Goal: Task Accomplishment & Management: Use online tool/utility

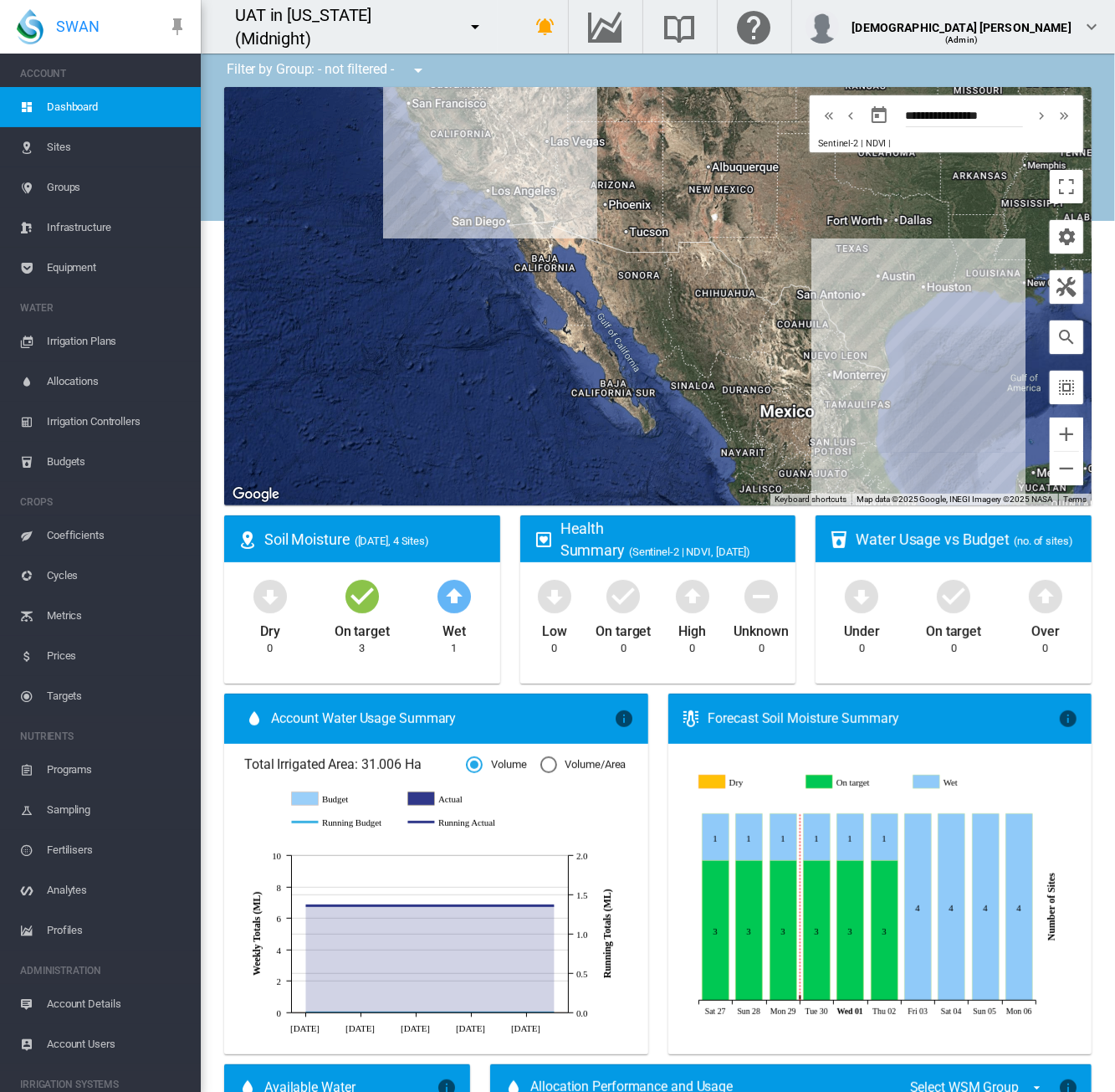
click at [95, 342] on span "Irrigation Plans" at bounding box center [117, 340] width 140 height 40
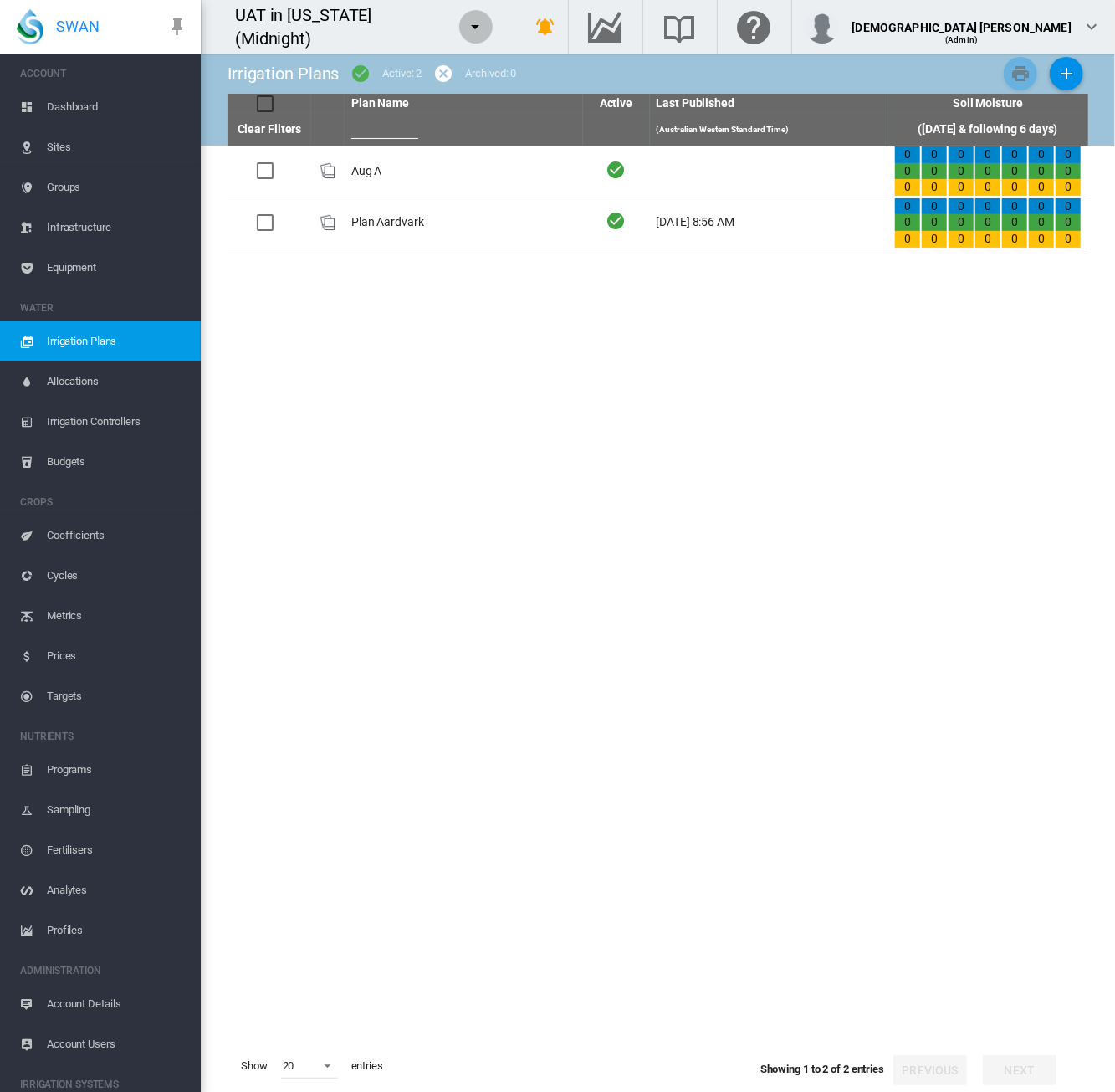
click at [470, 31] on md-icon "icon-menu-down" at bounding box center [476, 27] width 20 height 20
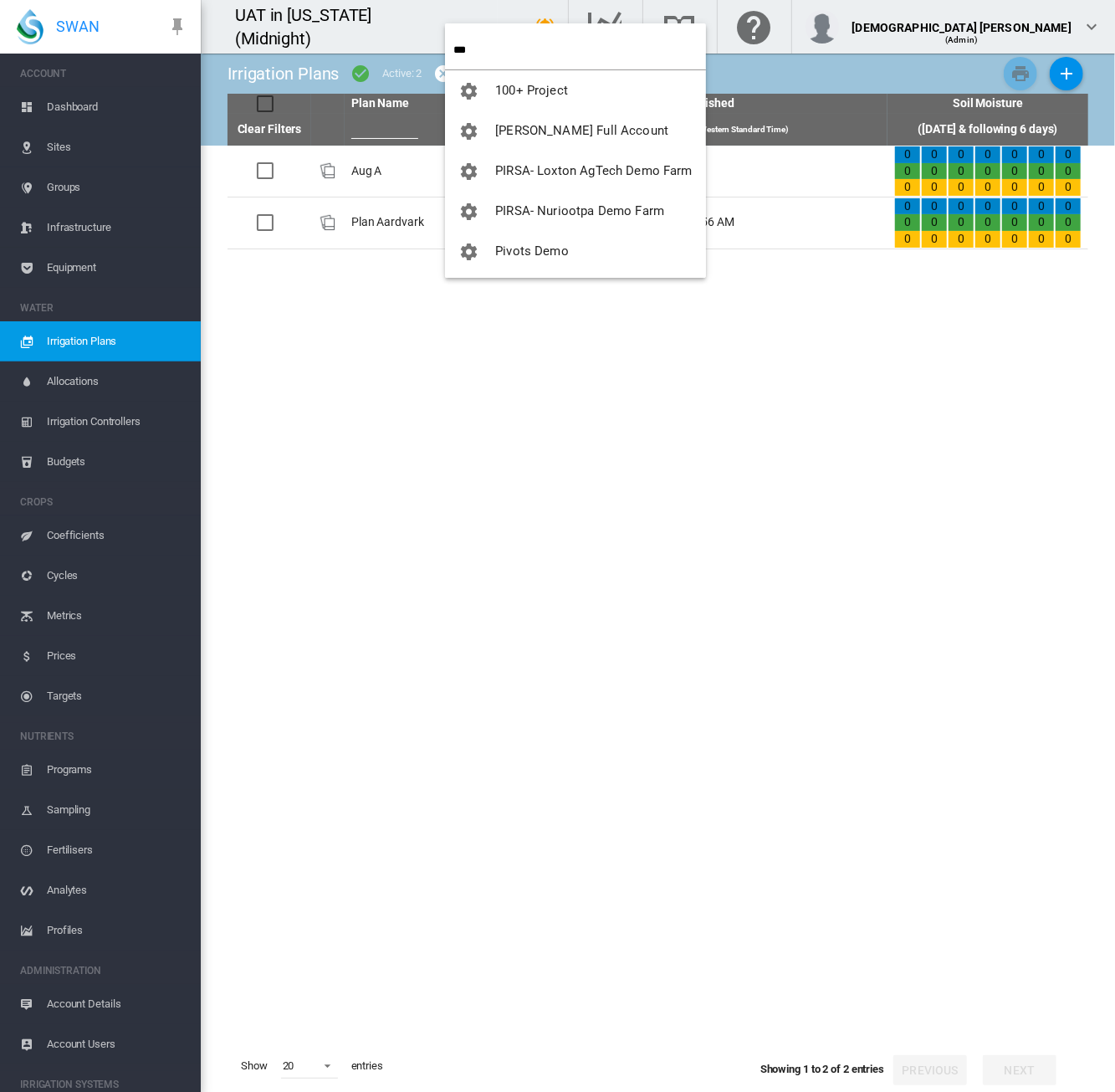
type input "****"
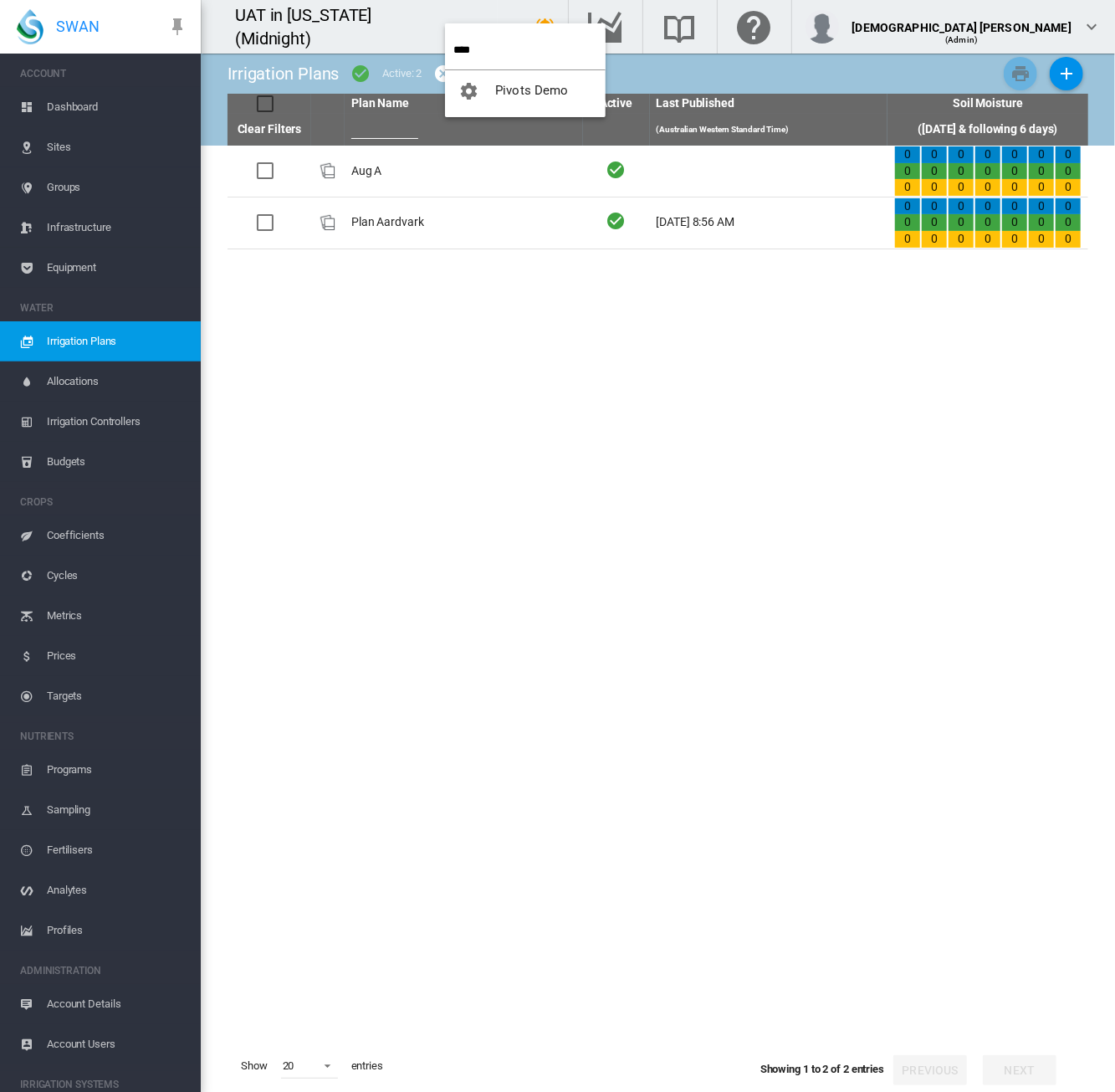
drag, startPoint x: 509, startPoint y: 49, endPoint x: 368, endPoint y: 53, distance: 141.1
click at [368, 53] on body "SWAN ACCOUNT Dashboard Sites Groups Infrastructure Equipment WATER" at bounding box center [558, 546] width 1115 height 1092
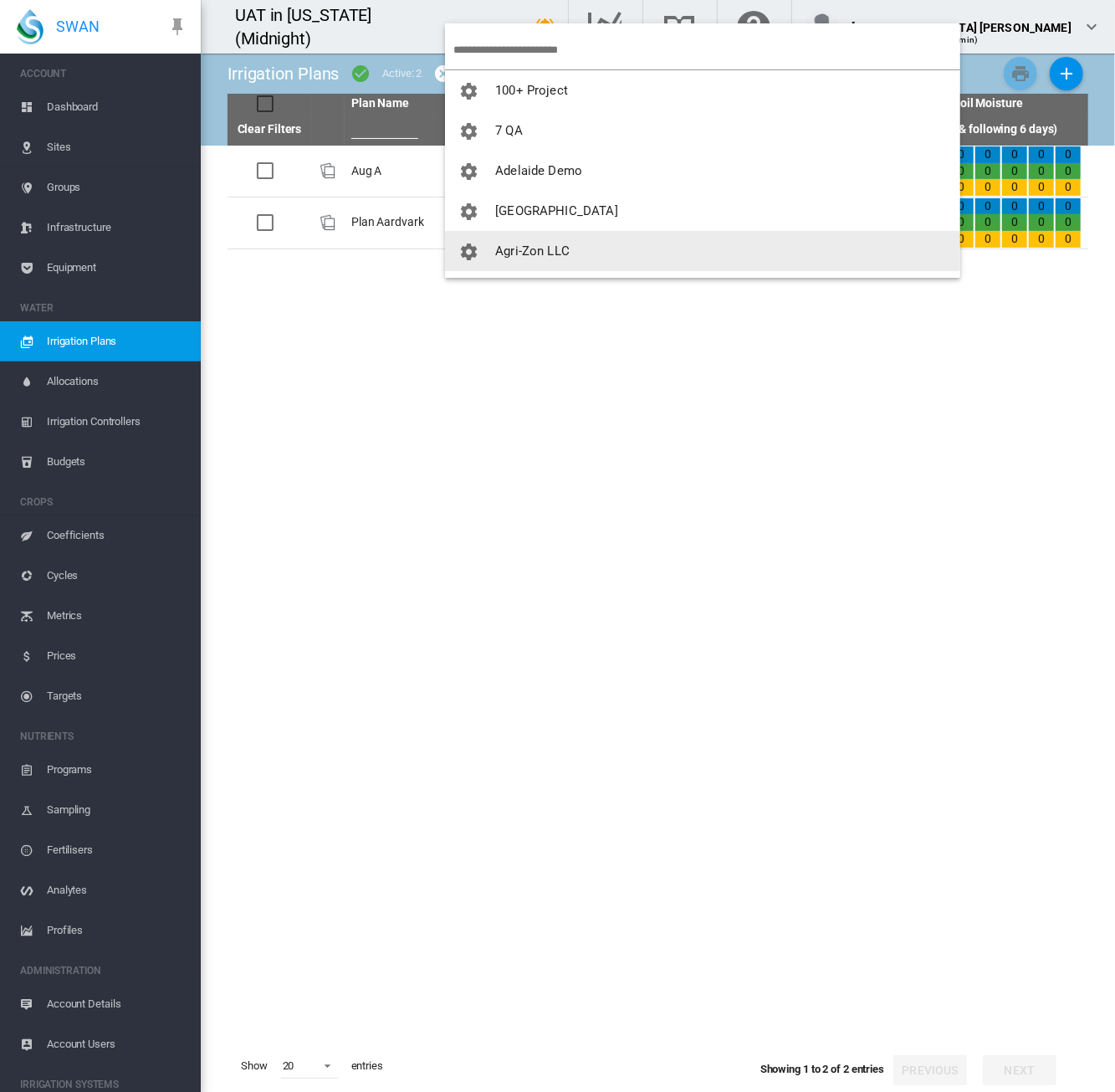
click at [531, 249] on span "Agri-Zon LLC" at bounding box center [532, 251] width 74 height 15
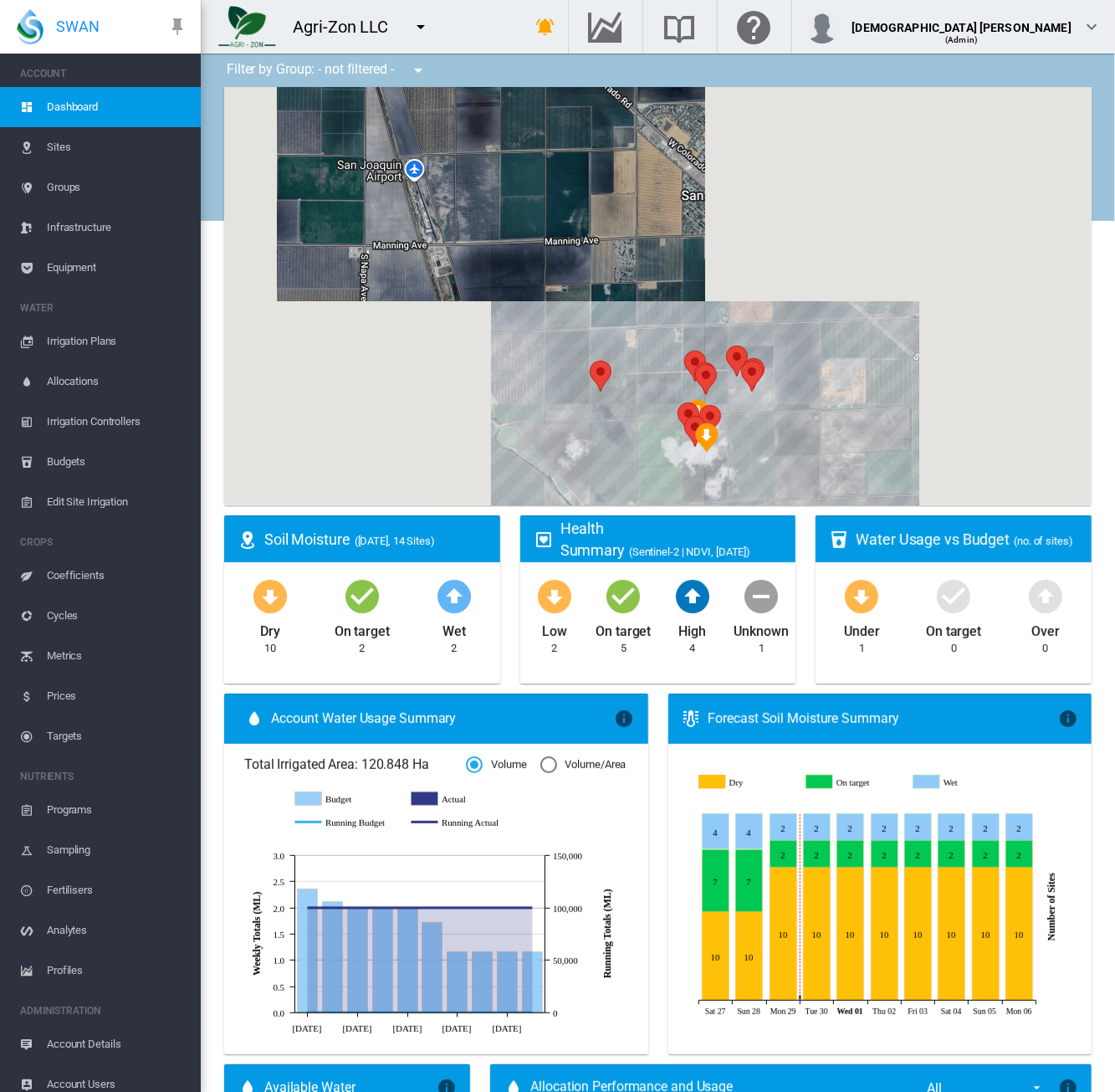
click at [92, 340] on span "Irrigation Plans" at bounding box center [117, 340] width 140 height 40
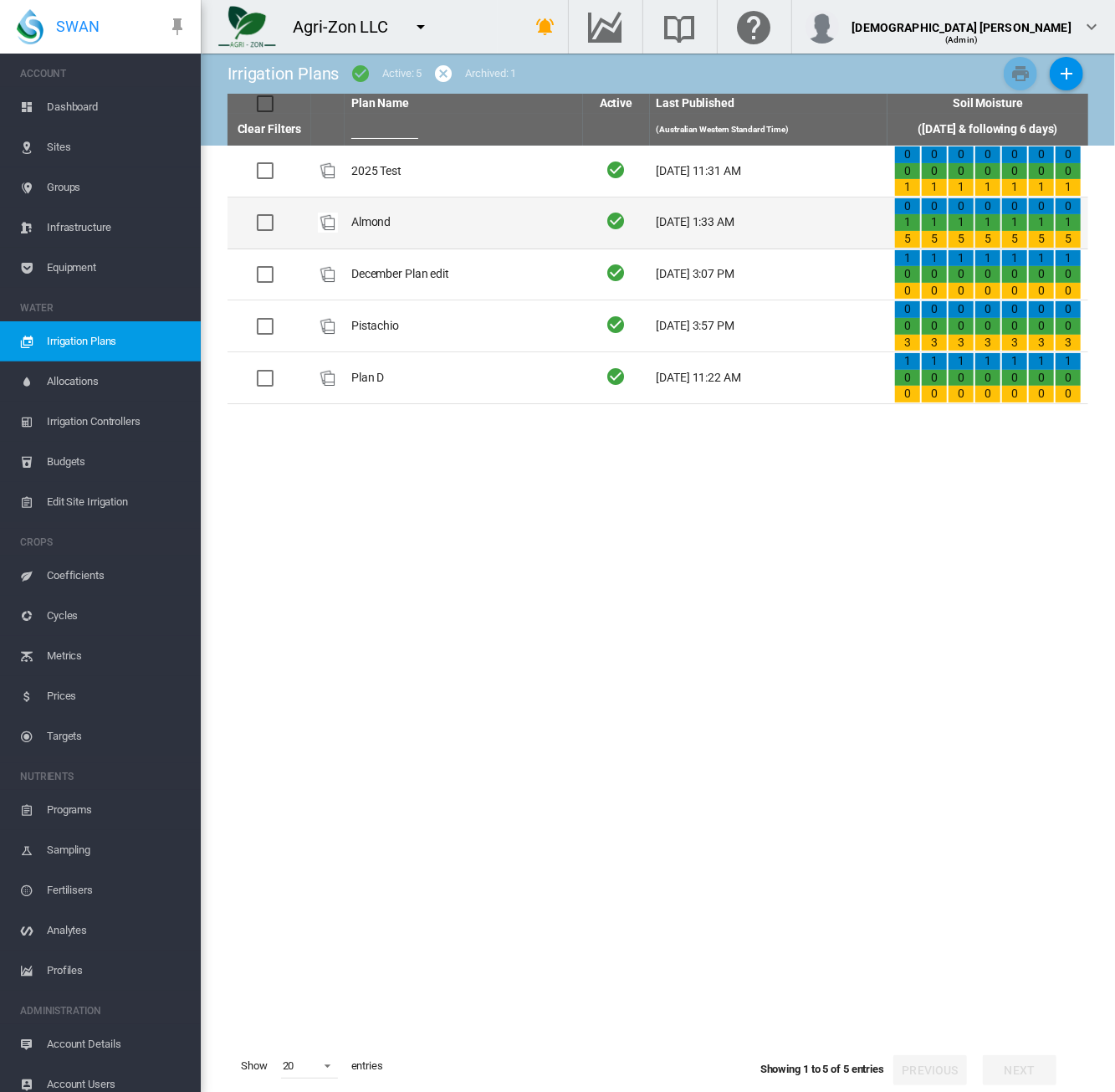
click at [439, 234] on td "Almond" at bounding box center [464, 223] width 238 height 51
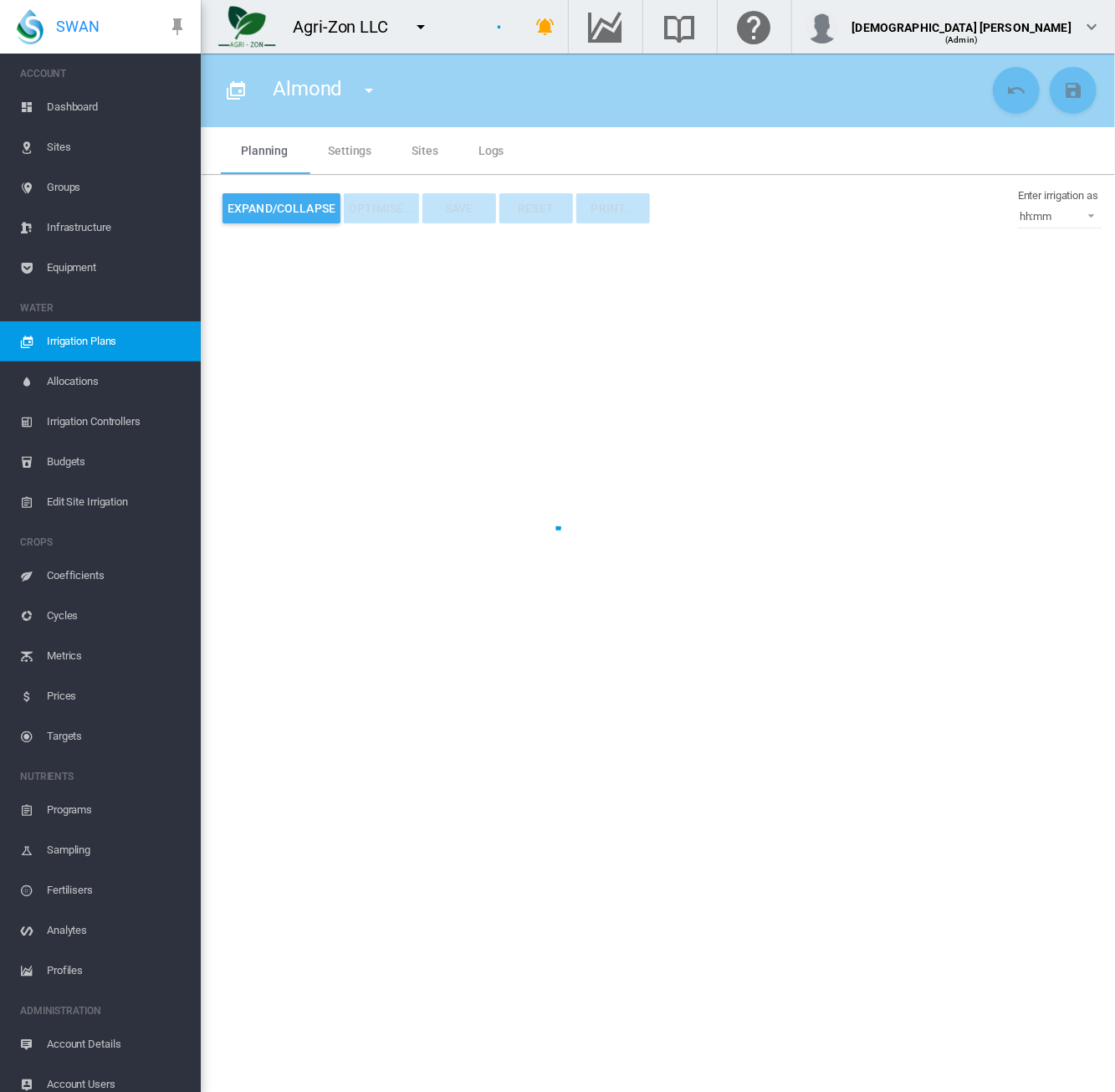
type input "******"
type input "*"
type input "*****"
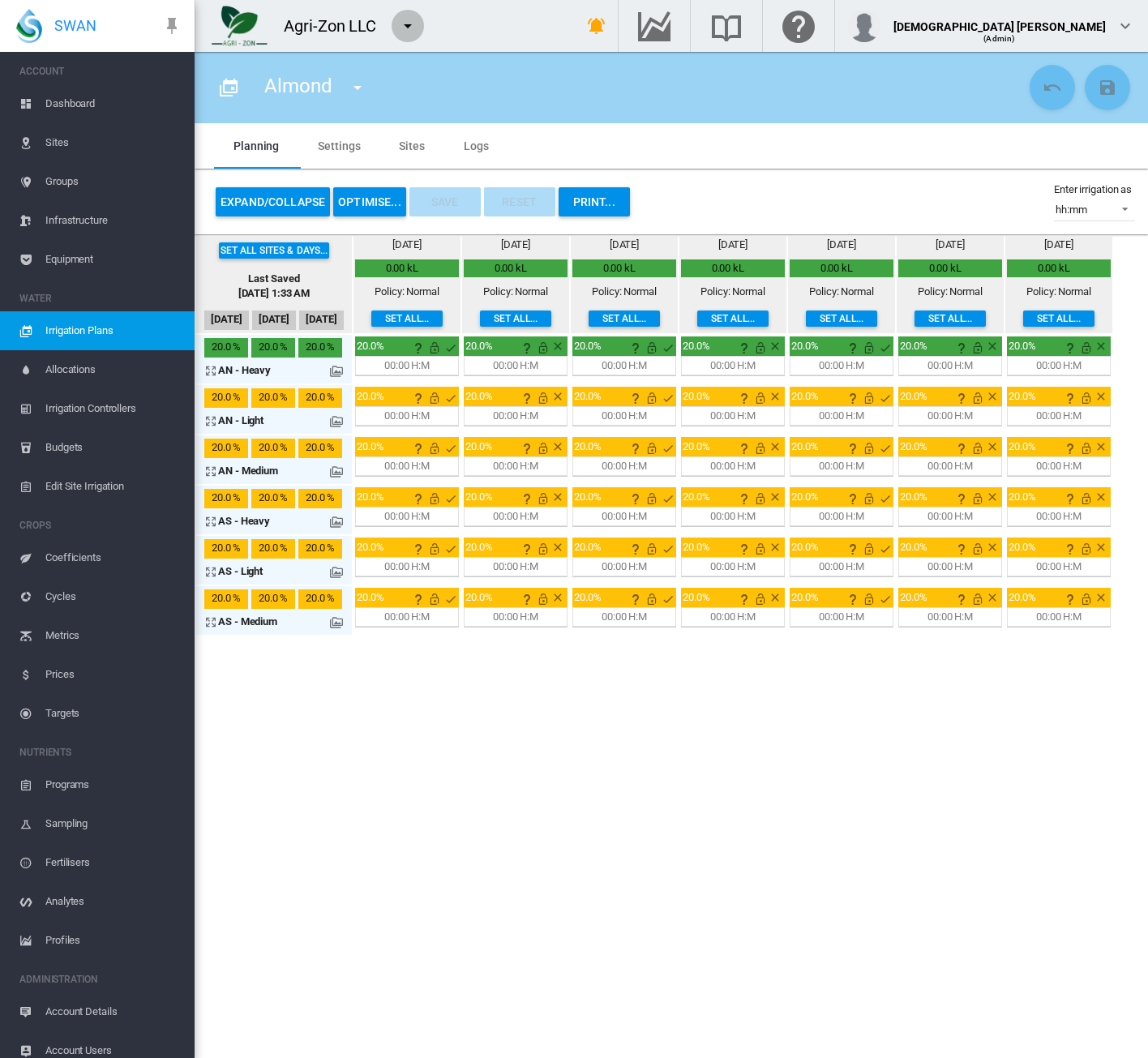
click at [412, 23] on md-icon "icon-menu-down" at bounding box center [408, 26] width 20 height 20
type input "****"
click at [425, 87] on span "button" at bounding box center [414, 87] width 35 height 15
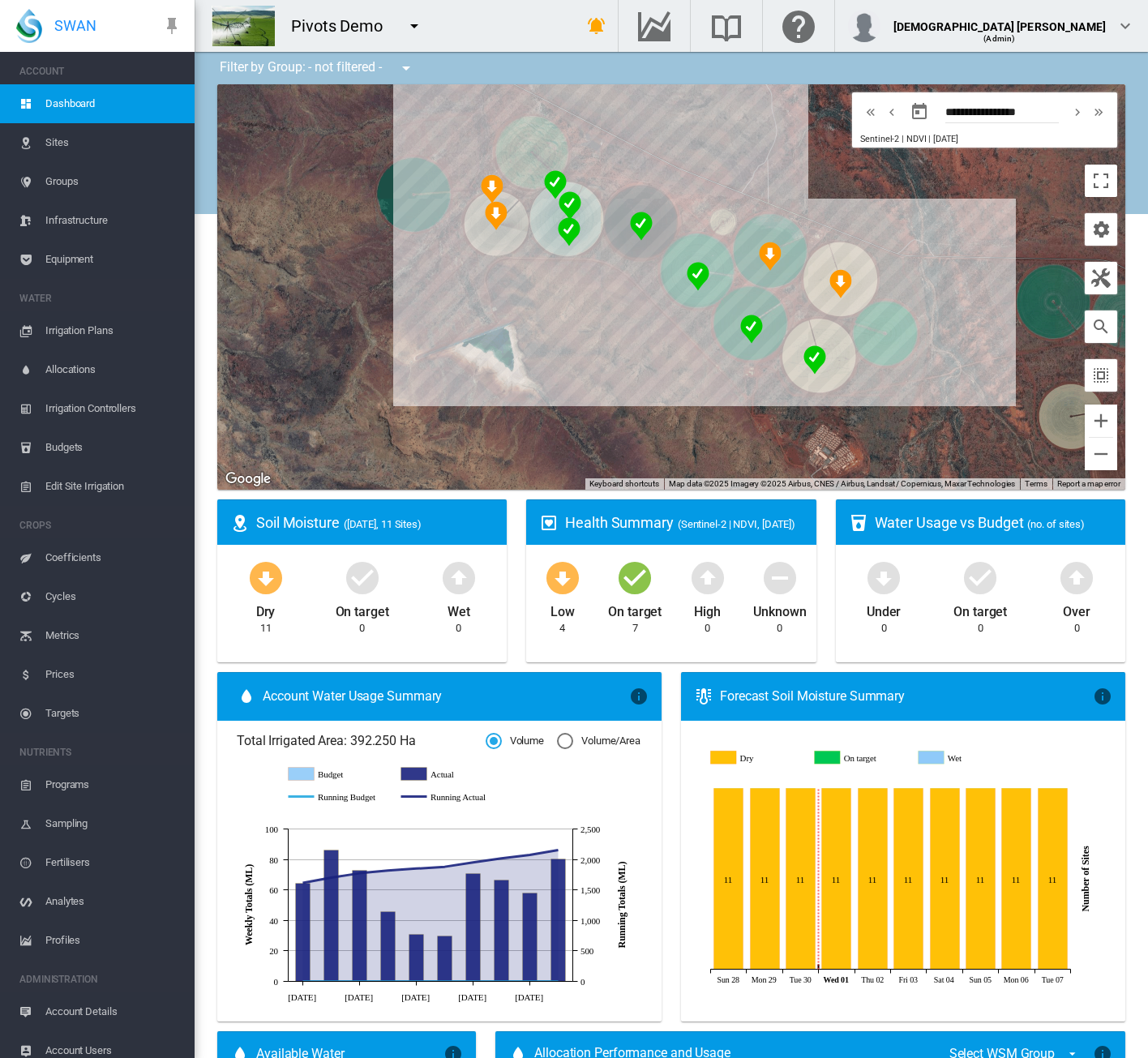
click at [84, 324] on span "Irrigation Plans" at bounding box center [113, 330] width 136 height 39
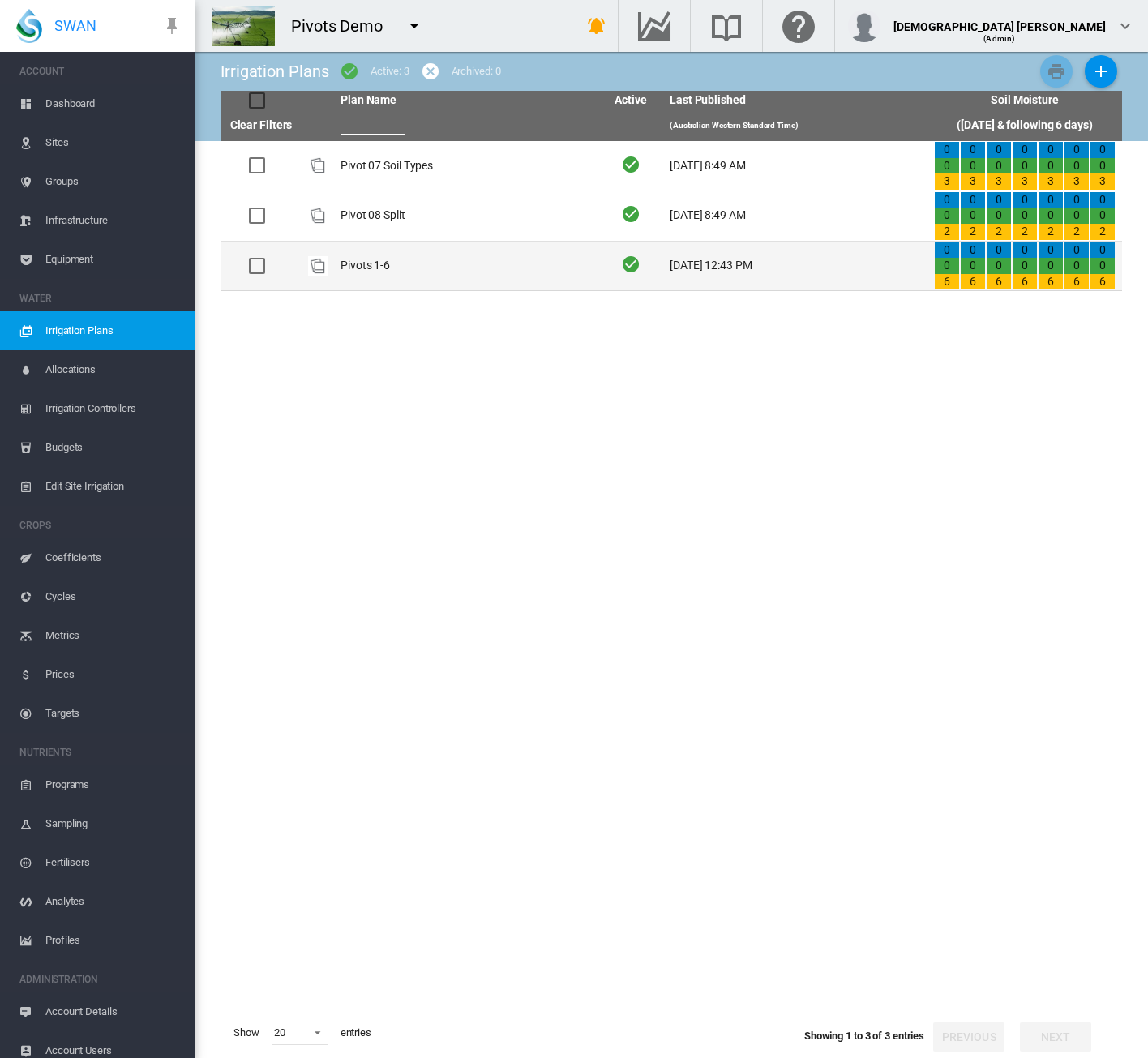
click at [420, 276] on td "Pivots 1-6" at bounding box center [466, 266] width 264 height 49
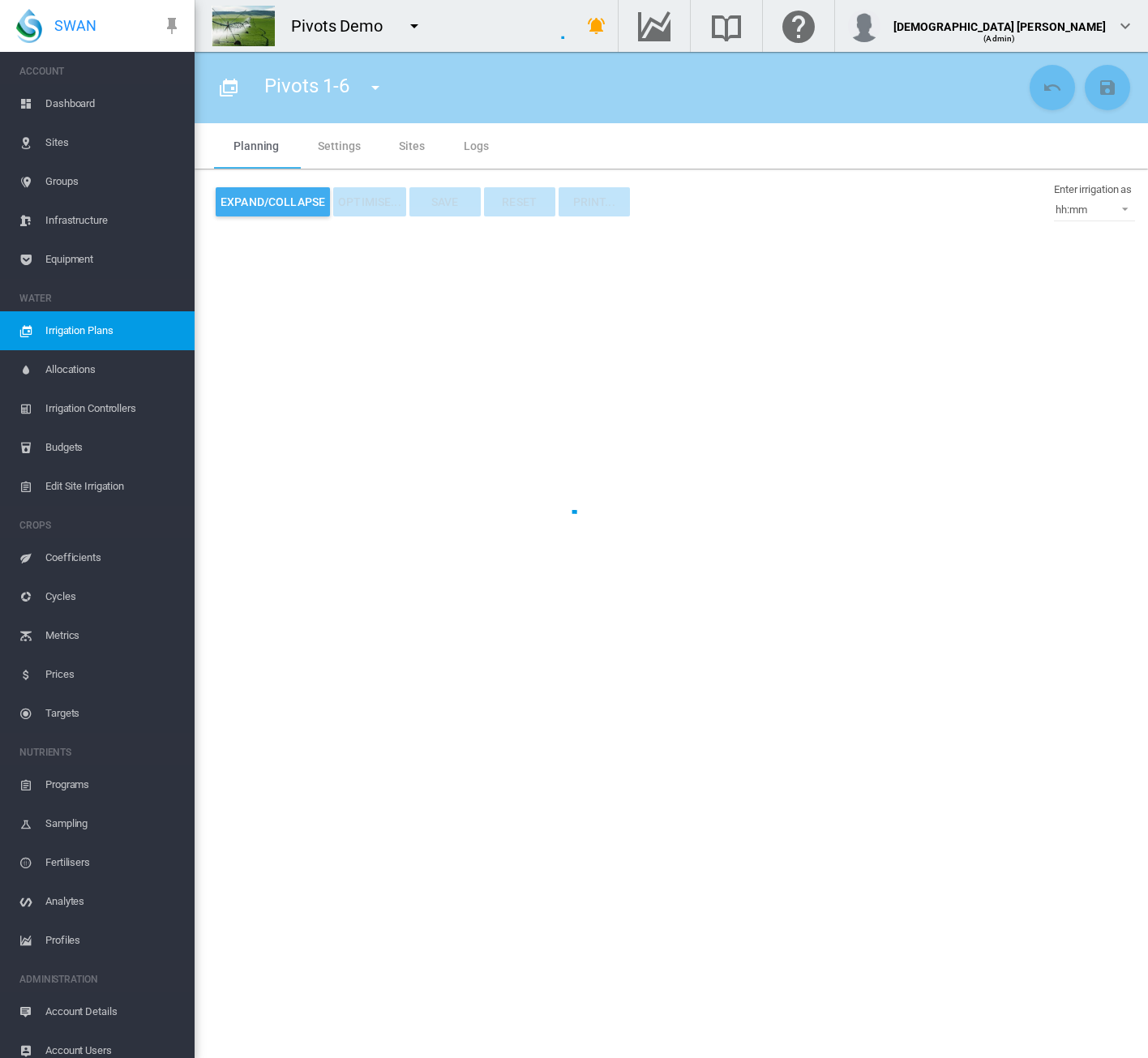
type input "**********"
type input "*"
type input "*****"
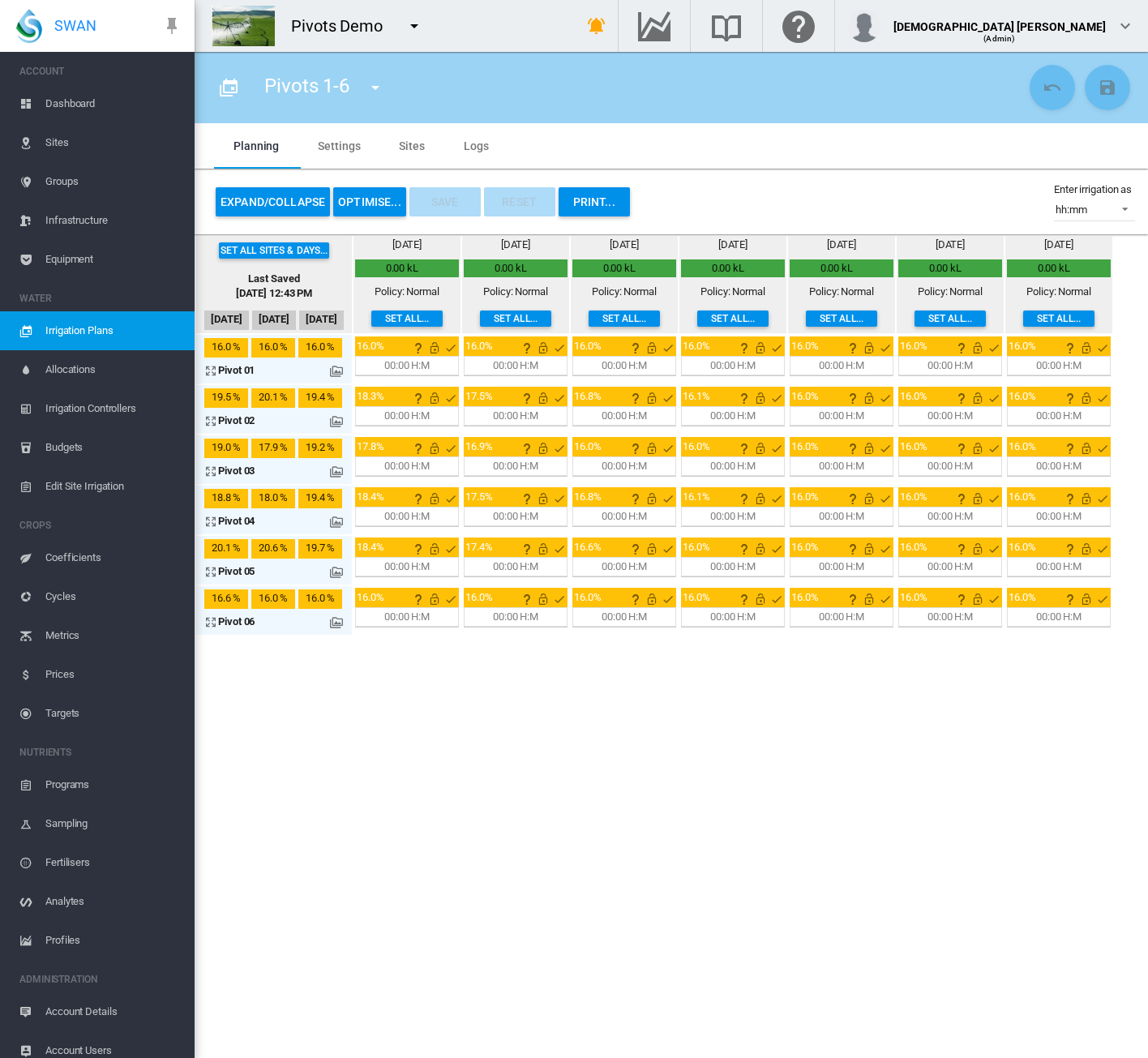
click at [383, 195] on button "OPTIMISE..." at bounding box center [369, 201] width 73 height 29
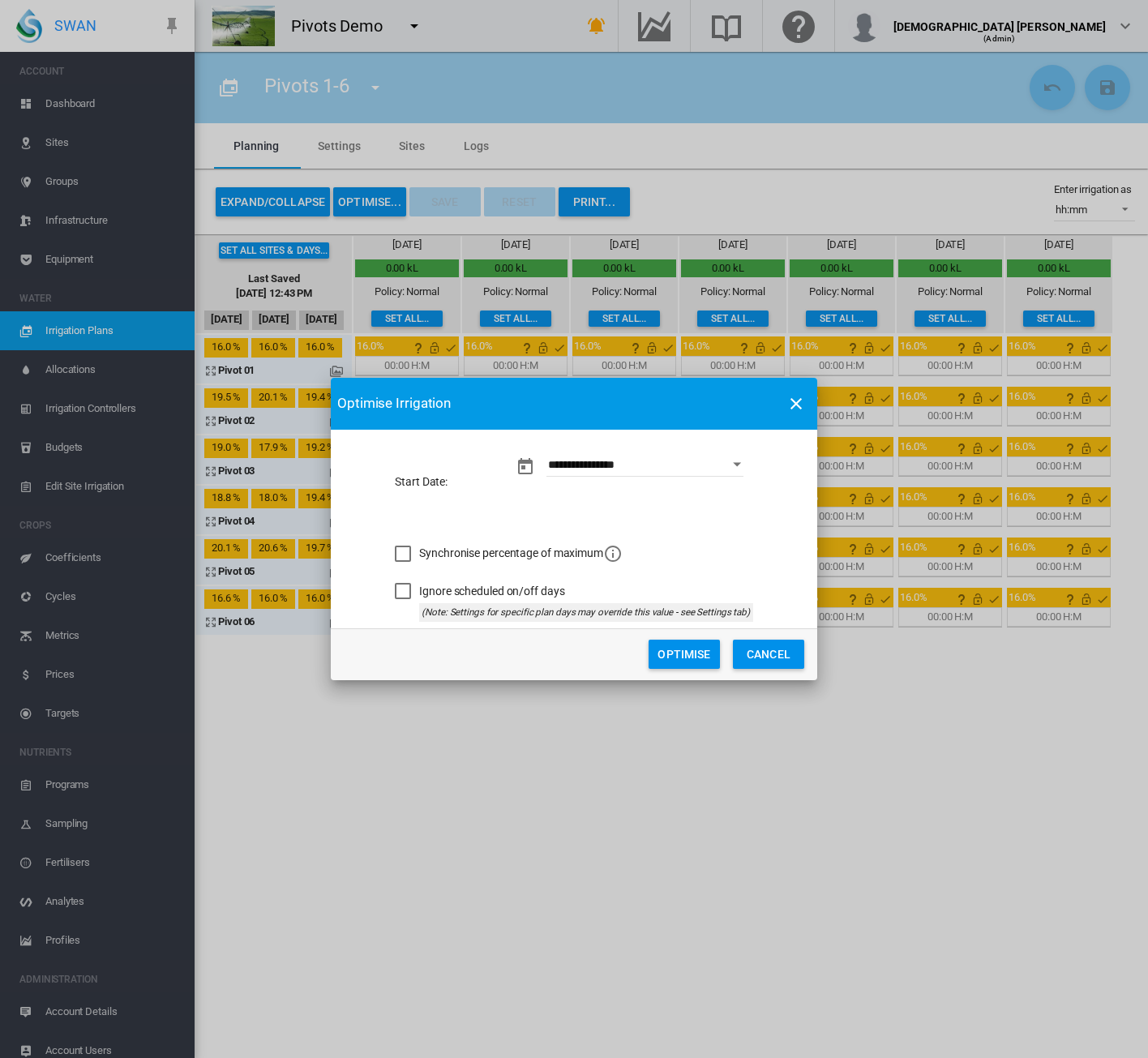
click at [663, 663] on button "Optimise" at bounding box center [684, 653] width 71 height 29
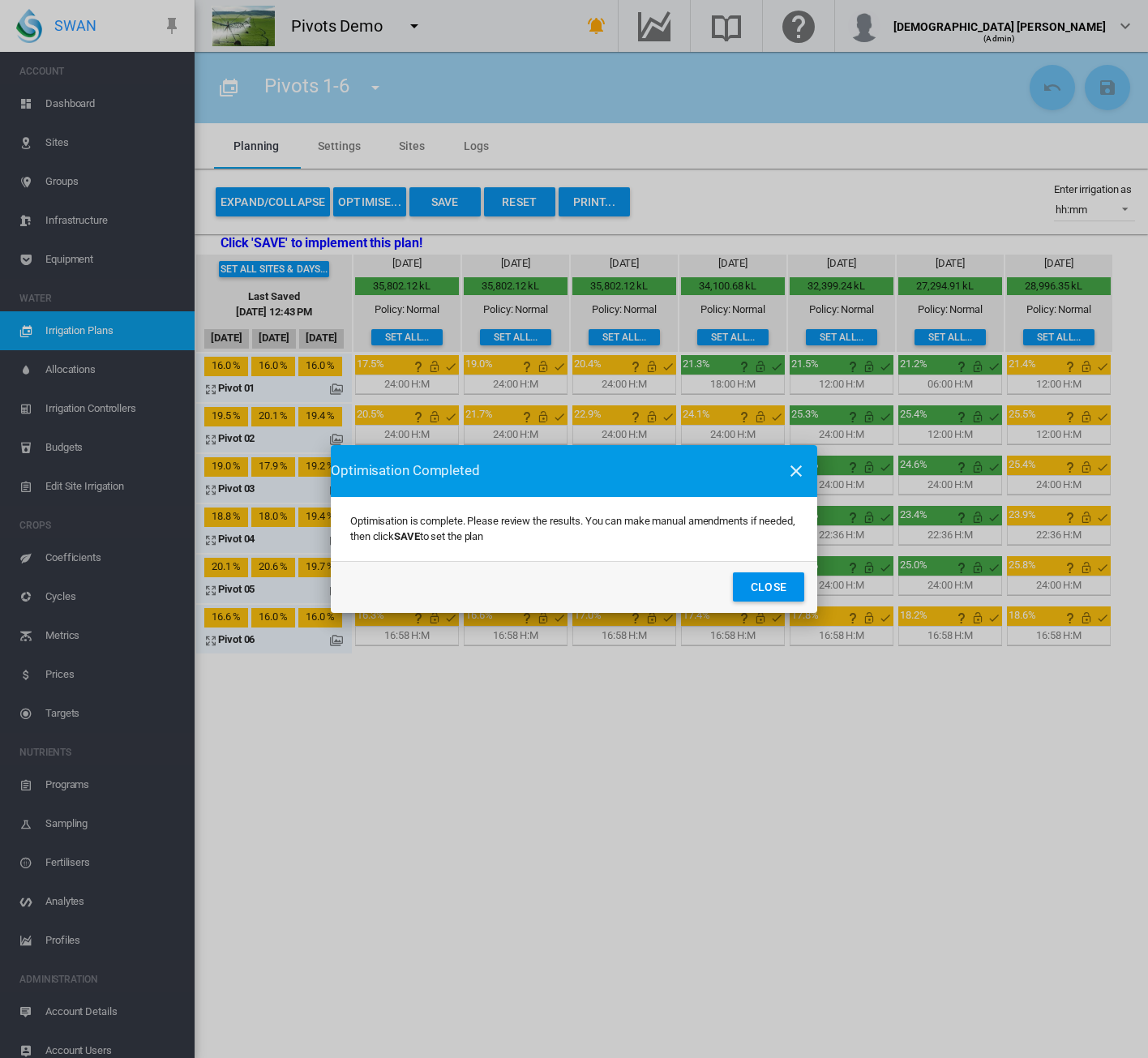
click at [821, 760] on div "Optimisation Completed Optimisation is complete. Please review the results. You…" at bounding box center [574, 529] width 1148 height 1058
click at [766, 586] on button "Close" at bounding box center [769, 586] width 71 height 29
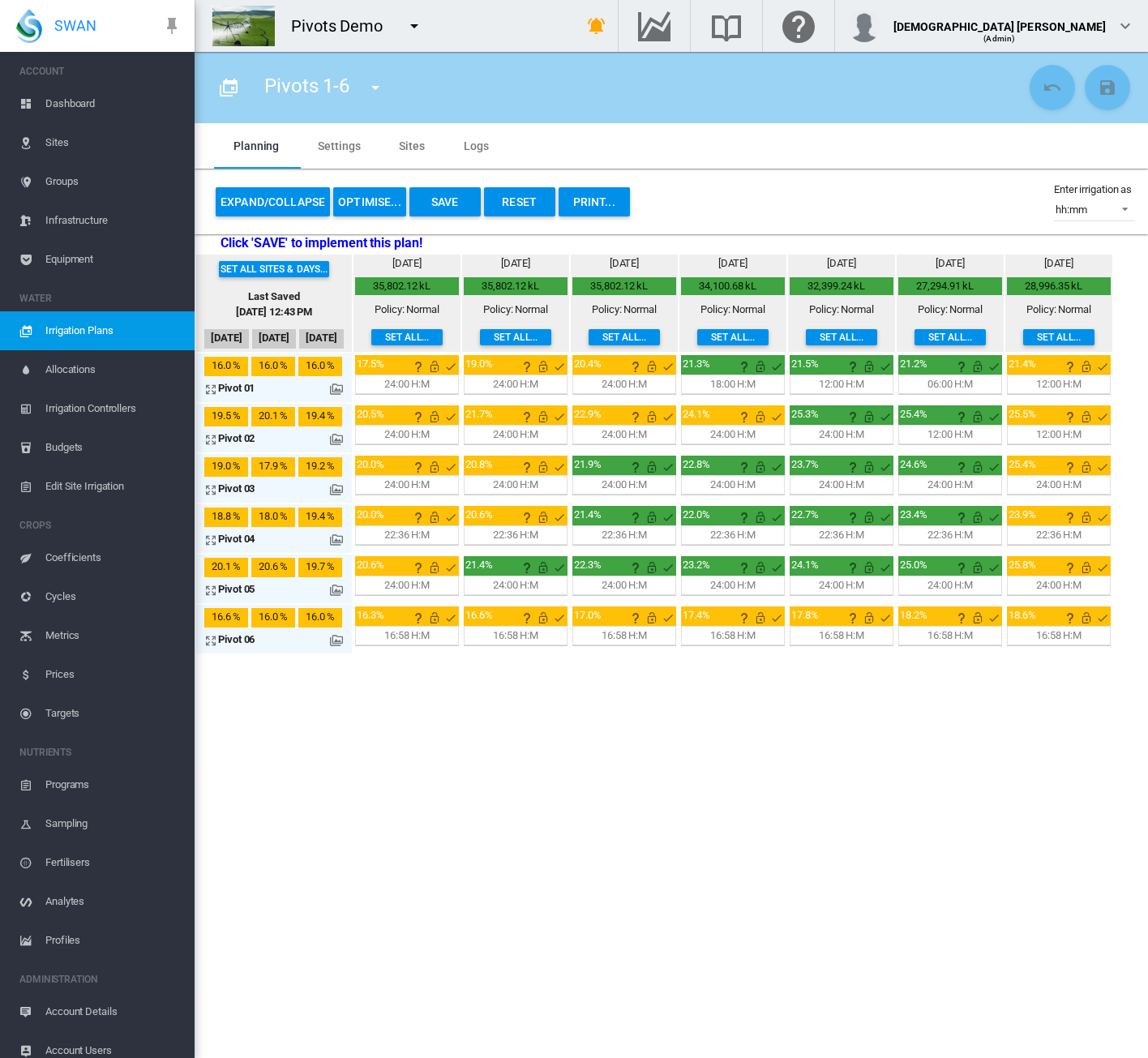
click at [332, 437] on md-icon at bounding box center [336, 440] width 13 height 13
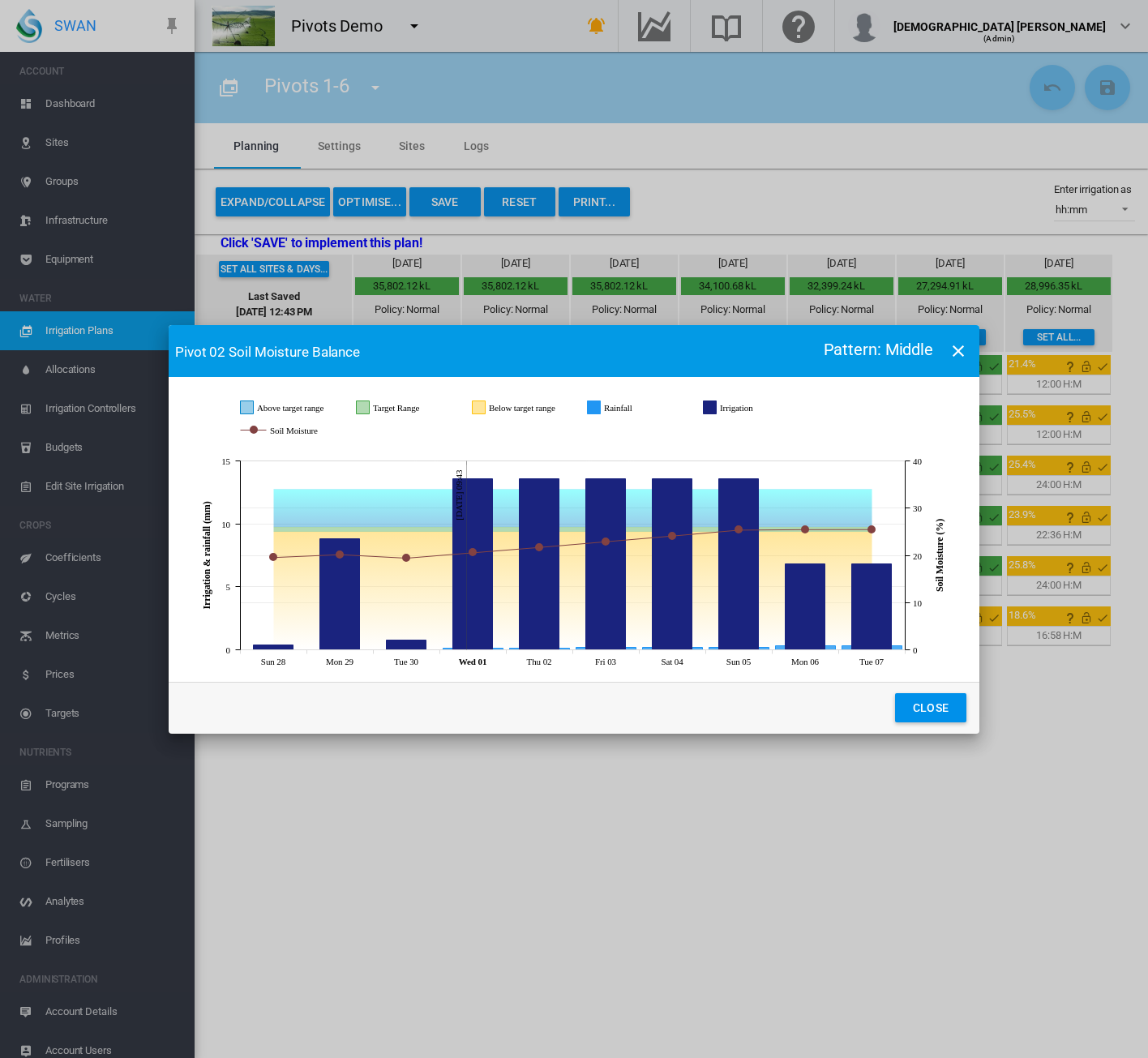
click at [957, 351] on md-icon "icon-close" at bounding box center [958, 351] width 20 height 20
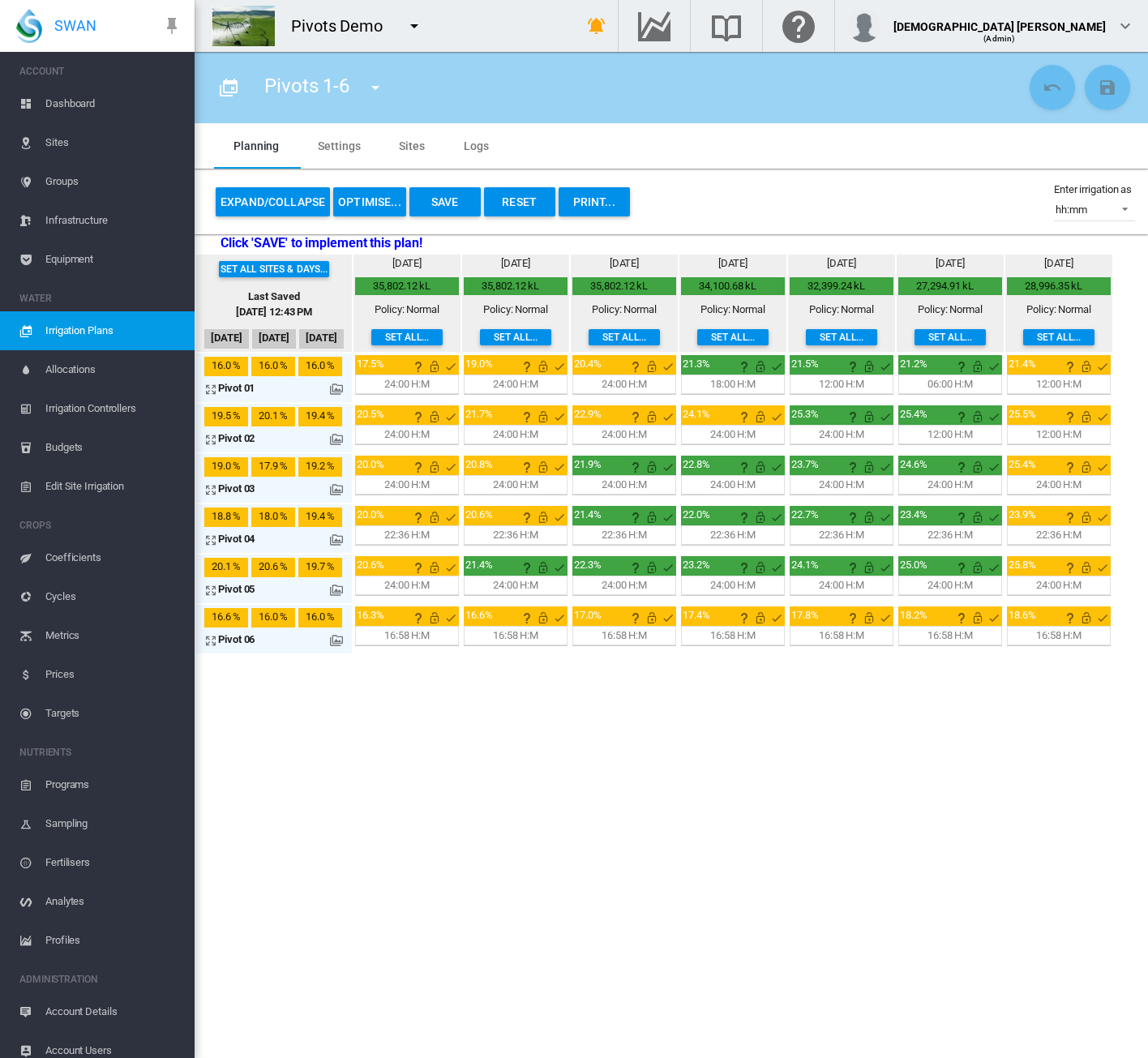
click at [336, 486] on md-icon at bounding box center [336, 490] width 13 height 13
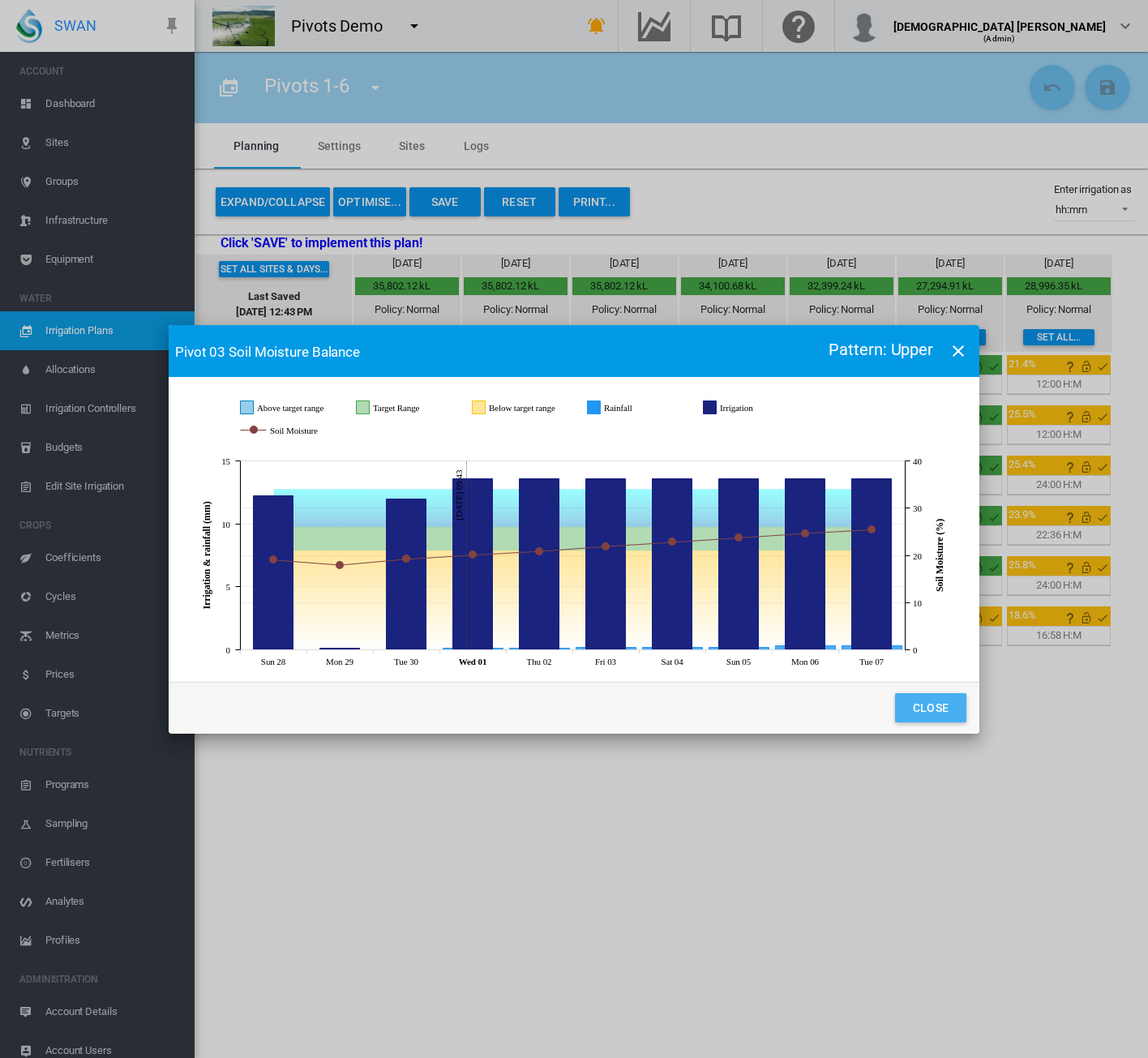
click at [927, 712] on button "Close" at bounding box center [930, 707] width 71 height 29
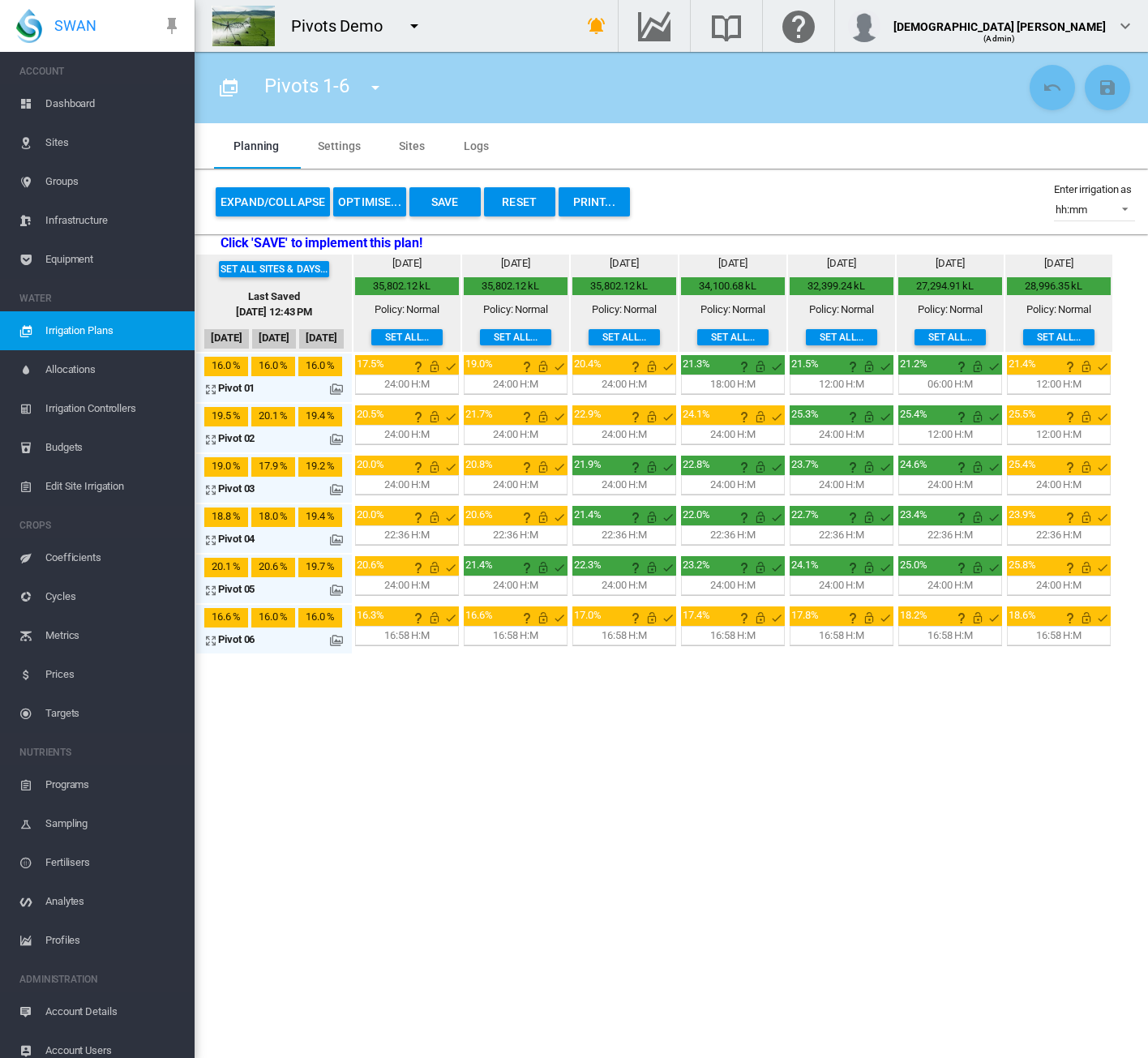
click at [330, 541] on md-icon at bounding box center [336, 540] width 13 height 13
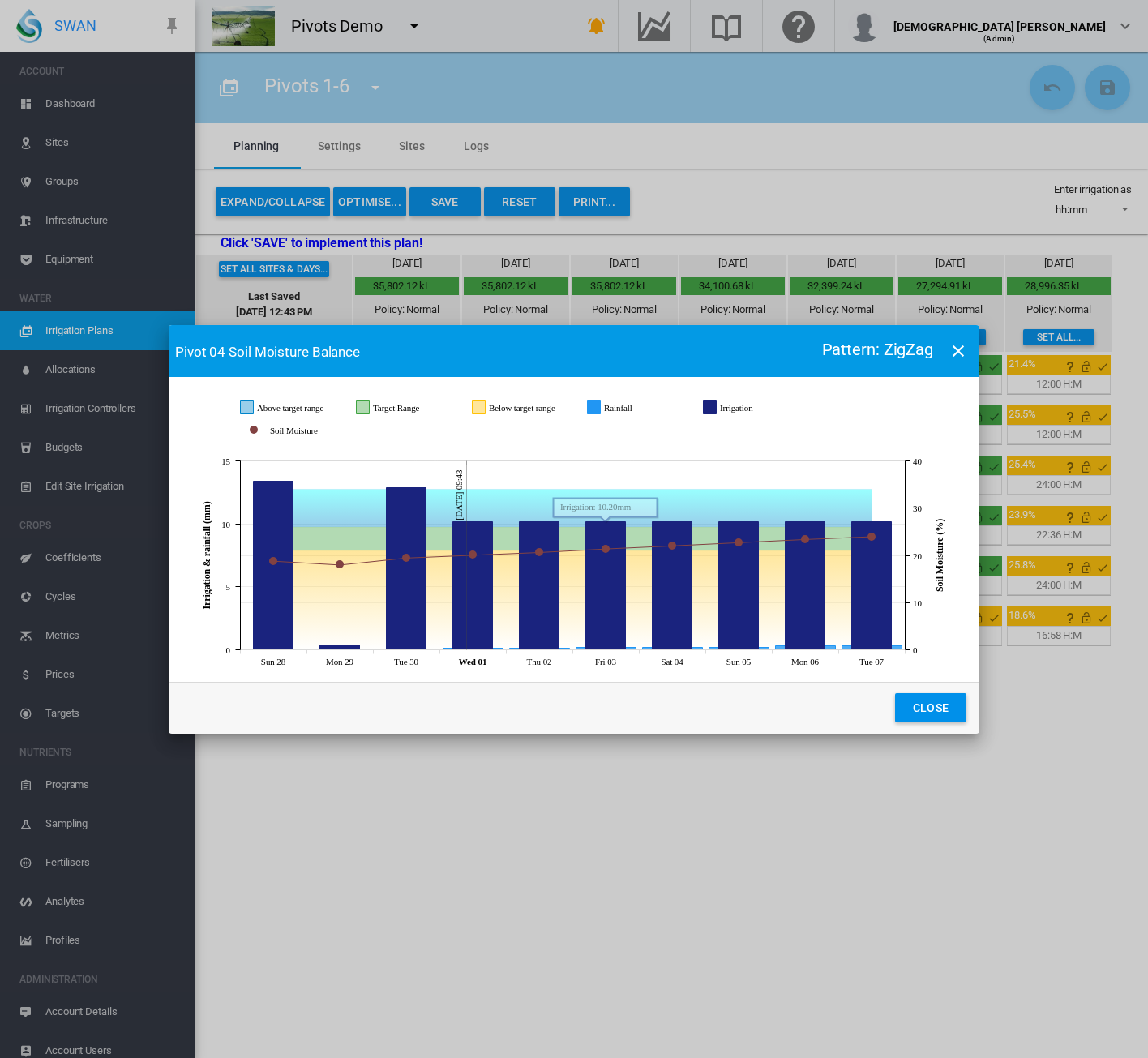
click at [917, 708] on button "Close" at bounding box center [930, 707] width 71 height 29
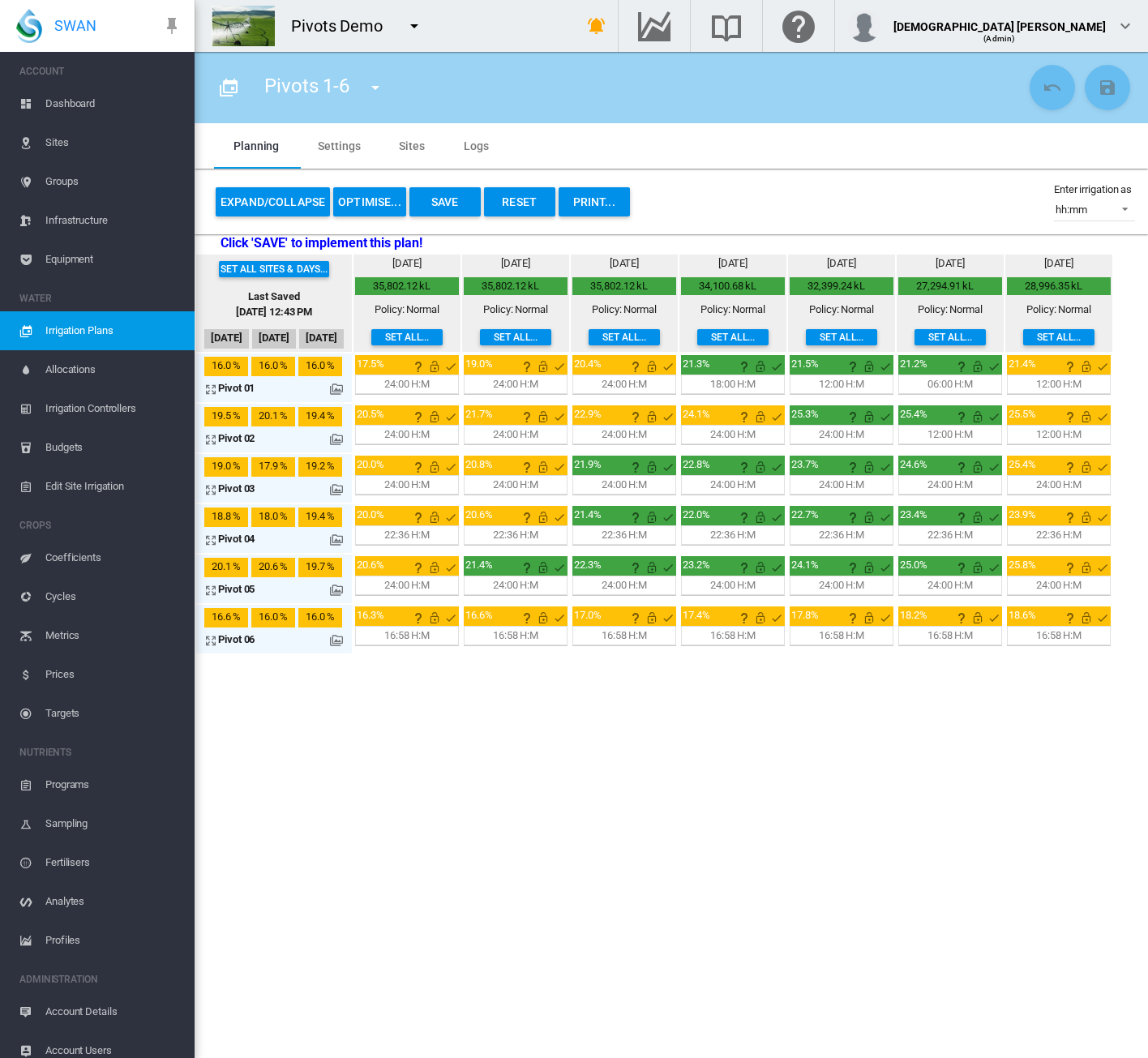
click at [336, 590] on md-icon at bounding box center [336, 590] width 13 height 13
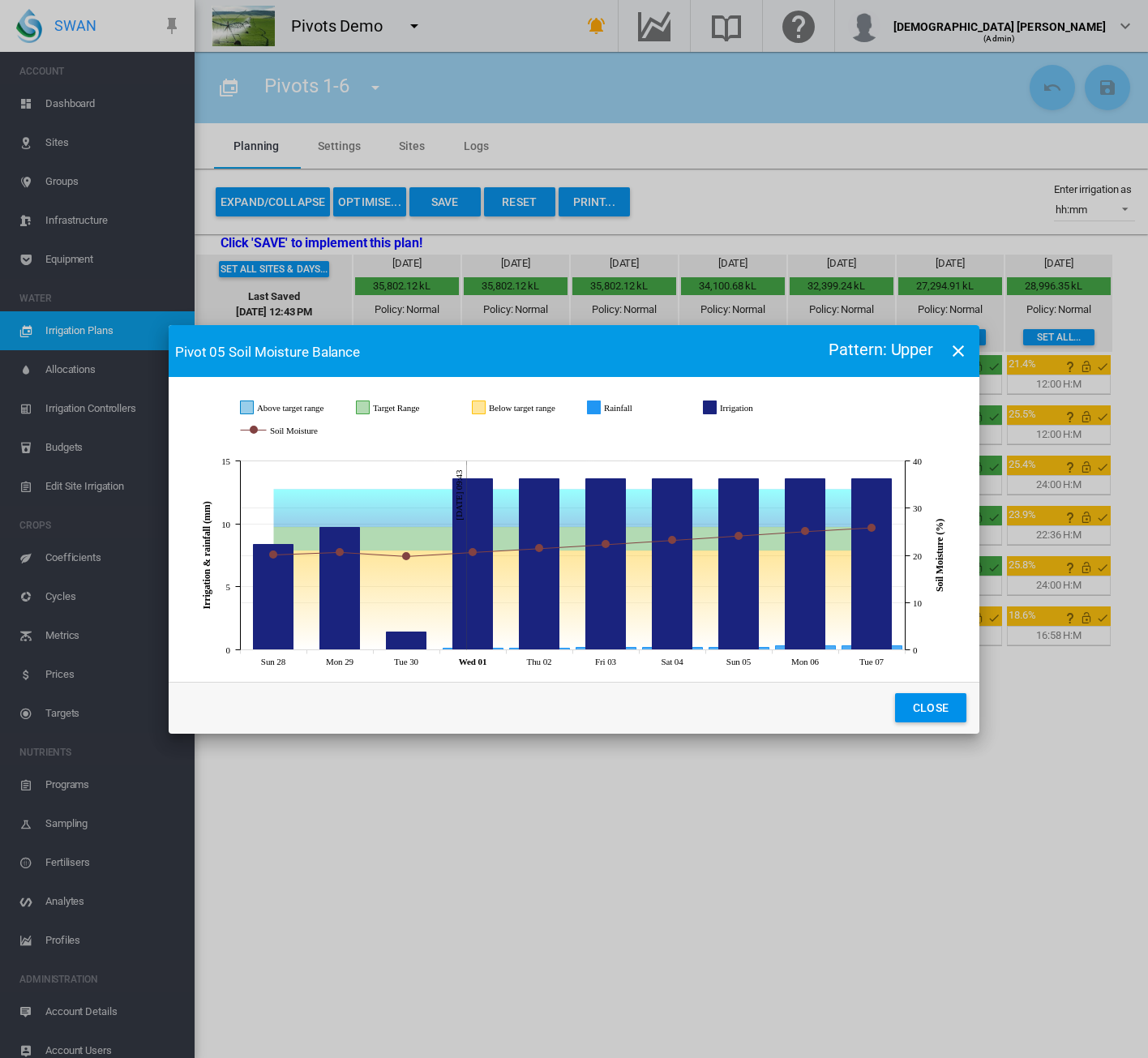
click at [942, 708] on button "Close" at bounding box center [930, 707] width 71 height 29
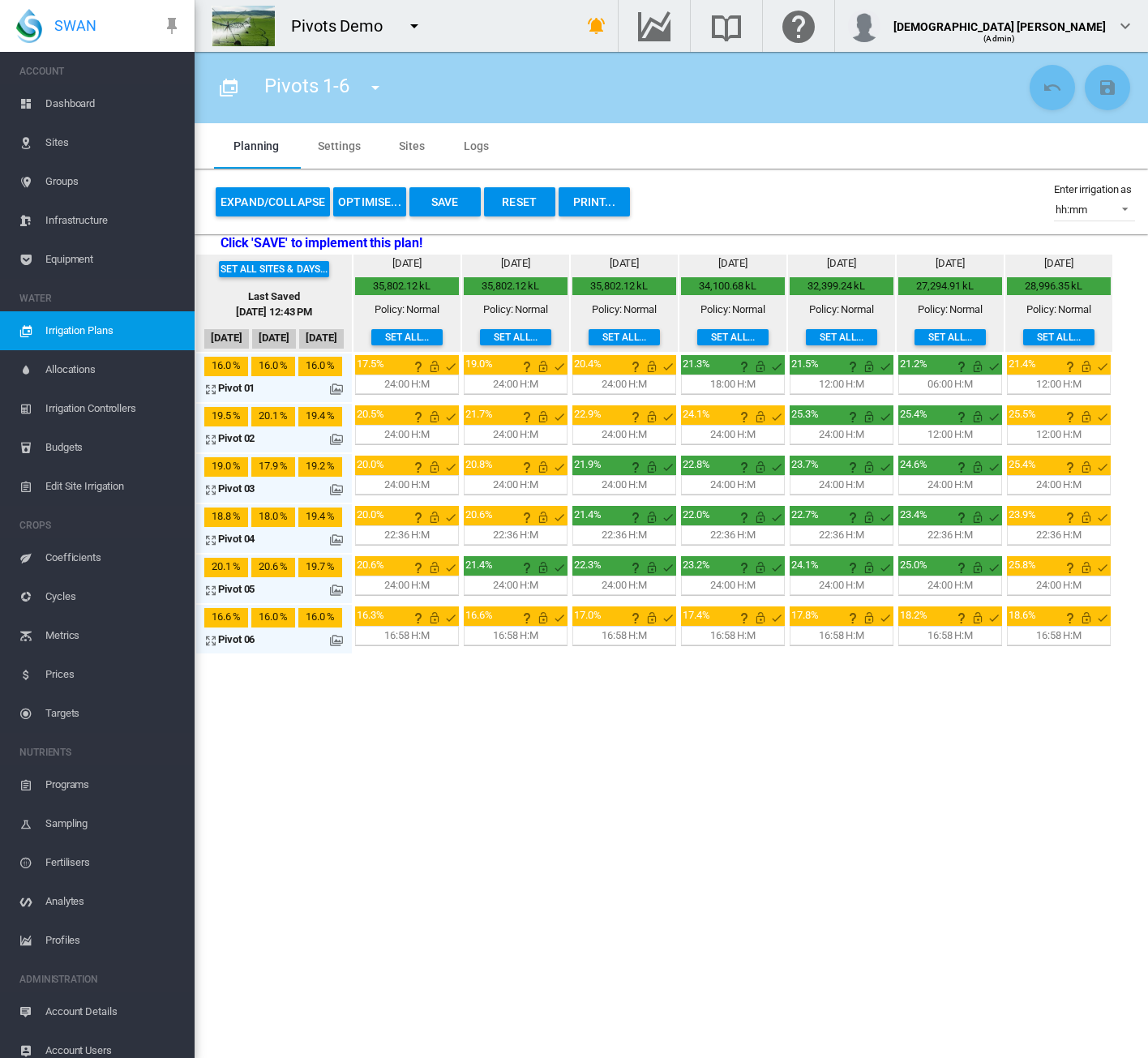
click at [212, 537] on md-icon "icon-arrow-expand" at bounding box center [214, 540] width 20 height 20
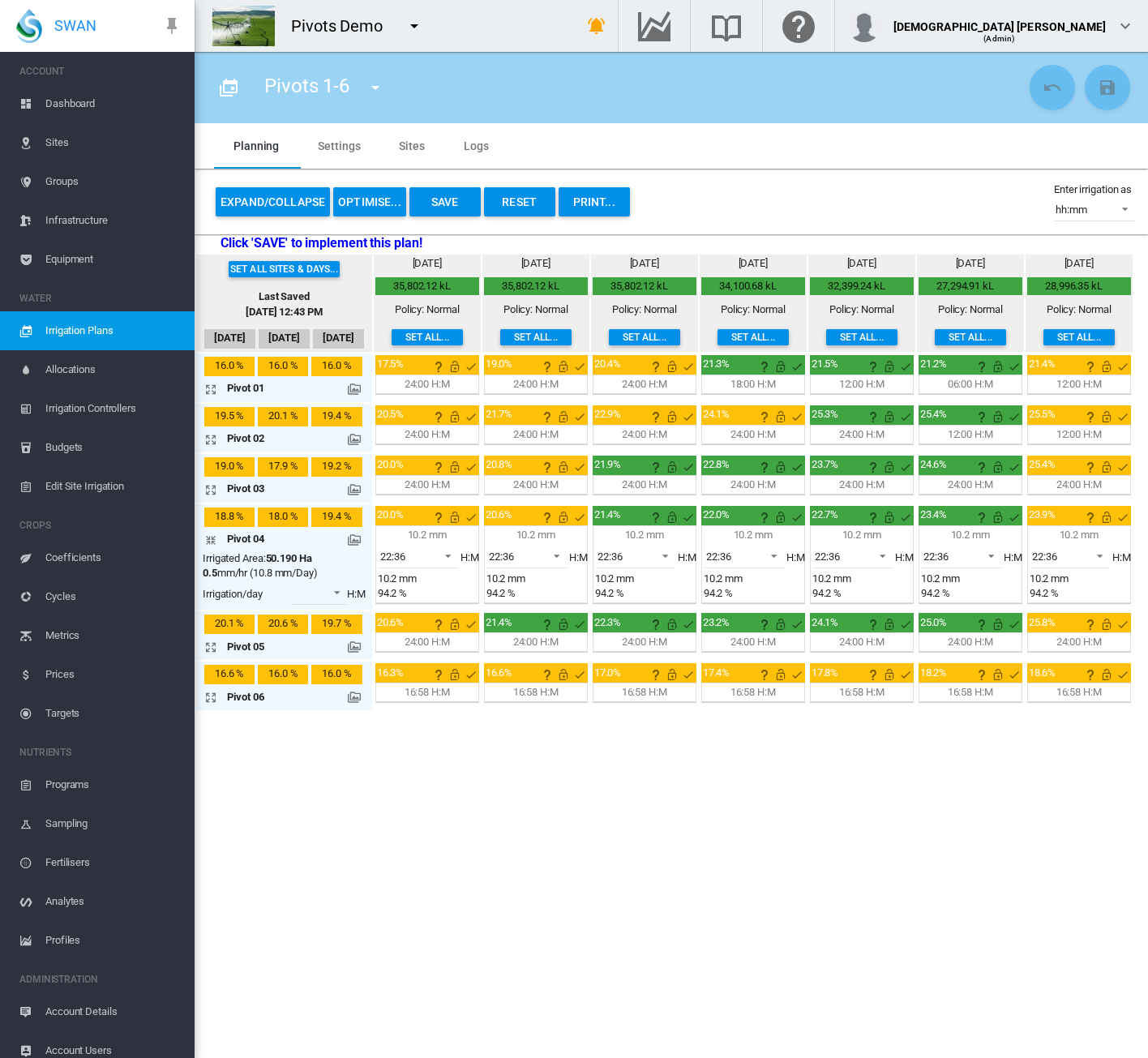
click at [354, 539] on md-icon at bounding box center [355, 540] width 13 height 13
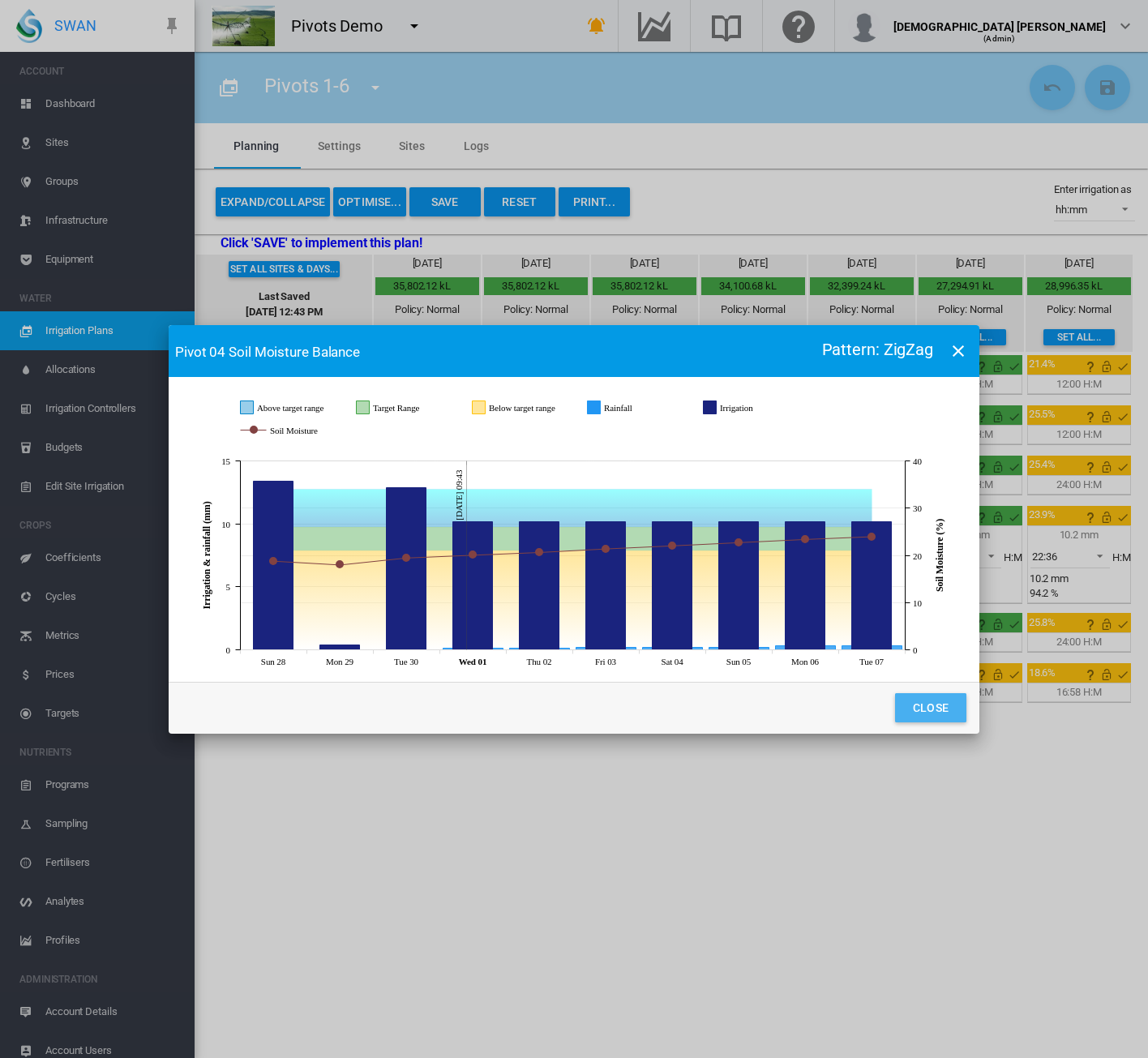
click at [948, 703] on button "Close" at bounding box center [930, 707] width 71 height 29
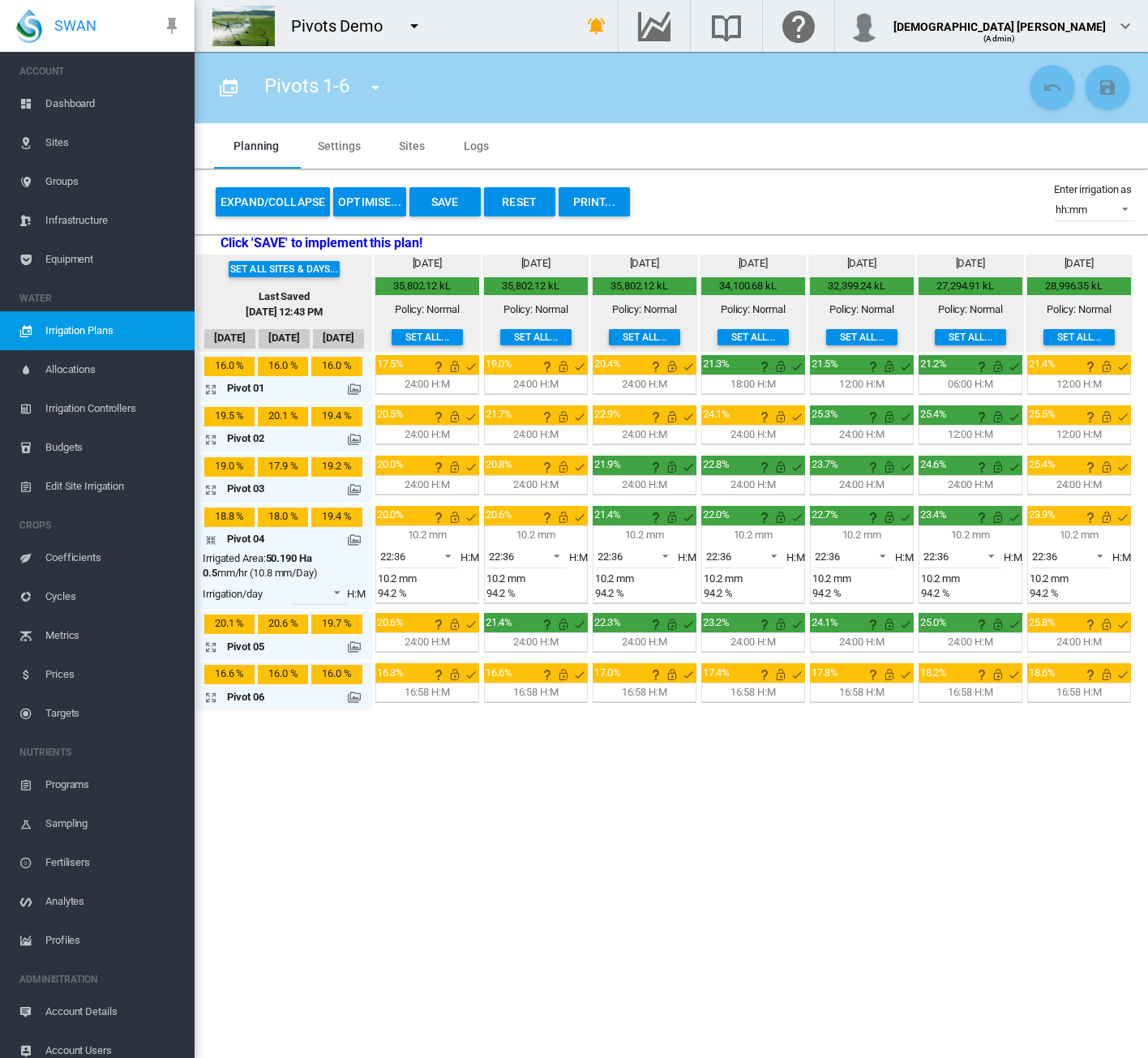
click at [355, 544] on md-icon at bounding box center [355, 540] width 13 height 13
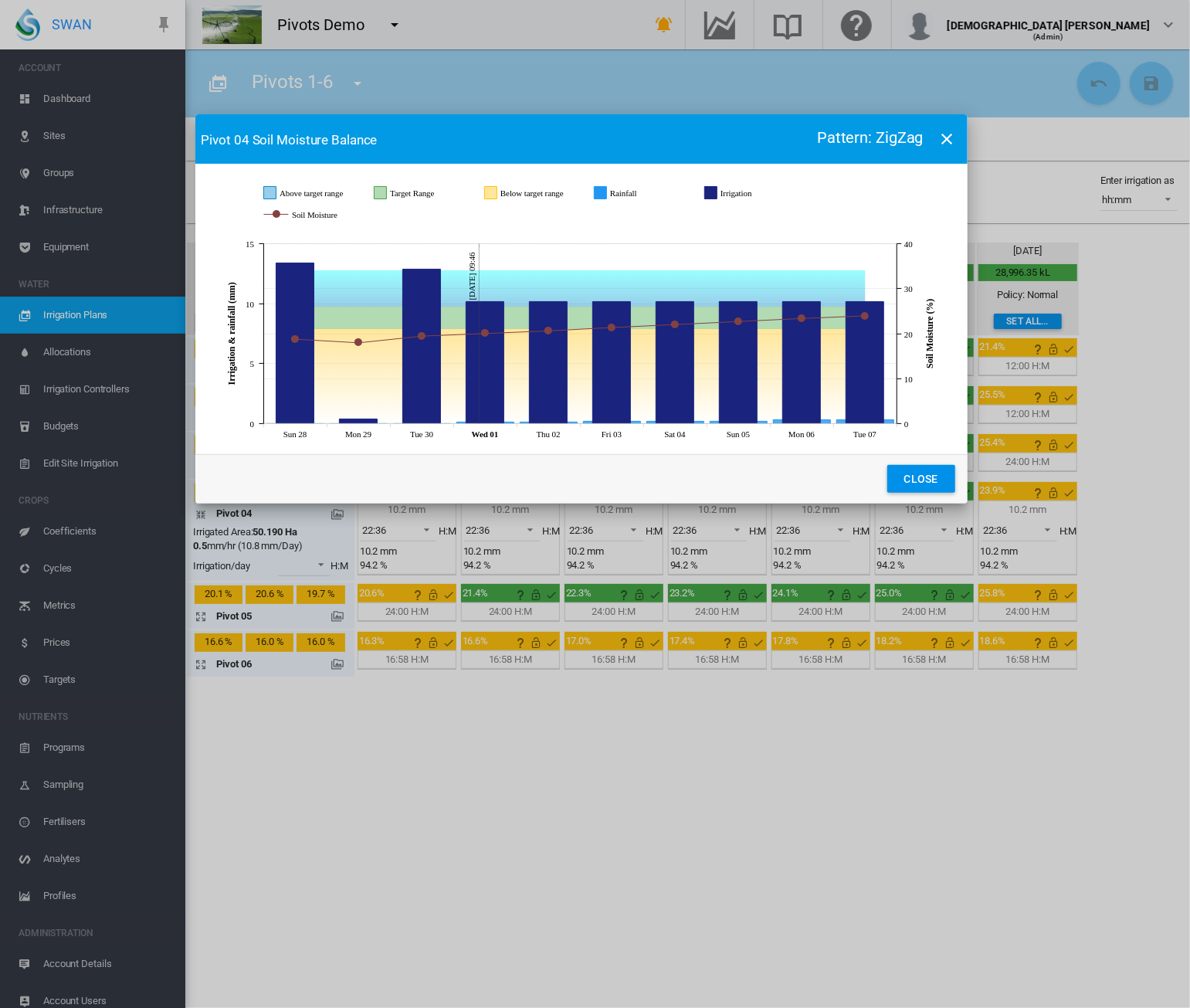
drag, startPoint x: 566, startPoint y: 346, endPoint x: 552, endPoint y: 151, distance: 195.5
click at [552, 151] on md-toolbar "Pivot 04 Soil Moisture Balance Pattern: ZigZag" at bounding box center [581, 138] width 772 height 49
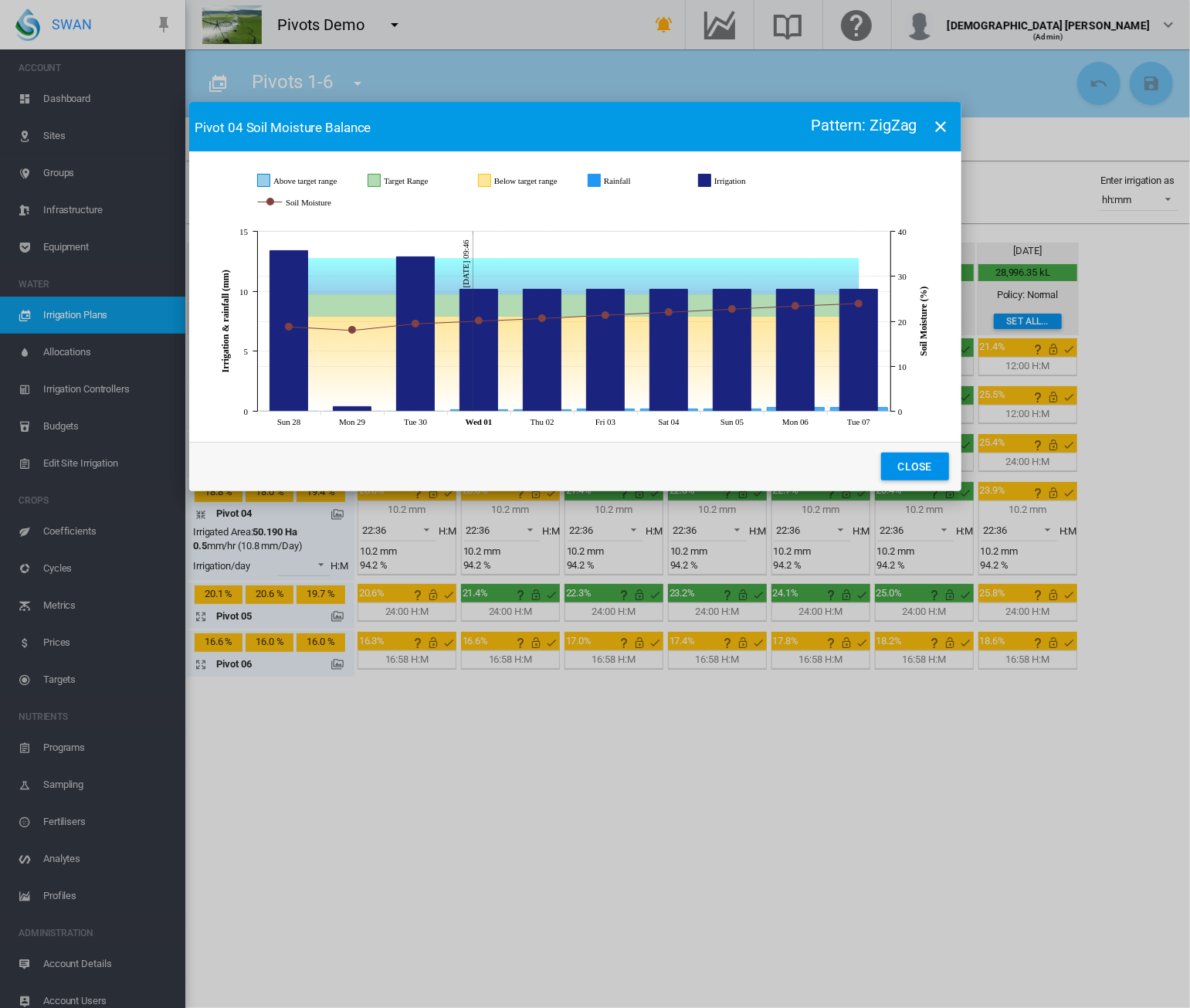
drag, startPoint x: 553, startPoint y: 156, endPoint x: 547, endPoint y: 143, distance: 14.3
click at [547, 143] on md-toolbar "Pivot 04 Soil Moisture Balance Pattern: ZigZag" at bounding box center [575, 126] width 772 height 49
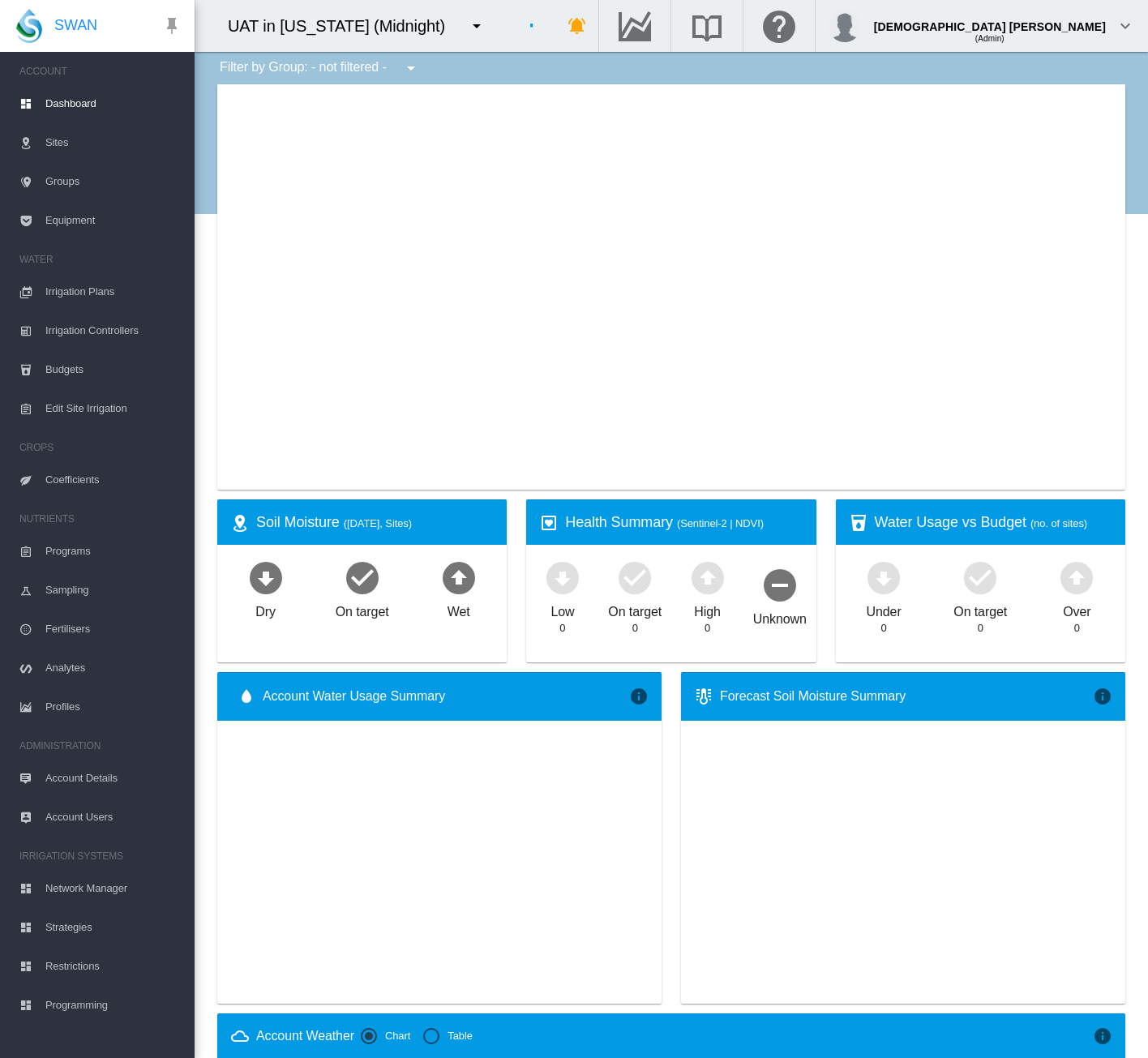
type input "**********"
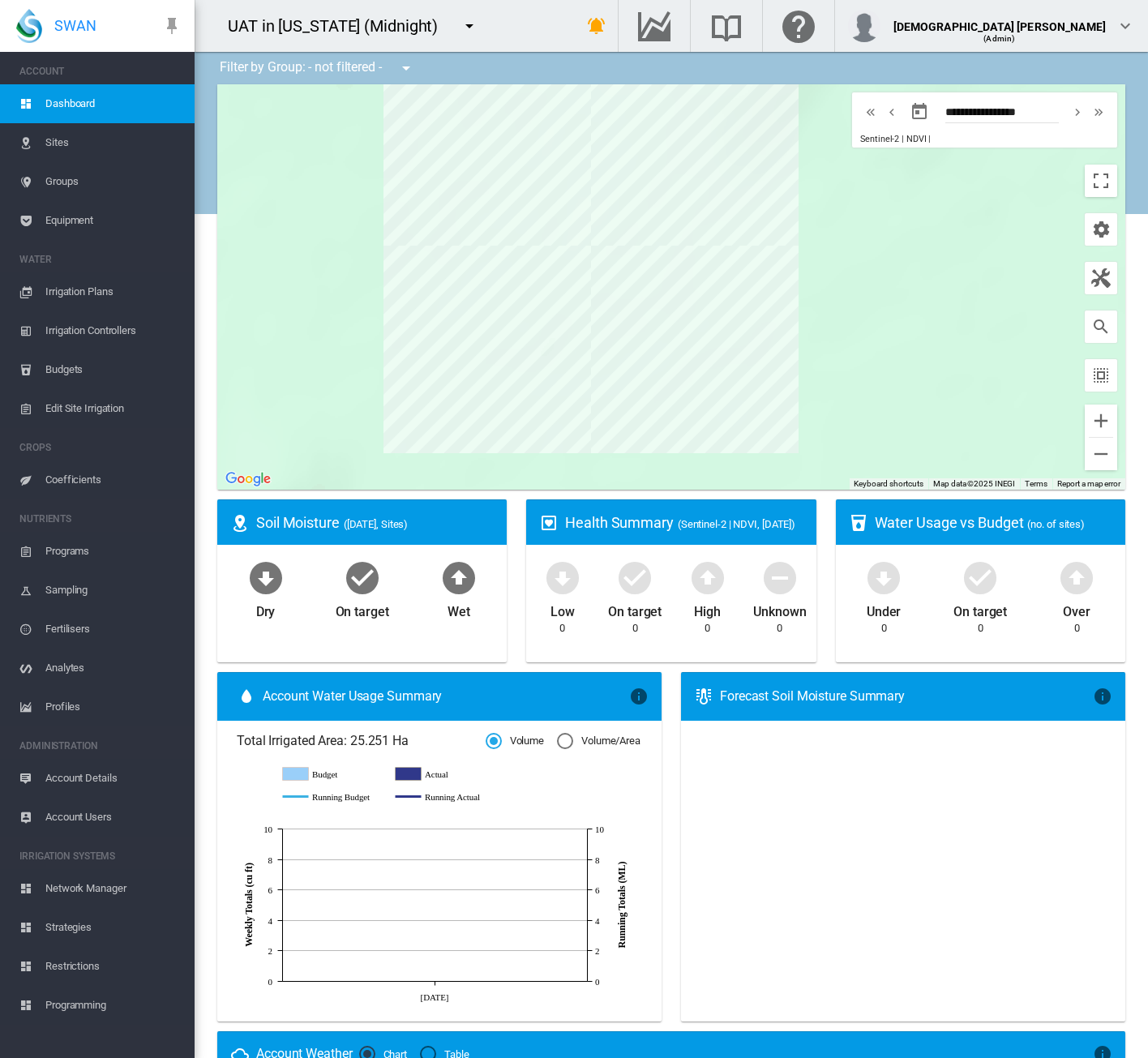
click at [459, 25] on md-icon "icon-menu-down" at bounding box center [469, 26] width 20 height 20
type input "****"
click at [460, 95] on md-icon "icon-cog" at bounding box center [454, 88] width 20 height 20
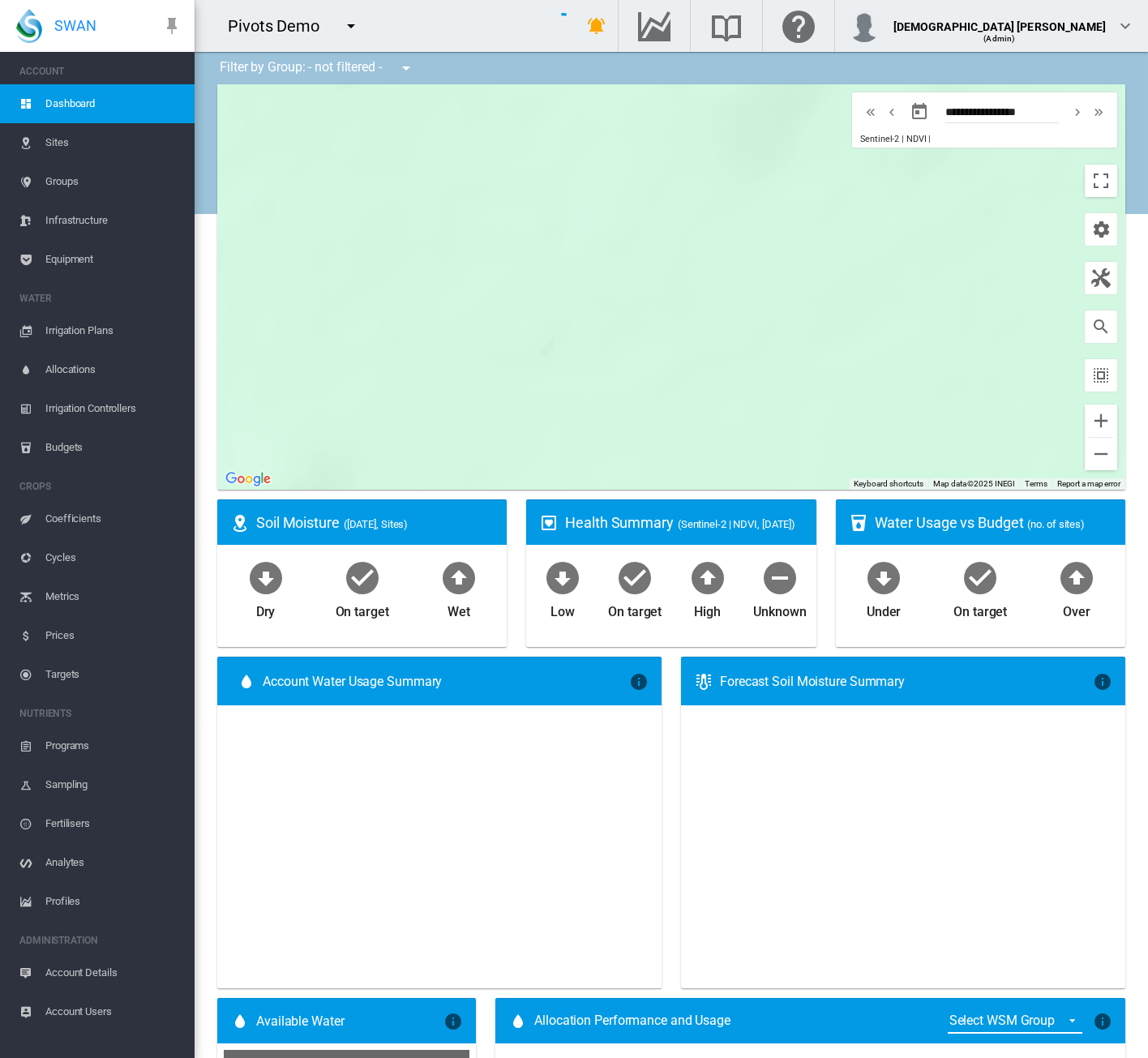
type input "**********"
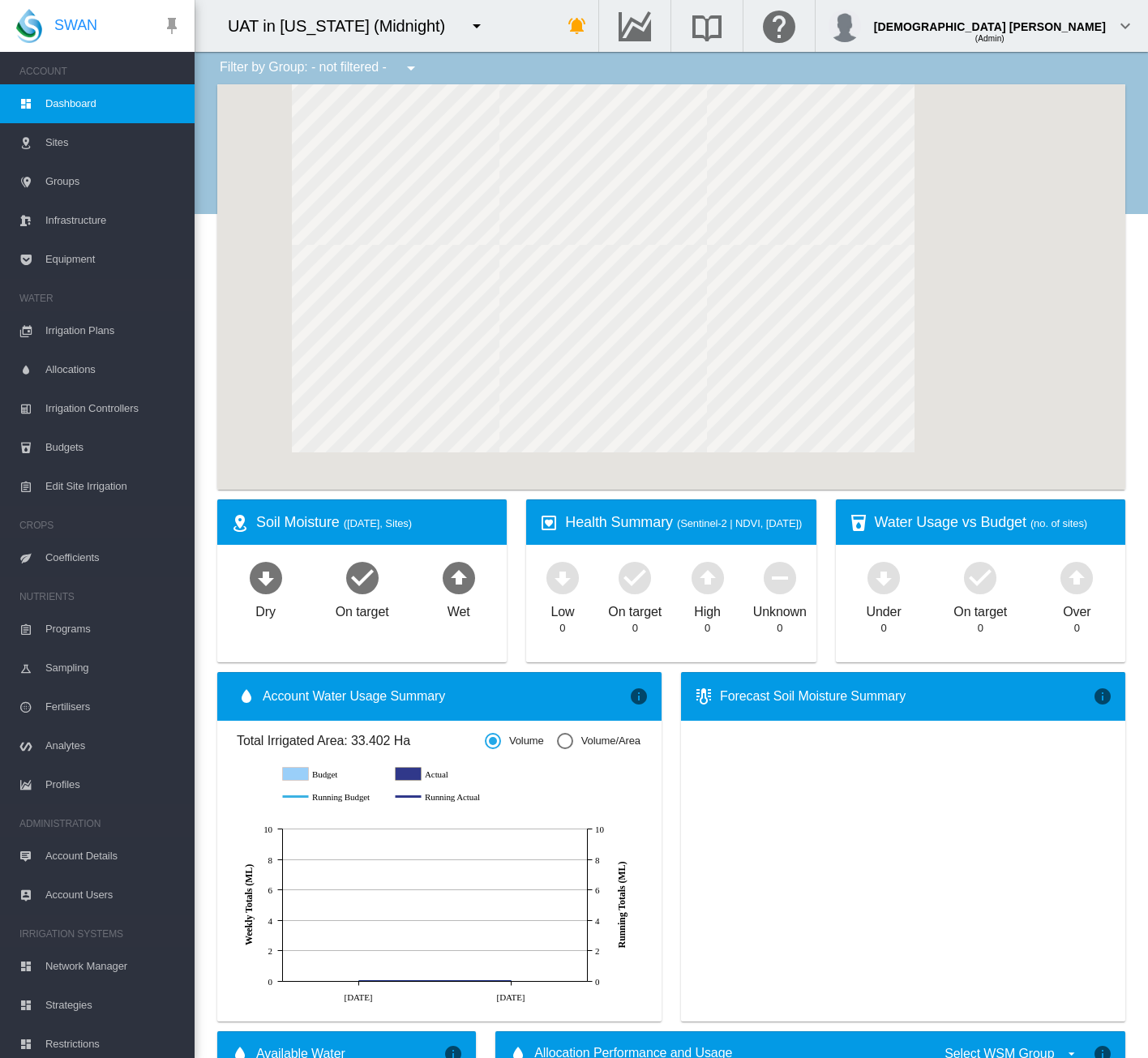
click at [467, 21] on md-icon "icon-menu-down" at bounding box center [477, 26] width 20 height 20
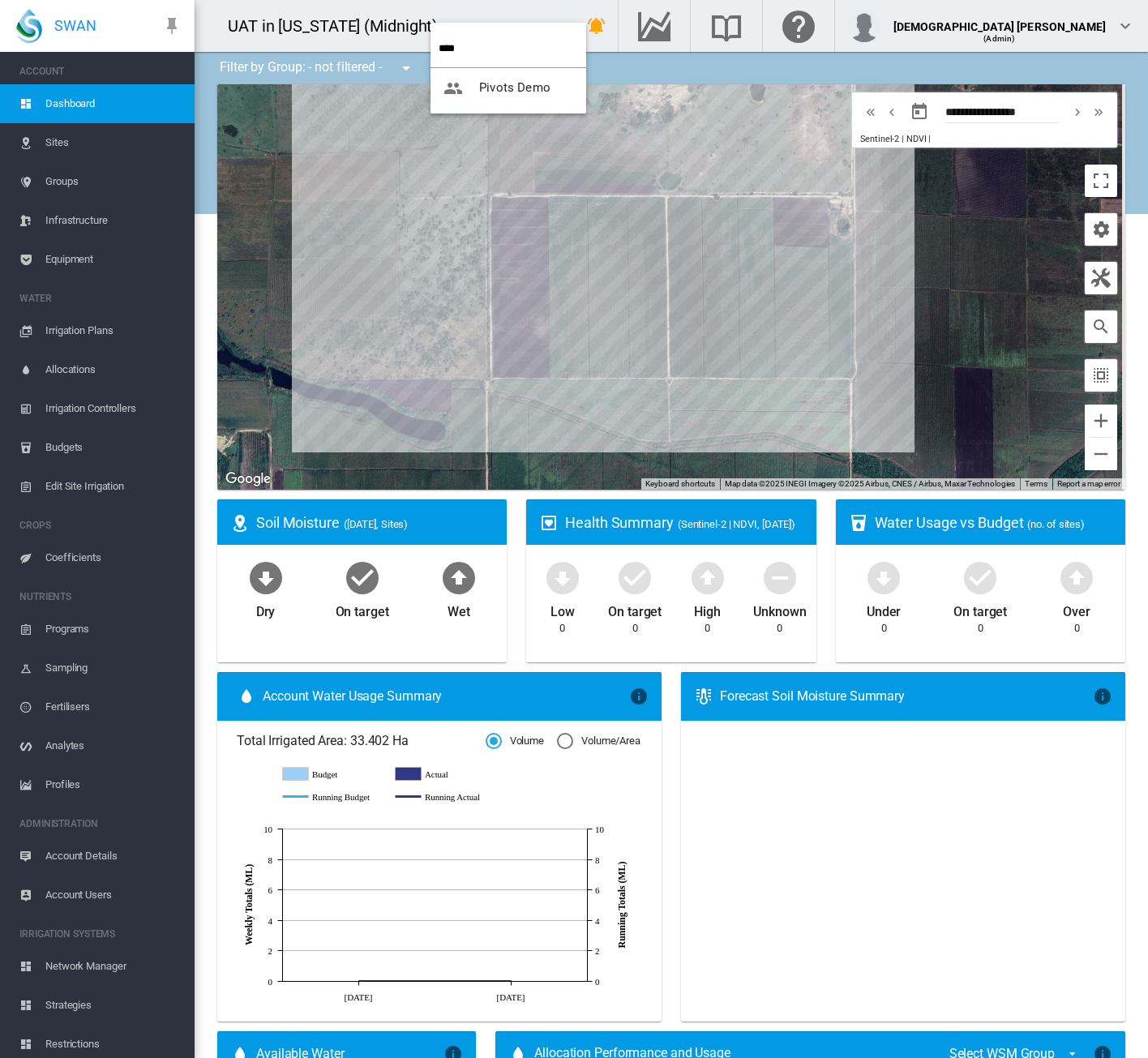
type input "****"
click at [492, 88] on span "Pivots Demo" at bounding box center [515, 87] width 71 height 15
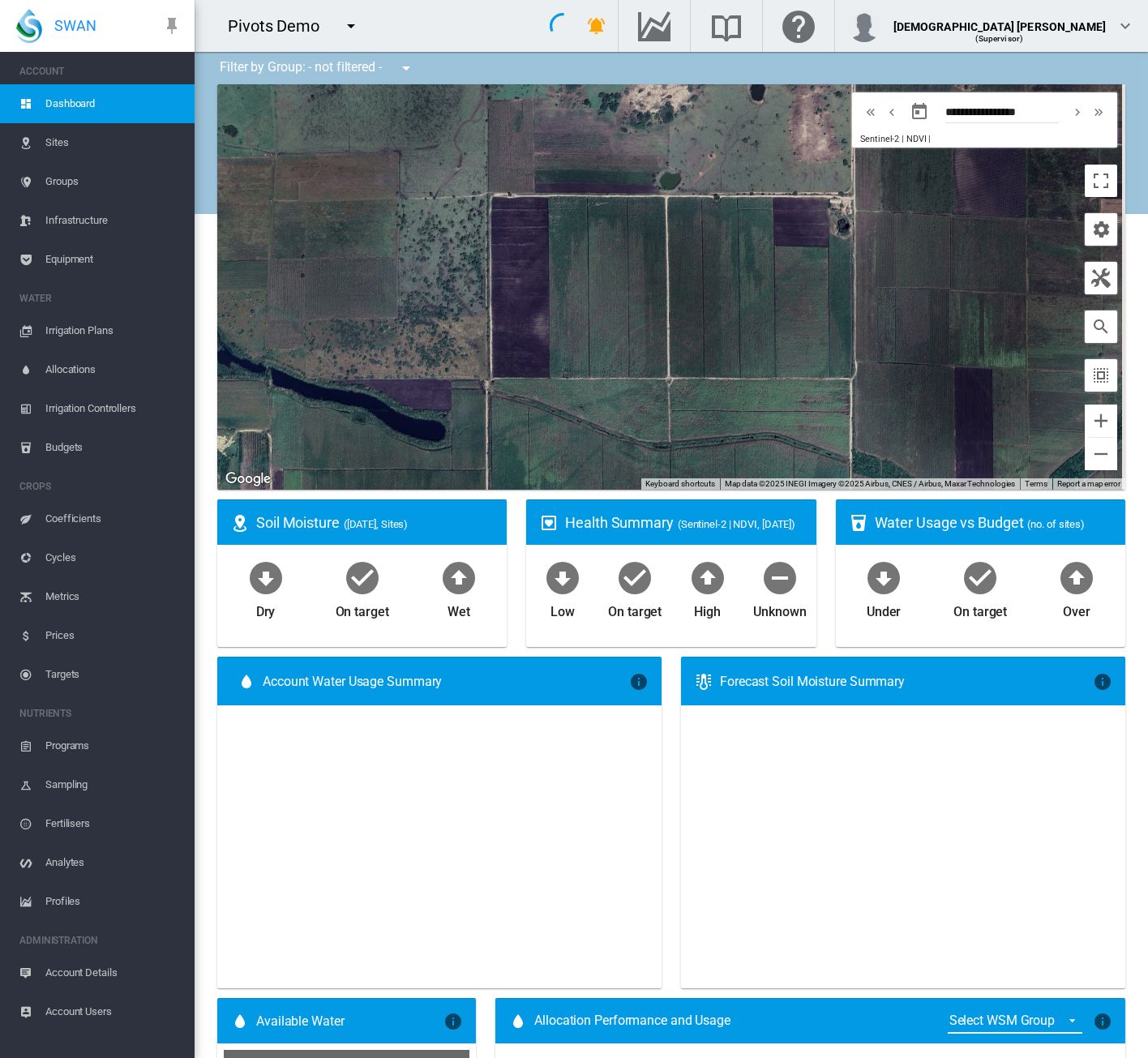
type input "**********"
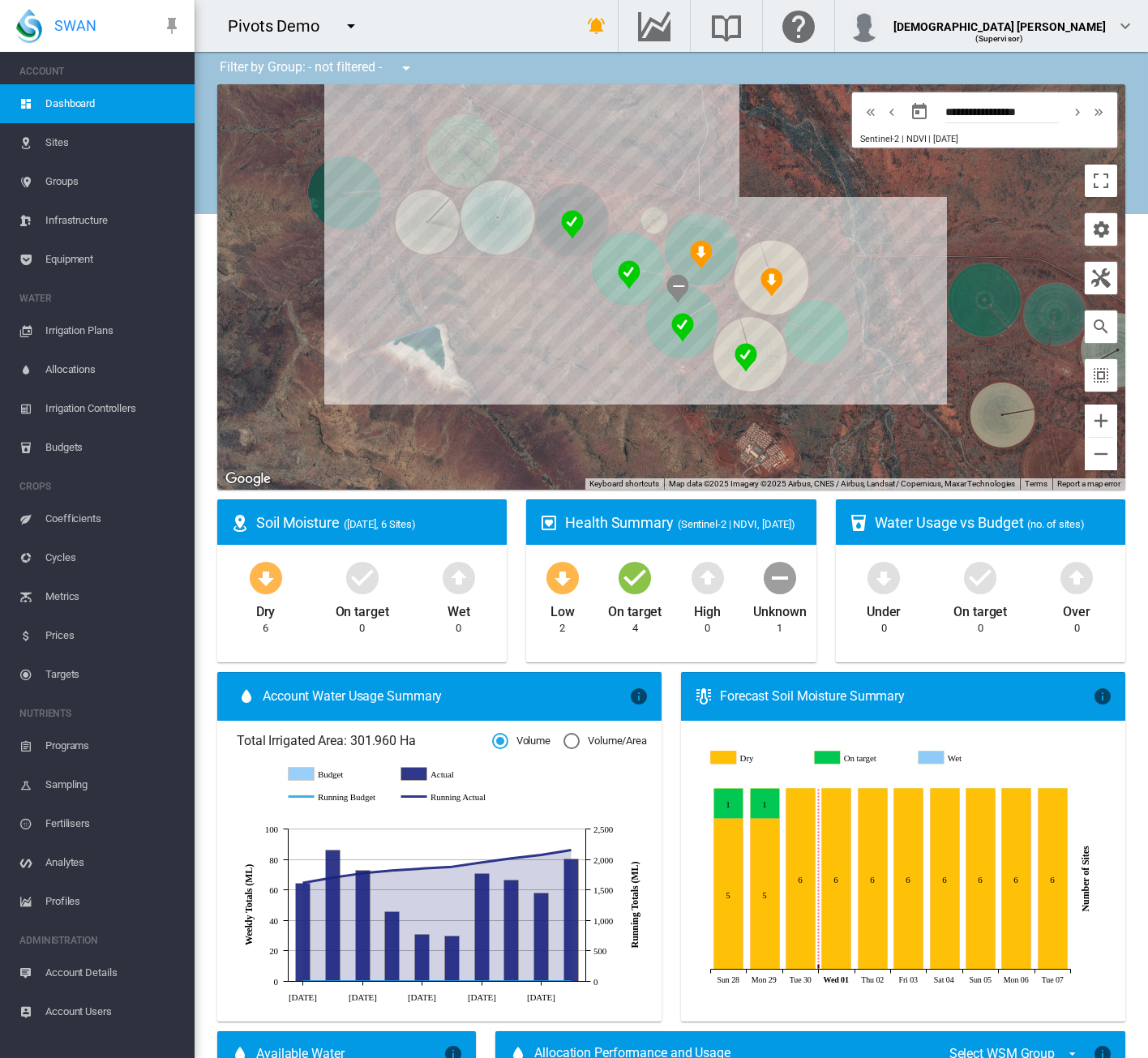
click at [125, 338] on span "Irrigation Plans" at bounding box center [113, 330] width 136 height 39
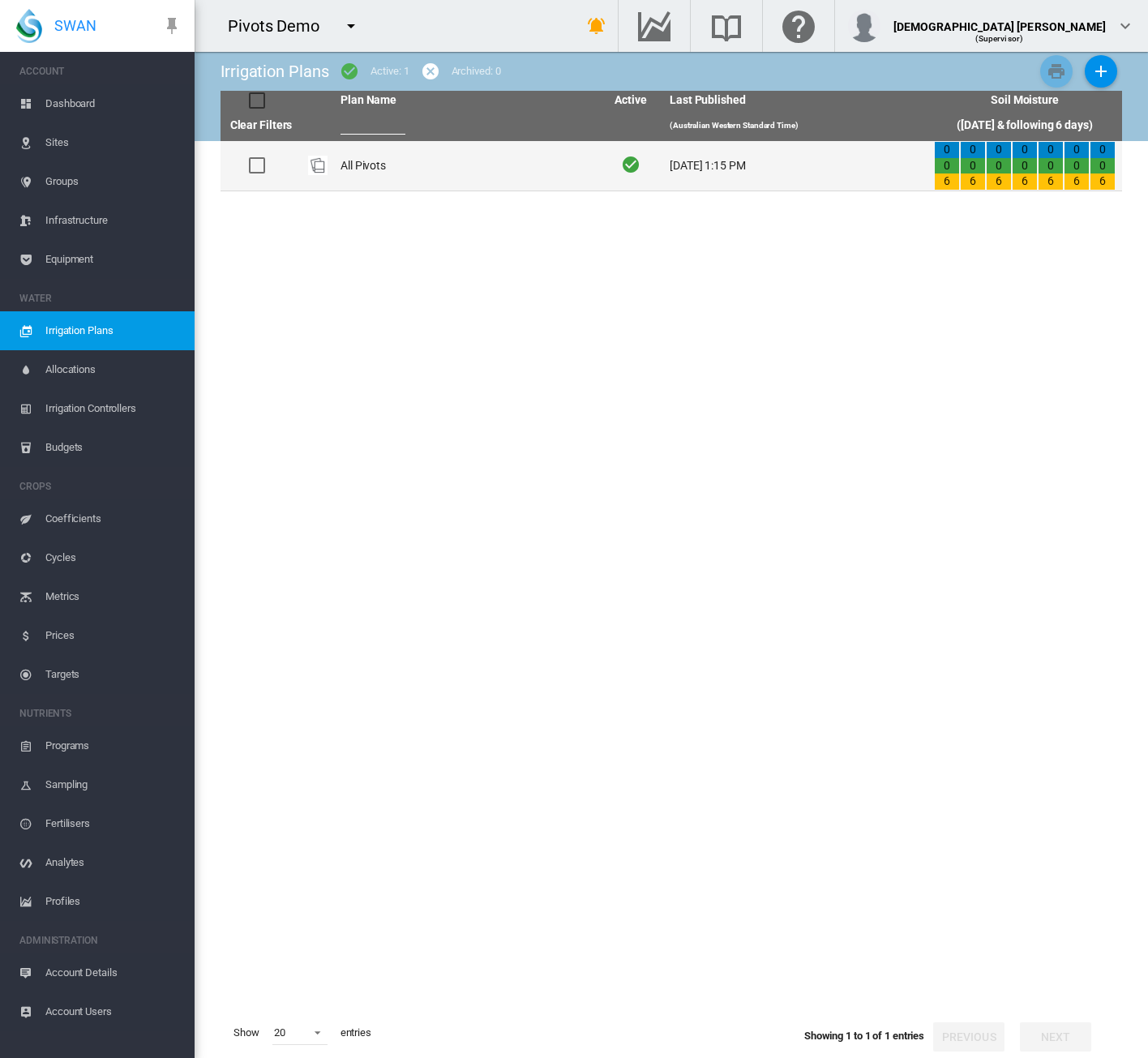
click at [437, 187] on td "All Pivots" at bounding box center [466, 166] width 264 height 49
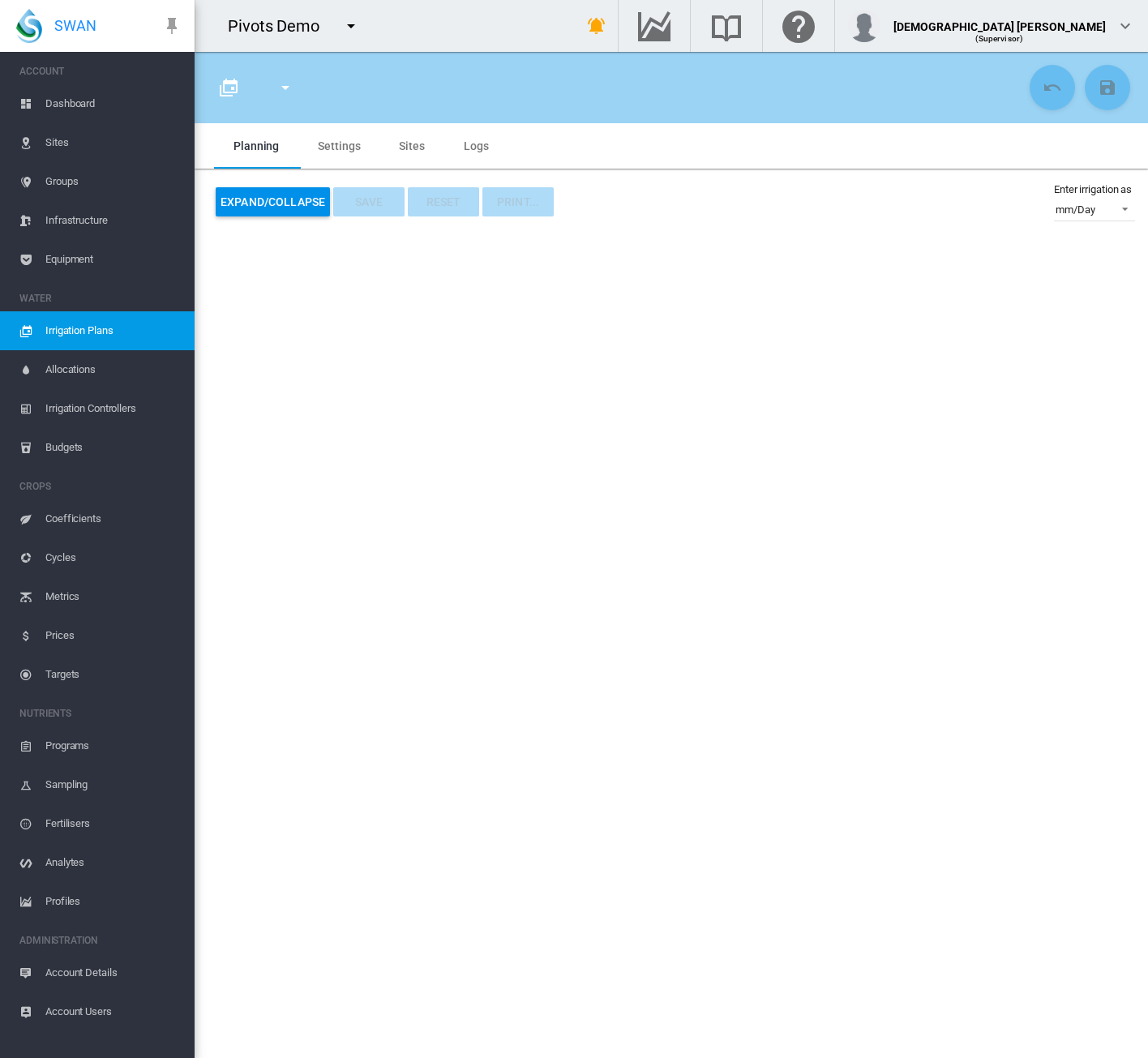
click at [104, 340] on span "Irrigation Plans" at bounding box center [113, 330] width 136 height 39
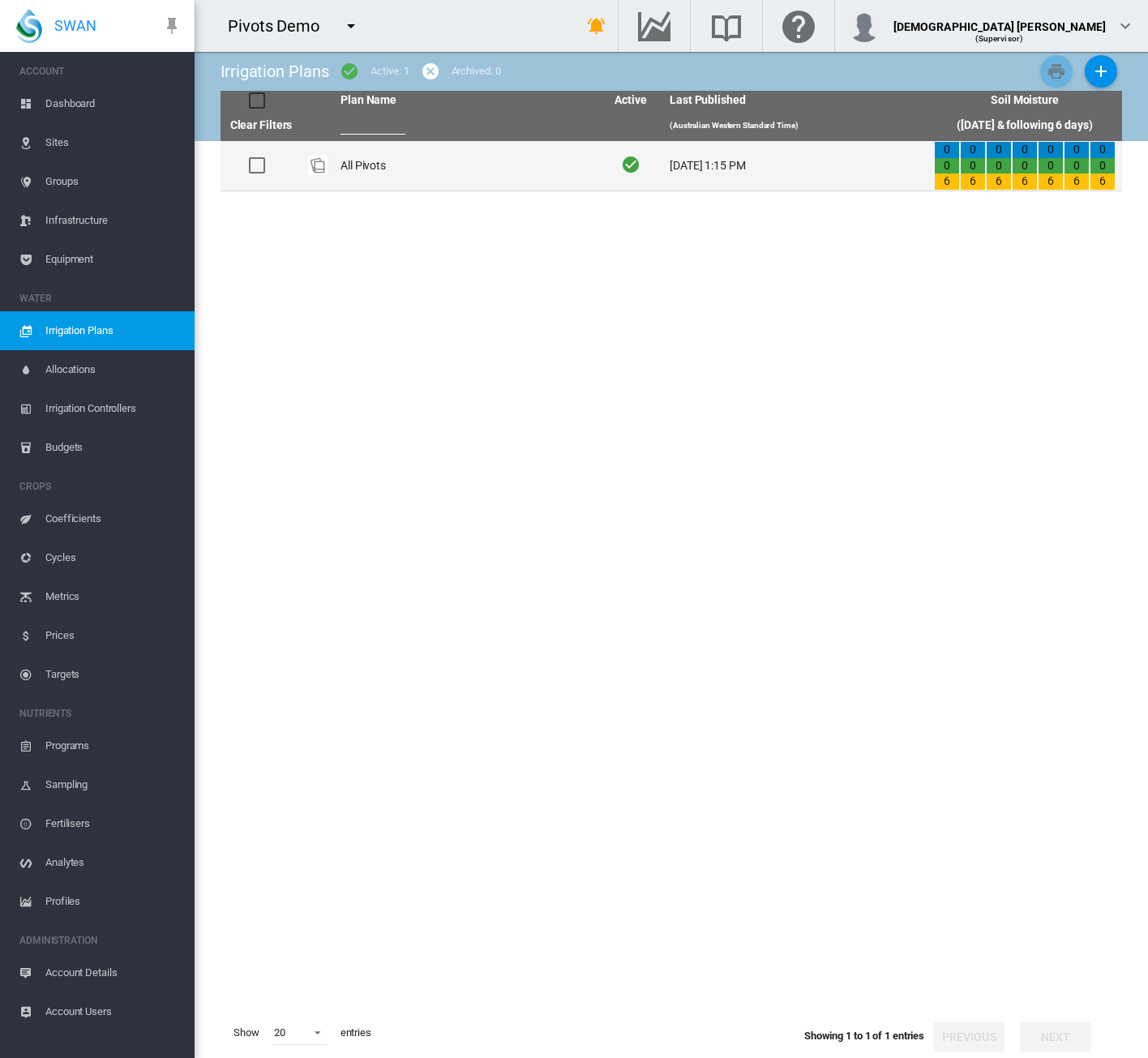
click at [444, 169] on td "All Pivots" at bounding box center [466, 166] width 264 height 49
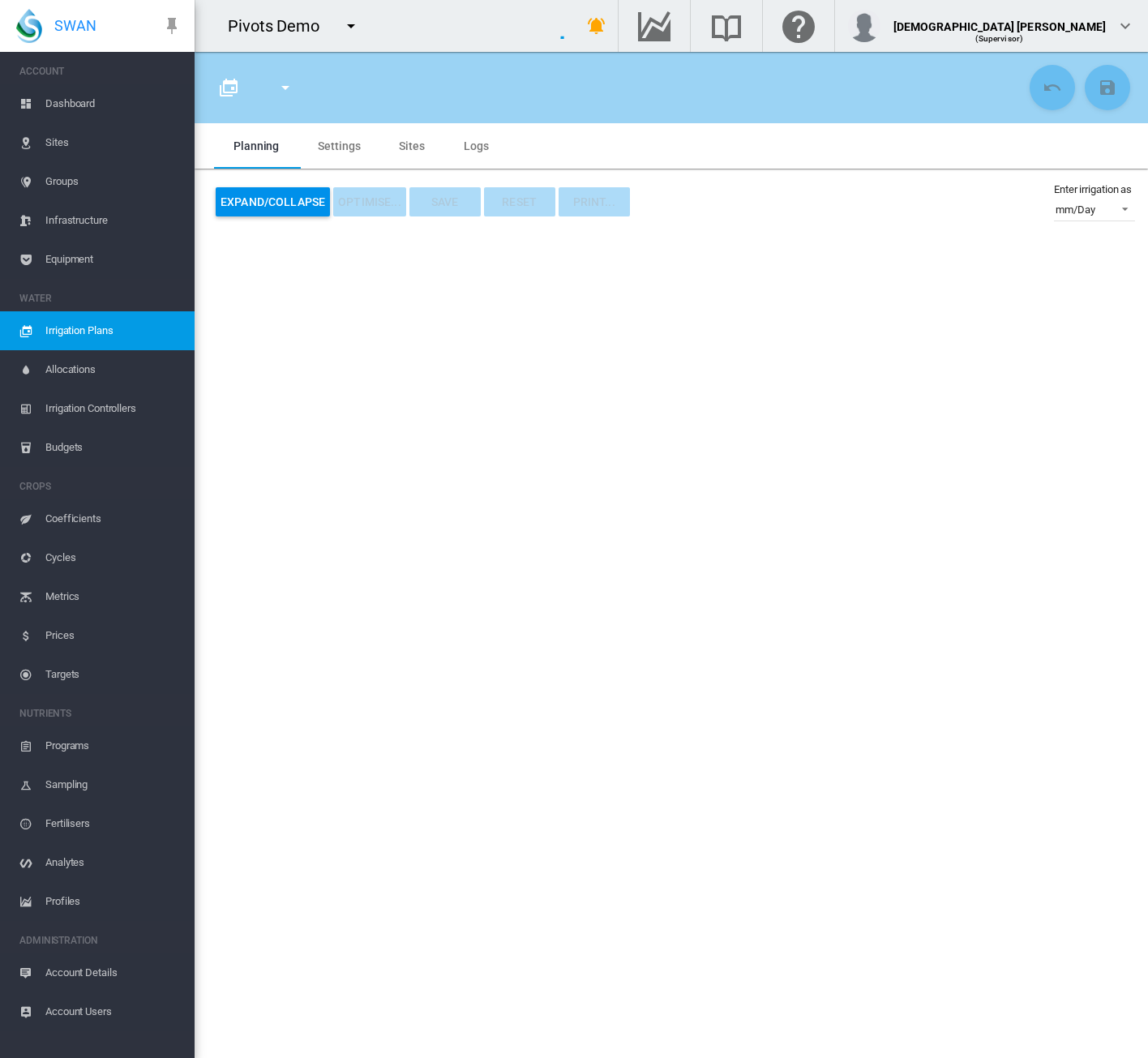
type input "**********"
type input "*"
type input "*****"
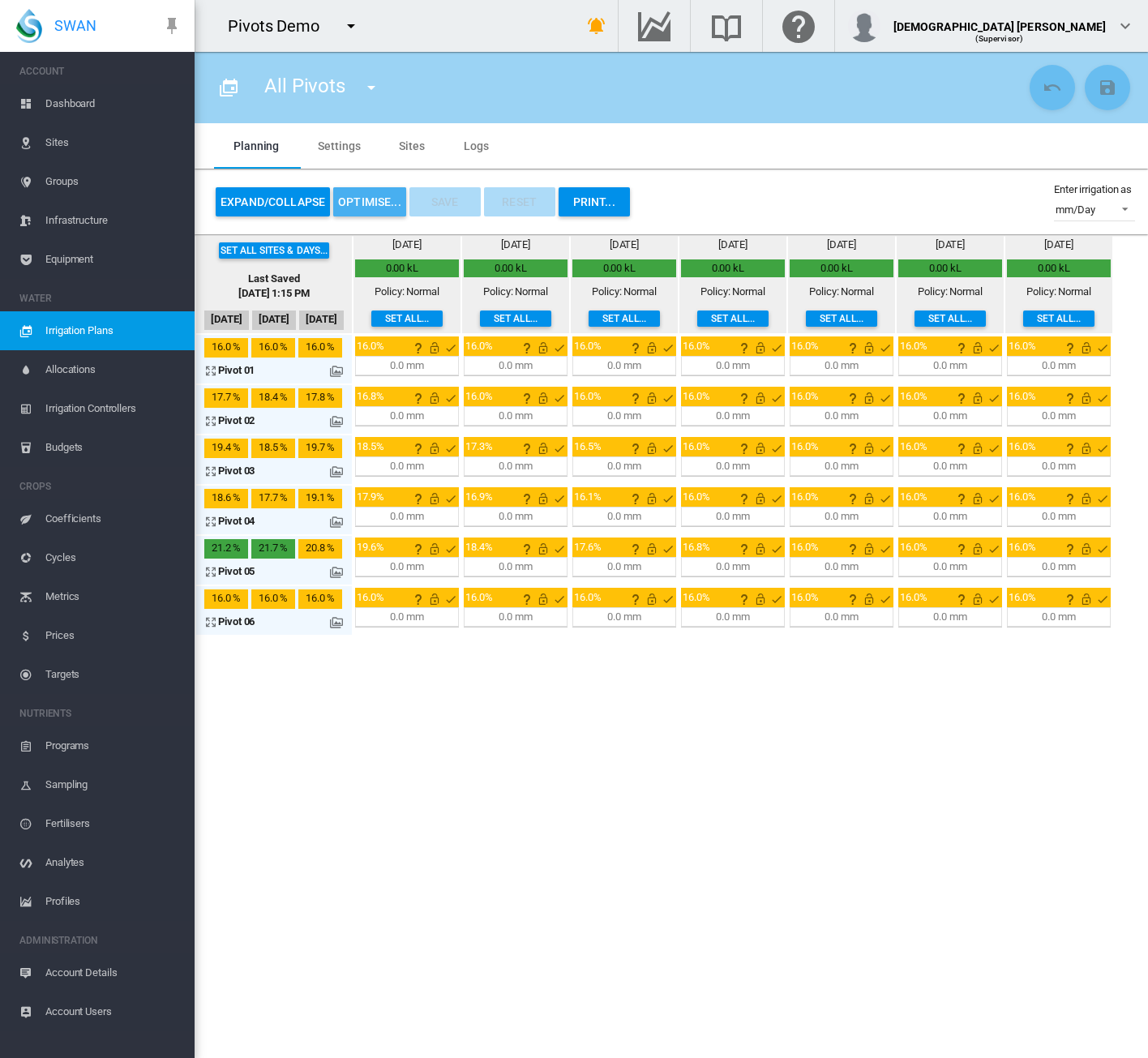
click at [354, 202] on button "OPTIMISE..." at bounding box center [369, 201] width 73 height 29
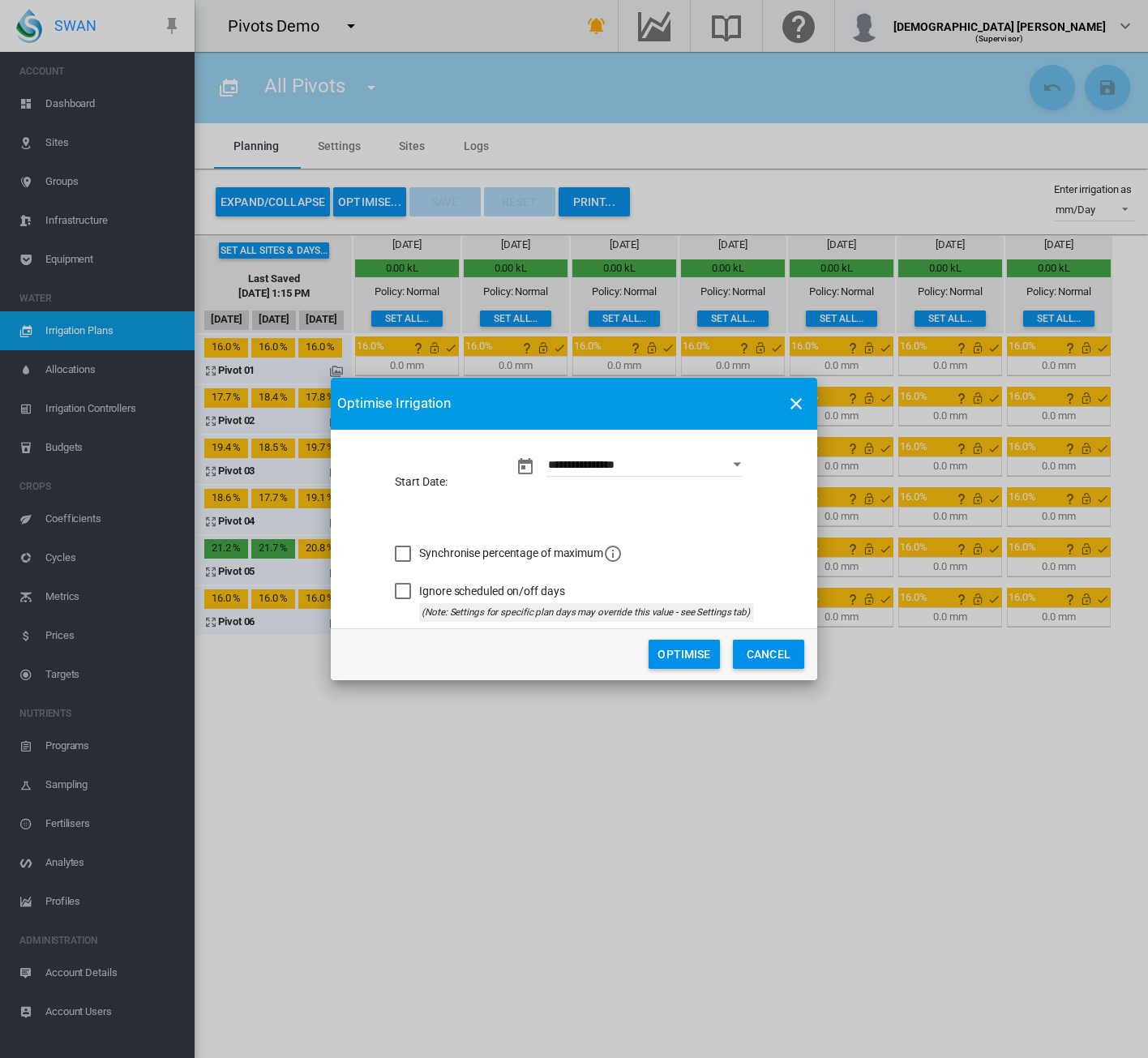
click at [665, 647] on button "Optimise" at bounding box center [684, 653] width 71 height 29
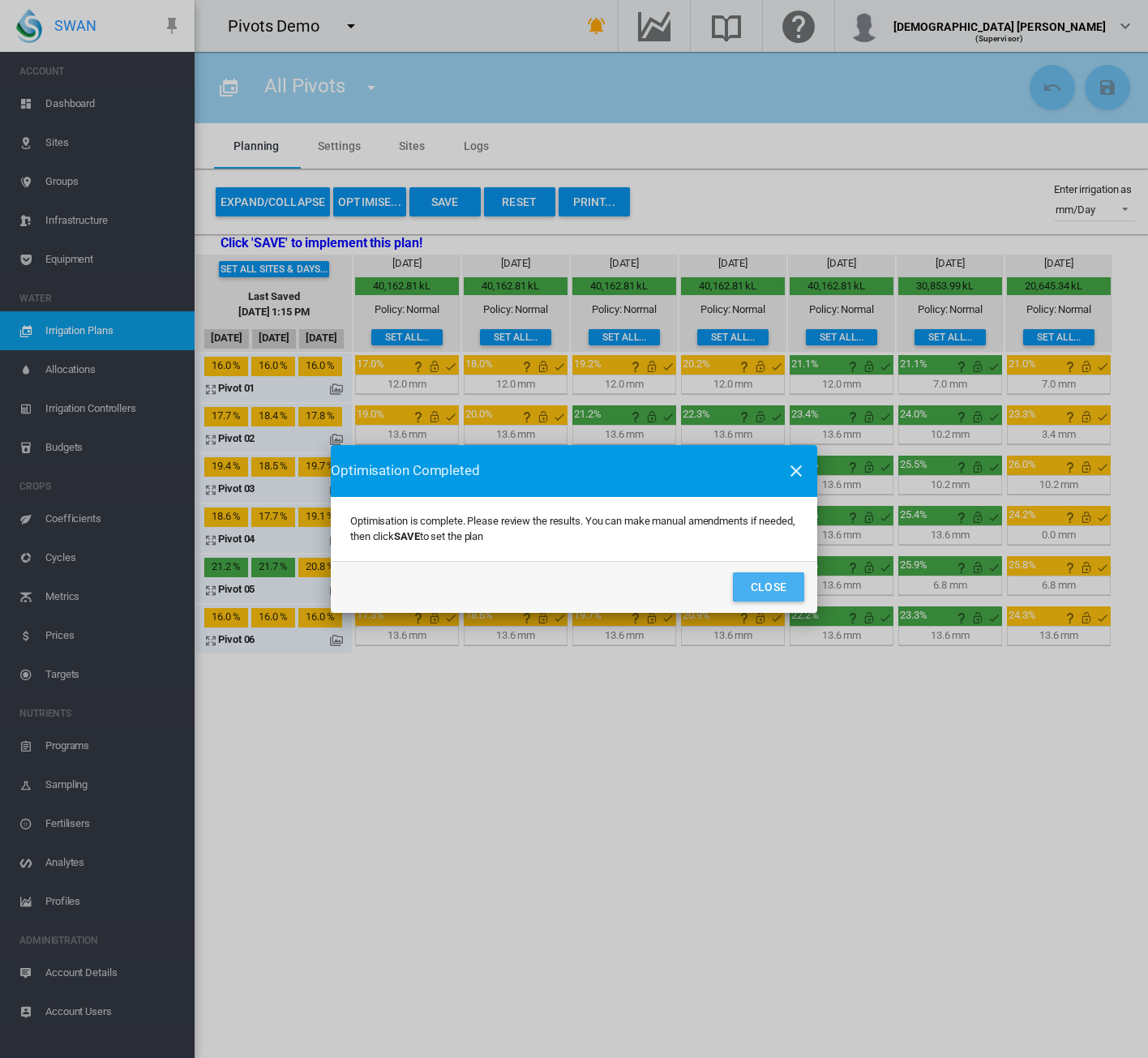
click at [764, 584] on button "Close" at bounding box center [769, 586] width 71 height 29
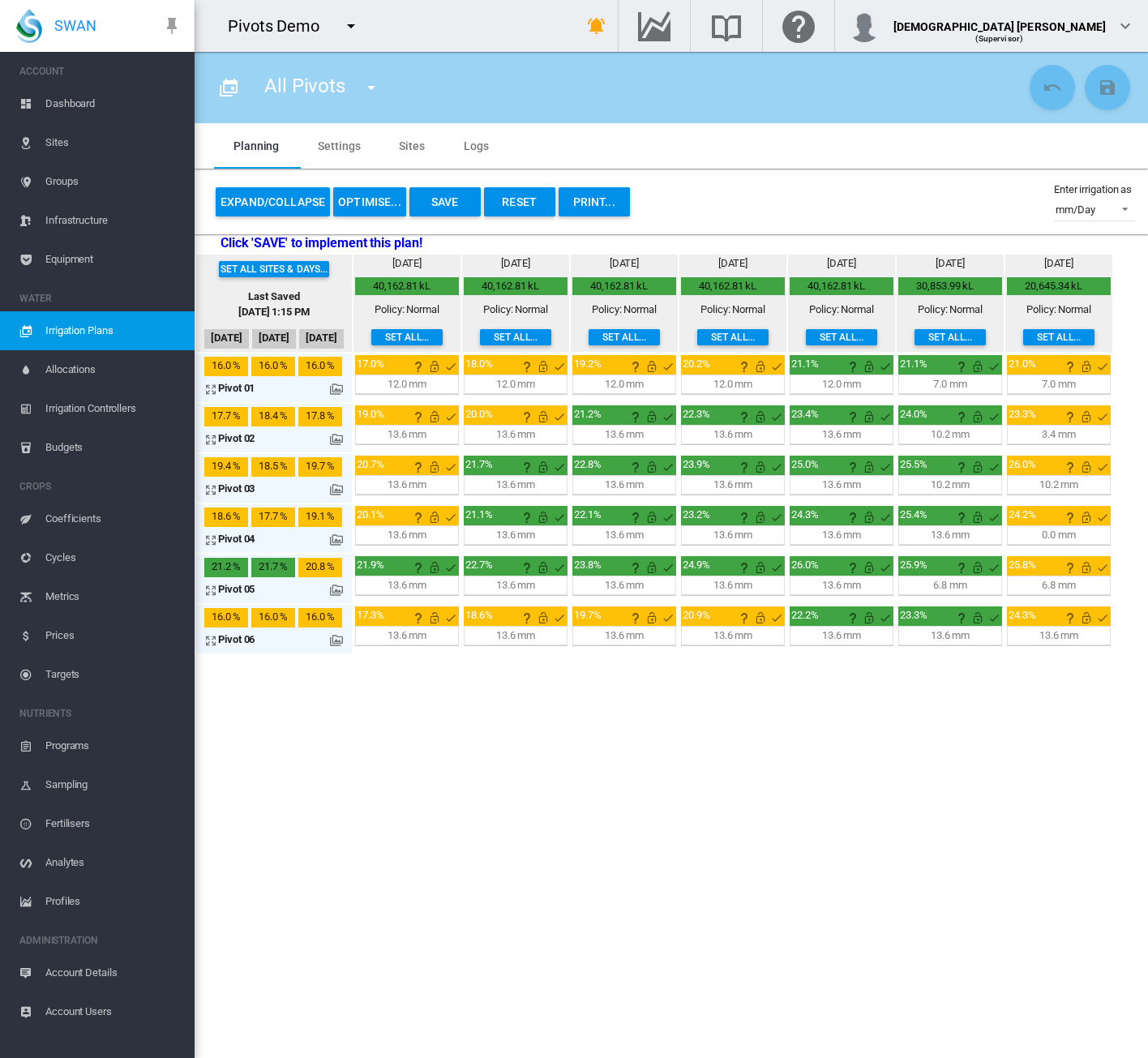
click at [339, 487] on md-icon at bounding box center [336, 490] width 13 height 13
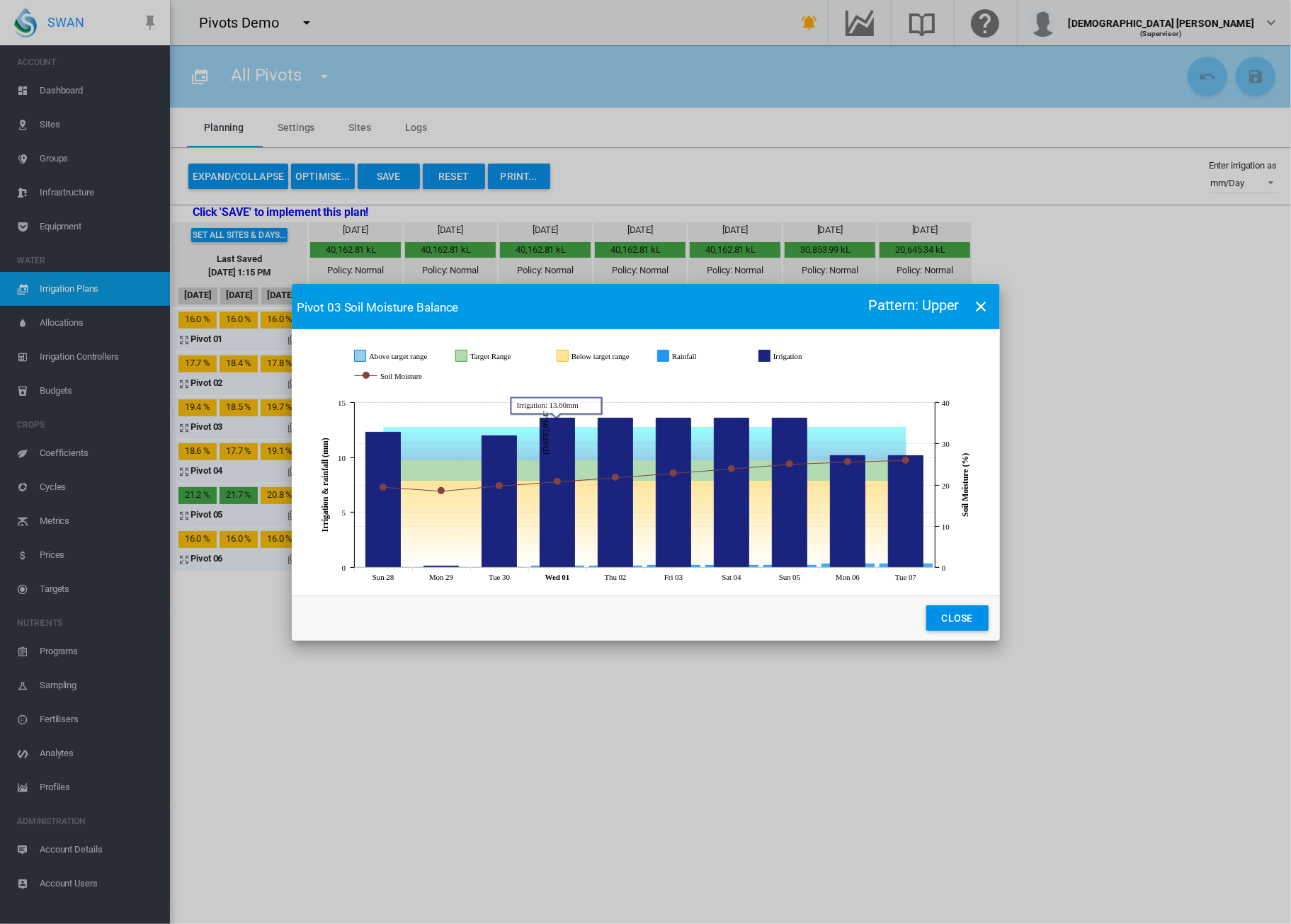
click at [798, 773] on div "Pivot 03 Soil Moisture Balance Pattern: Upper JavaScript chart by amCharts 3.21…" at bounding box center [646, 462] width 1291 height 924
click at [956, 618] on button "Close" at bounding box center [957, 617] width 62 height 25
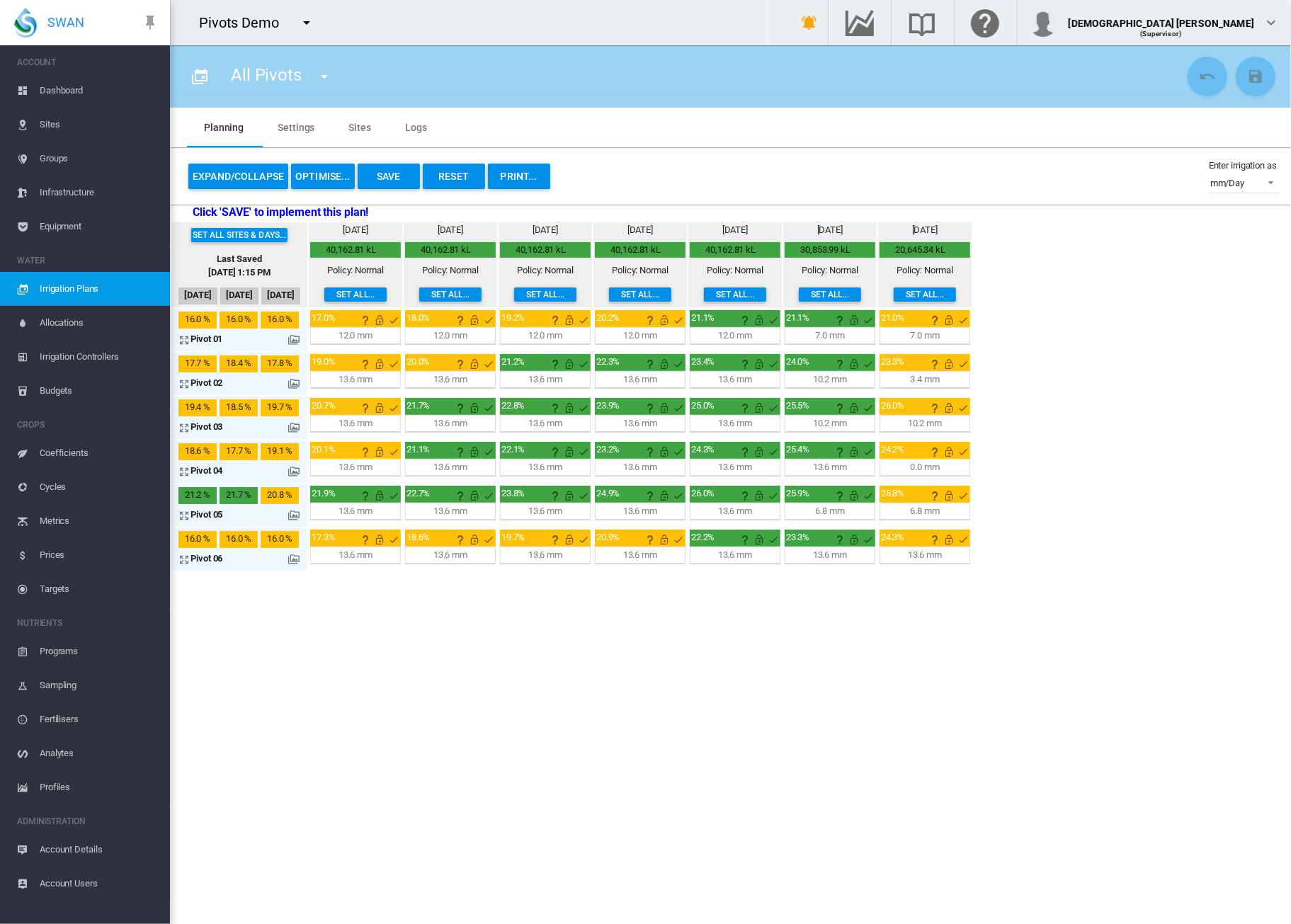
click at [184, 428] on md-icon "icon-arrow-expand" at bounding box center [187, 428] width 17 height 17
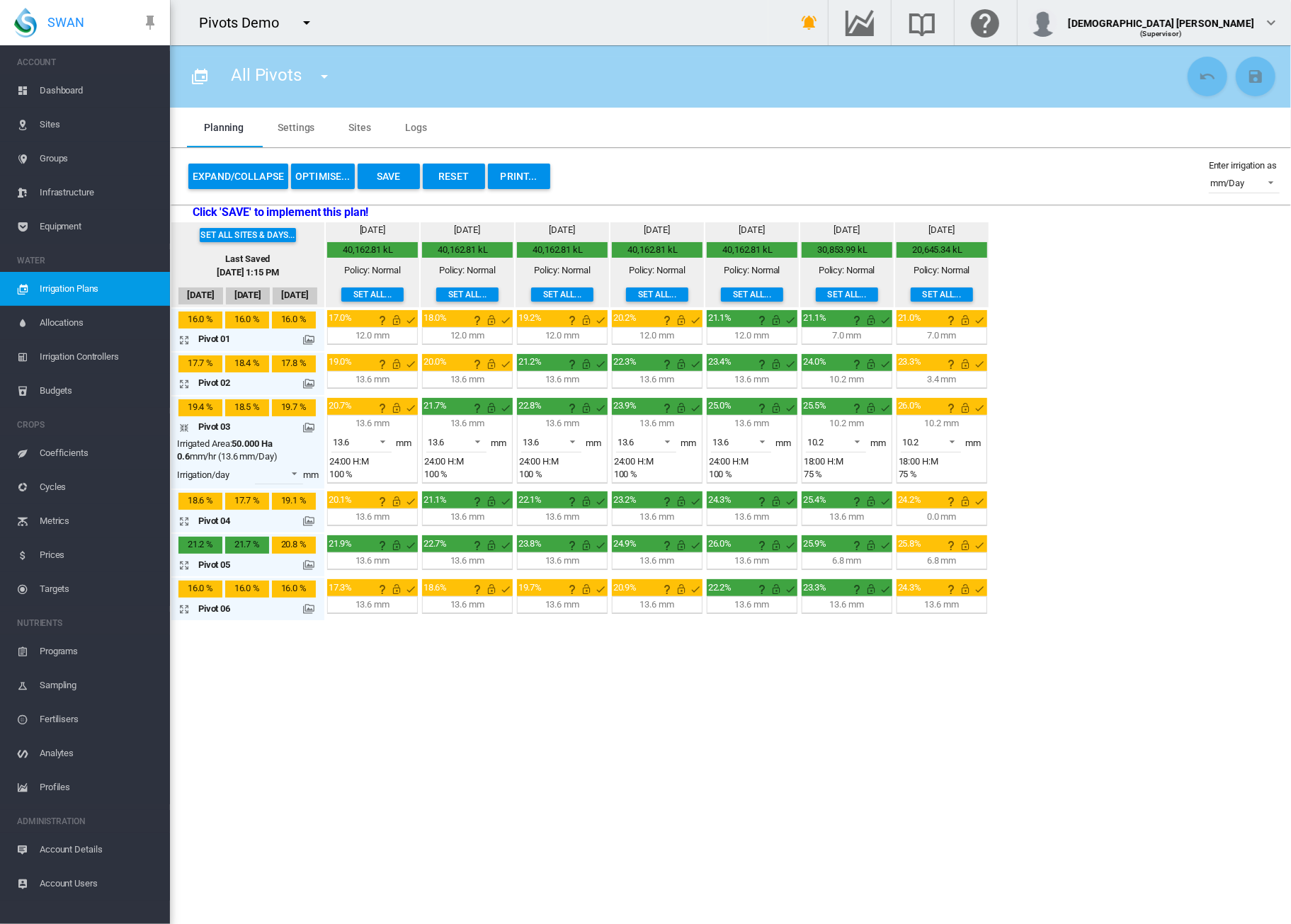
click at [308, 431] on md-icon at bounding box center [309, 428] width 12 height 12
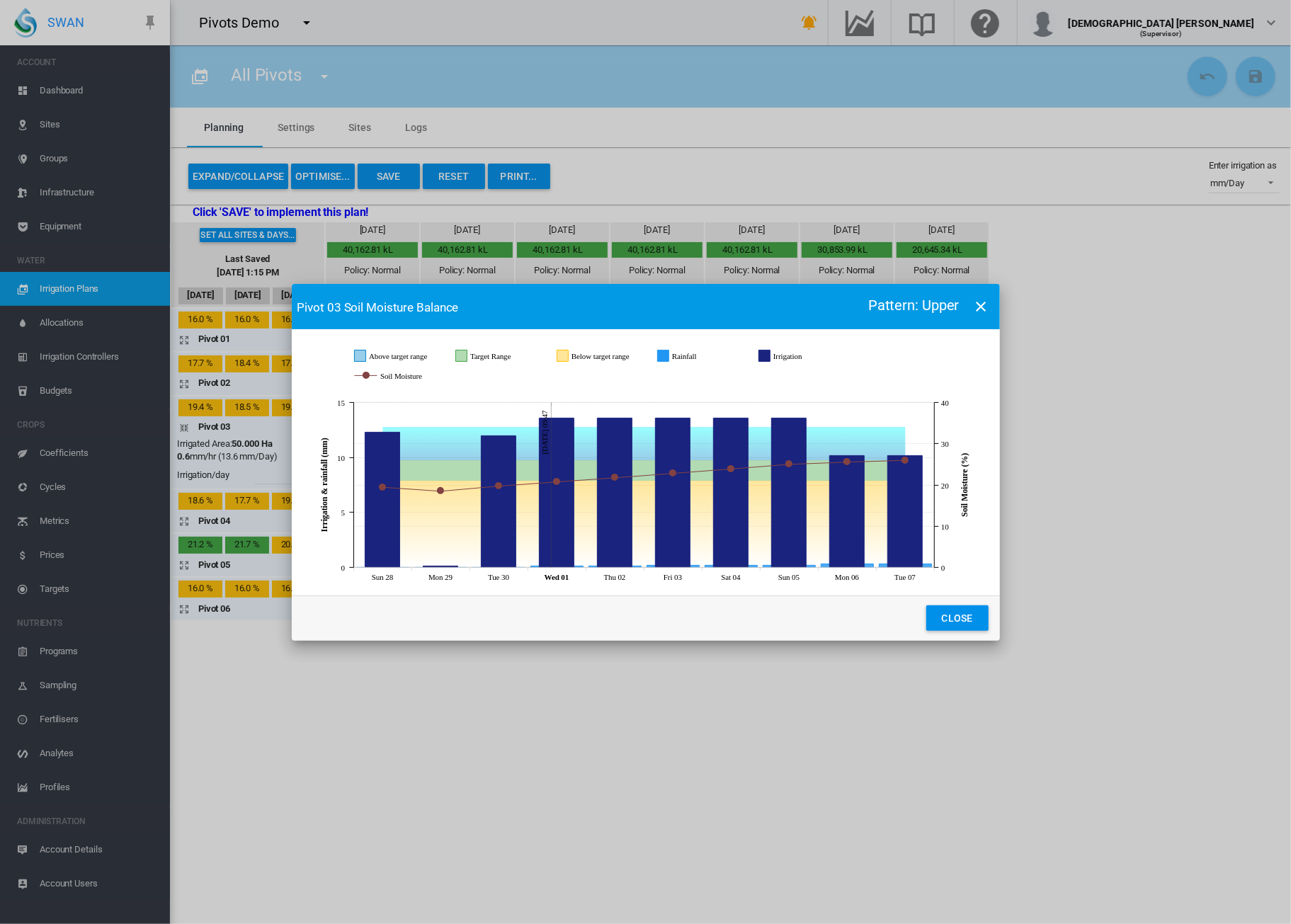
click at [986, 308] on md-icon "icon-close" at bounding box center [981, 307] width 17 height 17
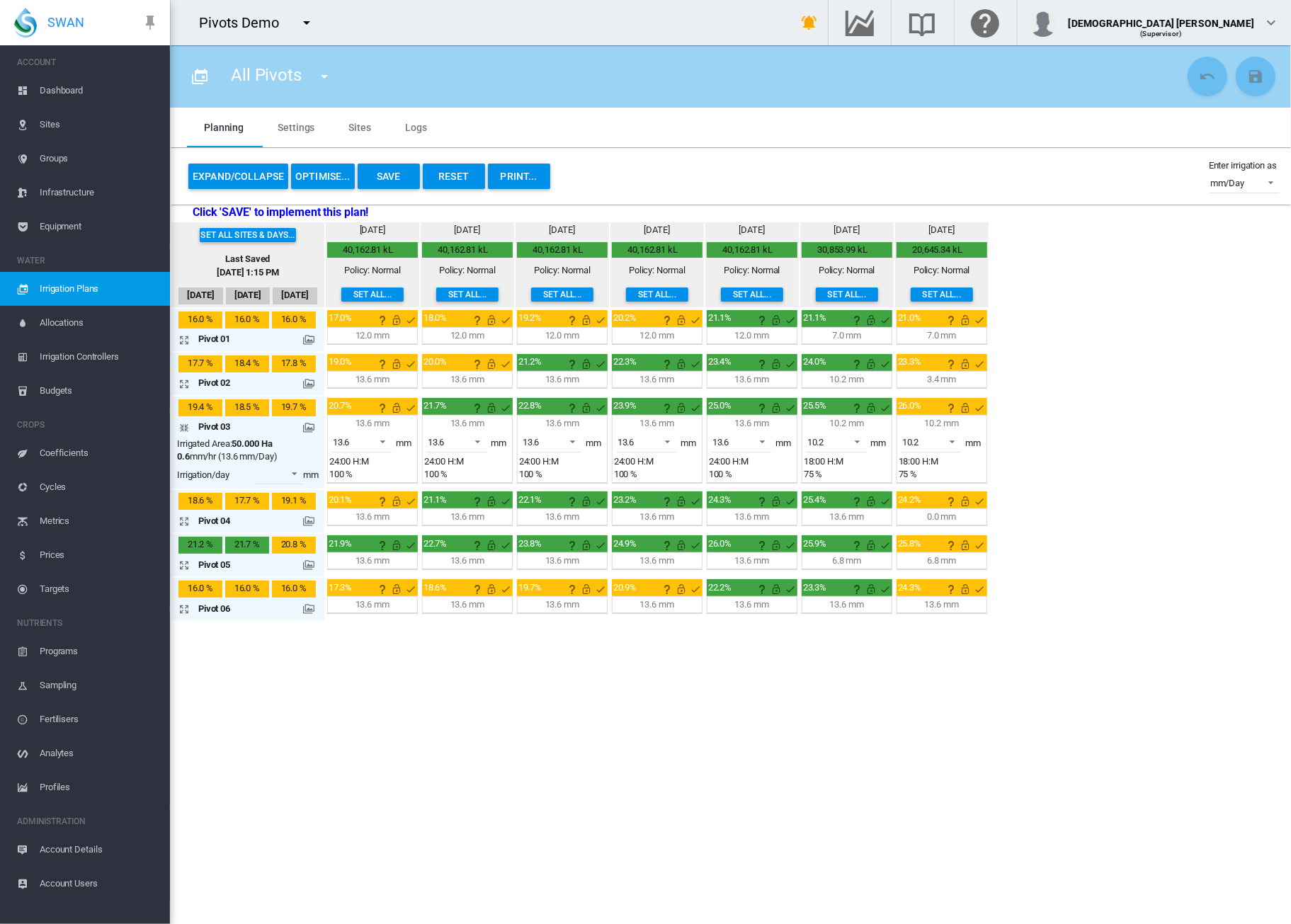
click at [182, 610] on md-icon "icon-arrow-expand" at bounding box center [187, 609] width 17 height 17
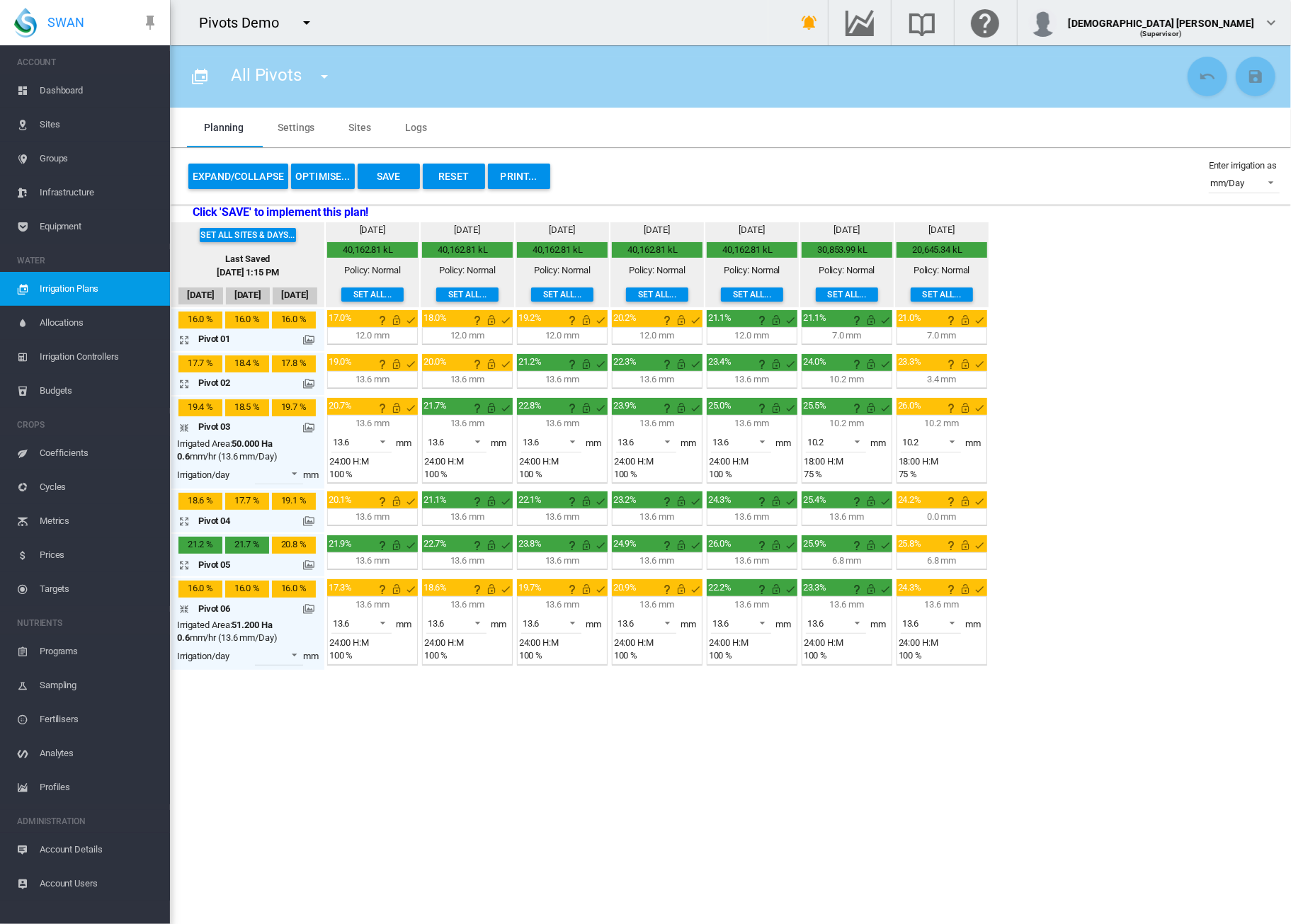
click at [308, 609] on md-icon at bounding box center [309, 609] width 12 height 12
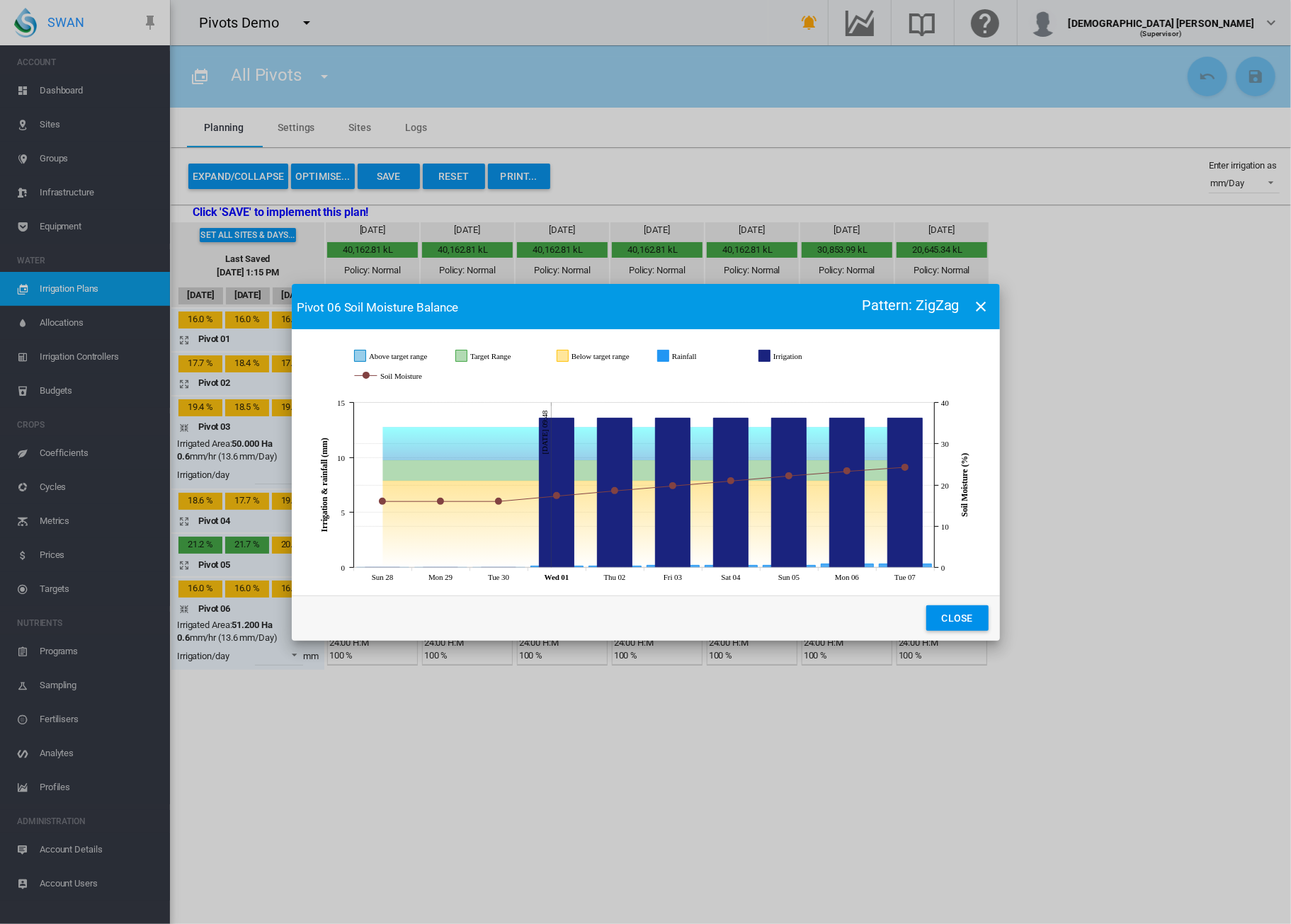
click at [308, 609] on md-dialog-actions "Close" at bounding box center [646, 618] width 708 height 45
click at [980, 310] on md-icon "icon-close" at bounding box center [981, 307] width 17 height 17
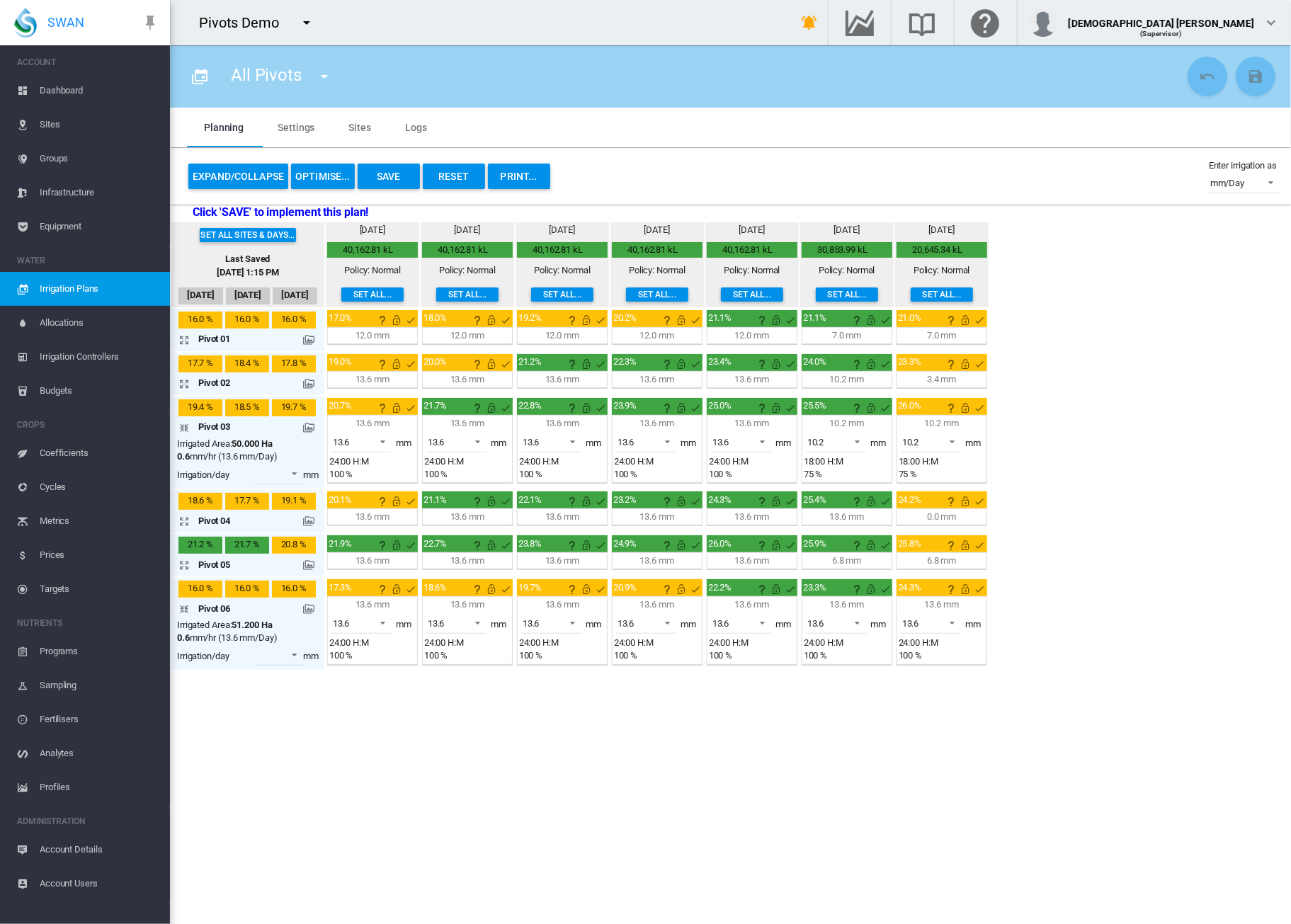
click at [311, 609] on md-icon at bounding box center [309, 609] width 12 height 12
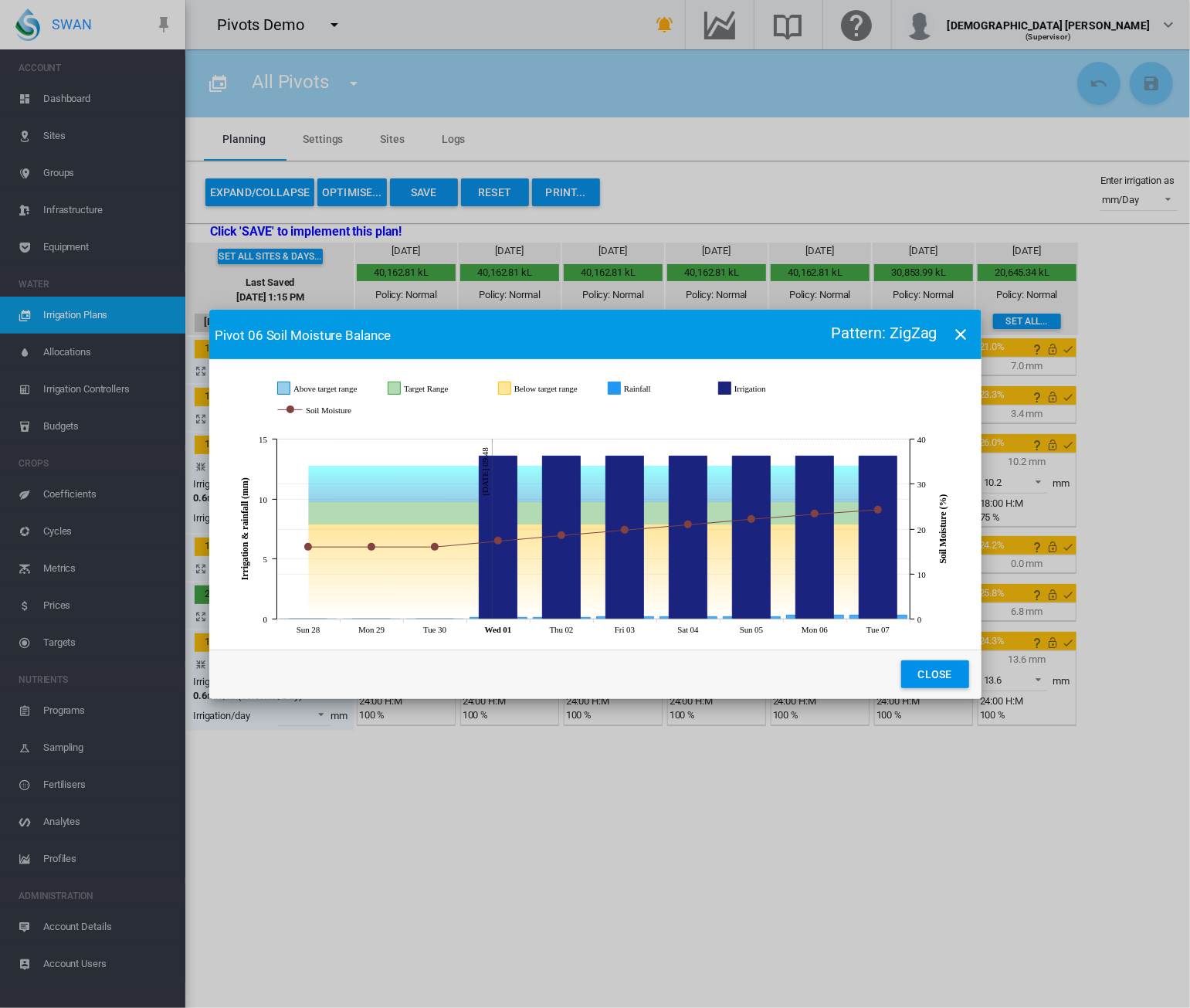
click at [162, 32] on div "Pivot 06 Soil Moisture Balance Pattern: ZigZag JavaScript chart by amCharts 3.2…" at bounding box center [595, 504] width 1190 height 1008
click at [927, 676] on button "Close" at bounding box center [935, 673] width 68 height 27
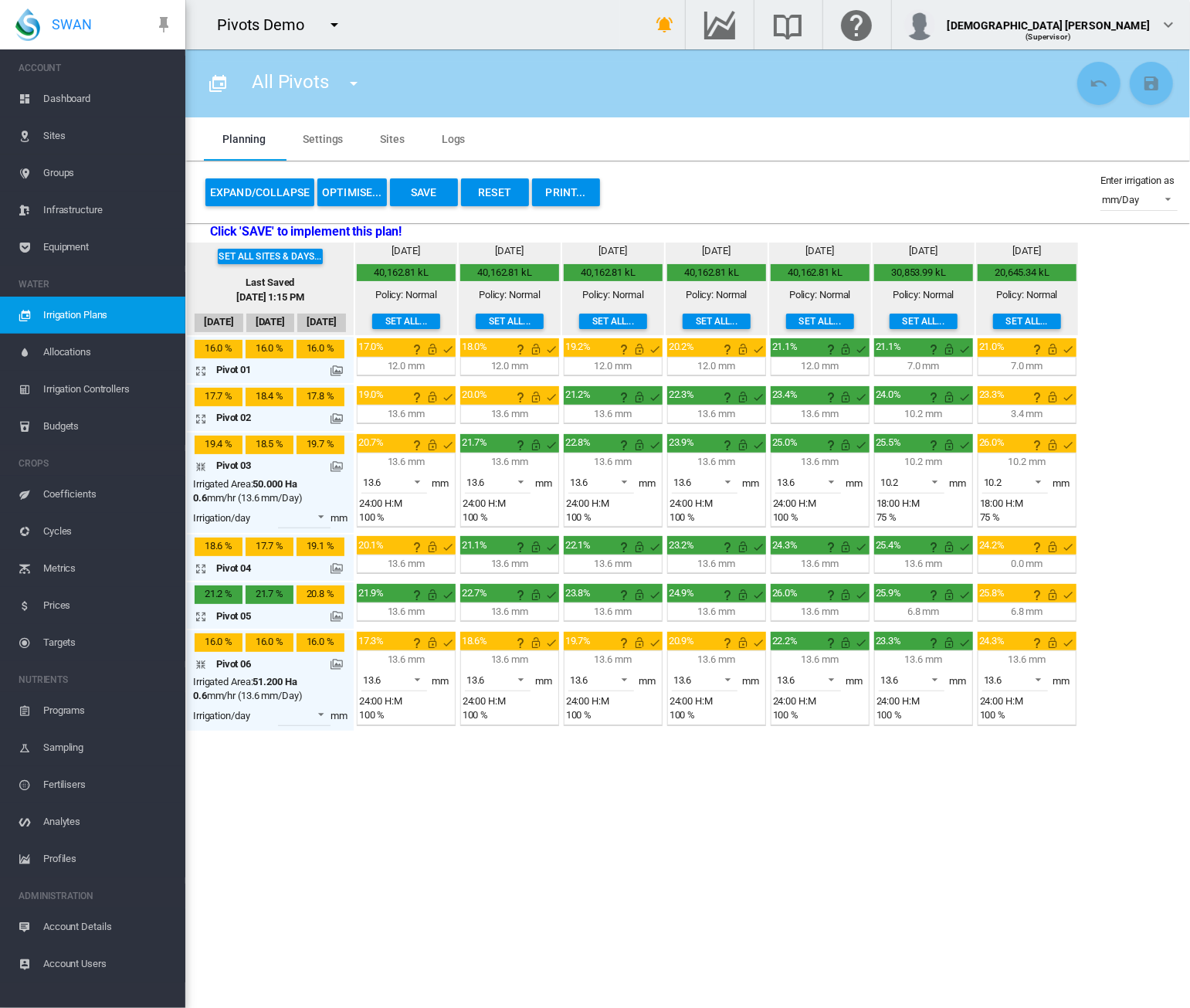
click at [162, 23] on md-icon "icon-pin" at bounding box center [164, 25] width 19 height 19
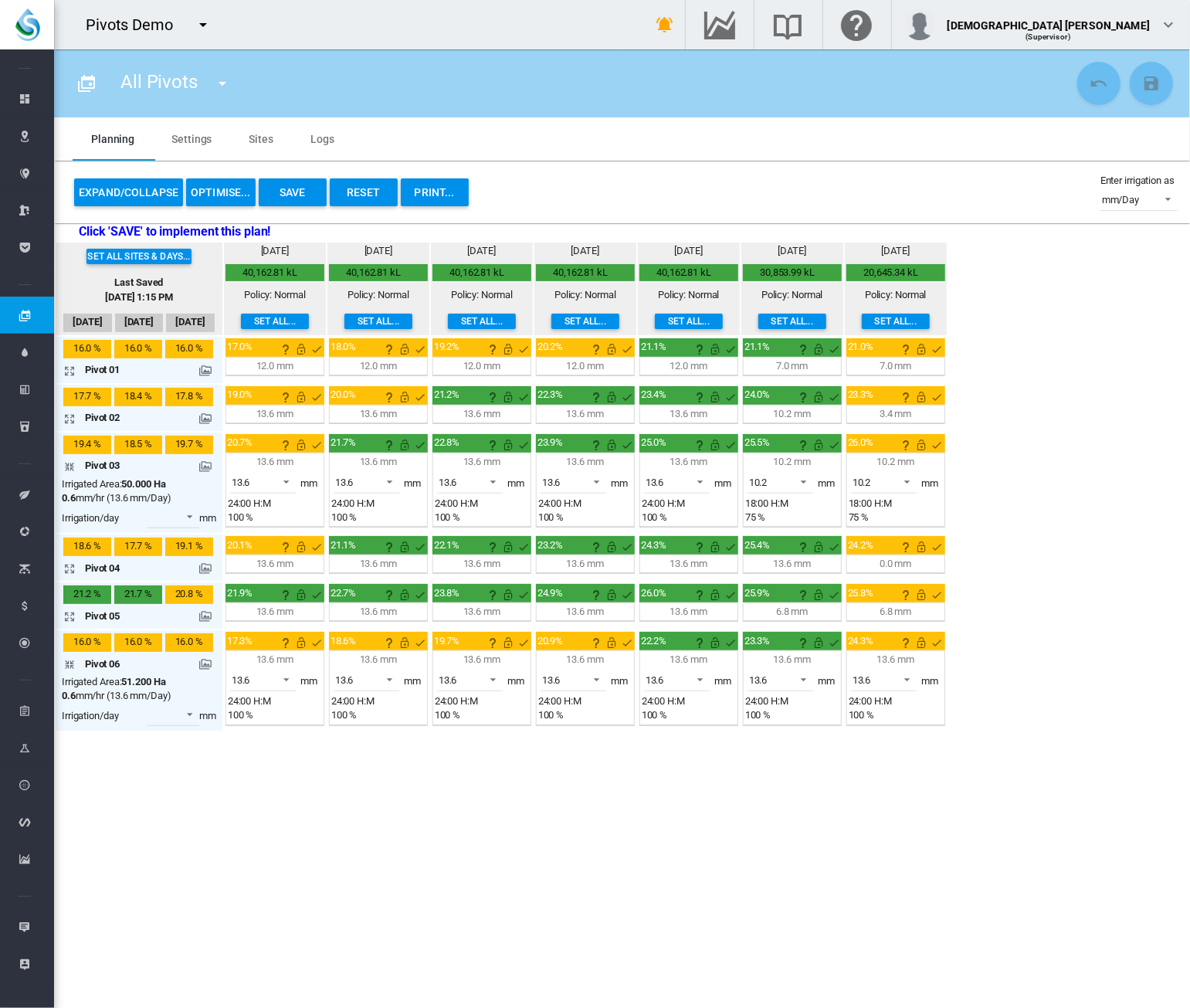
click at [205, 663] on md-icon at bounding box center [206, 664] width 13 height 13
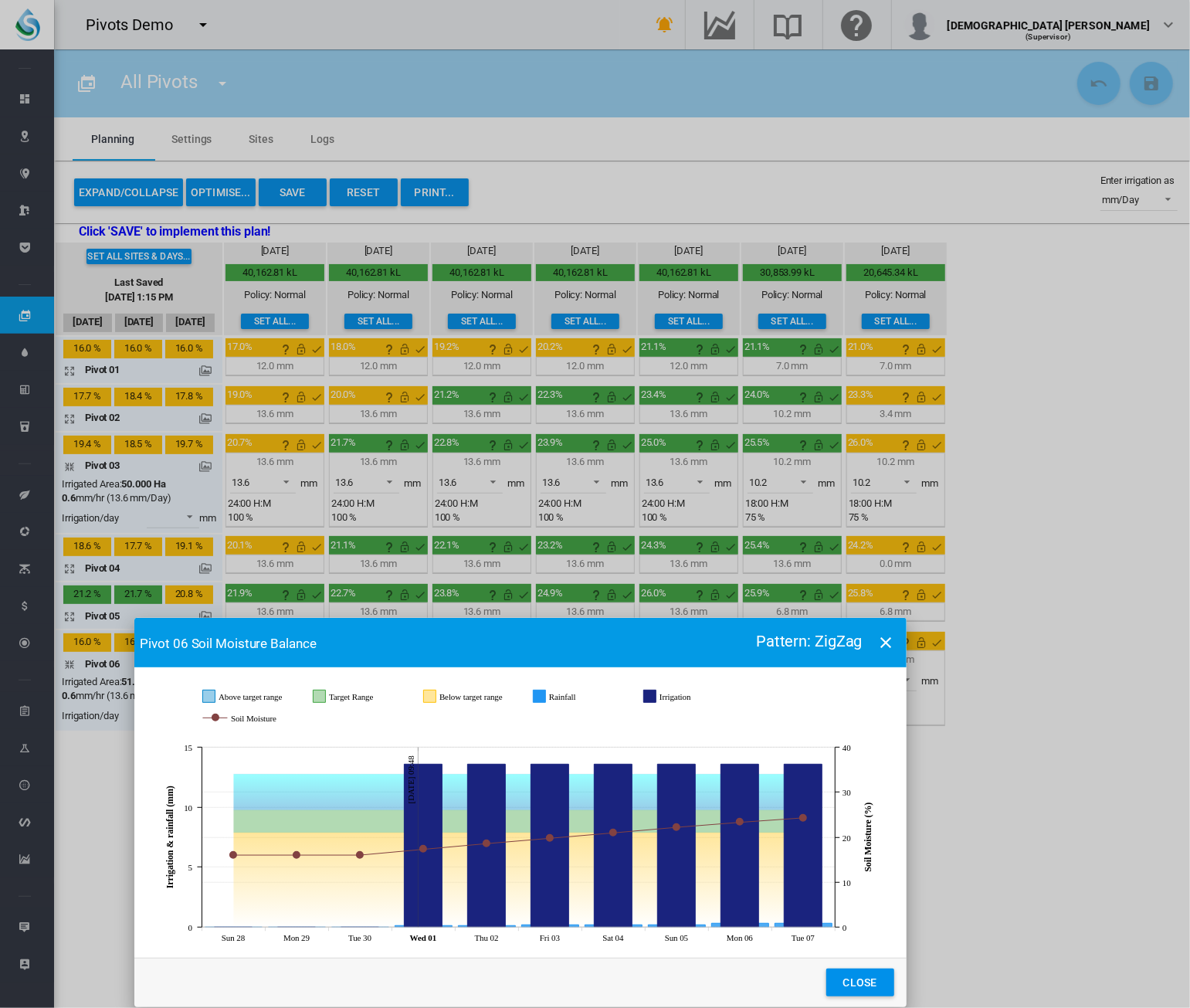
drag, startPoint x: 430, startPoint y: 329, endPoint x: 379, endPoint y: 447, distance: 128.5
click at [361, 618] on md-toolbar "Pivot 06 Soil Moisture Balance Pattern: ZigZag" at bounding box center [520, 642] width 772 height 49
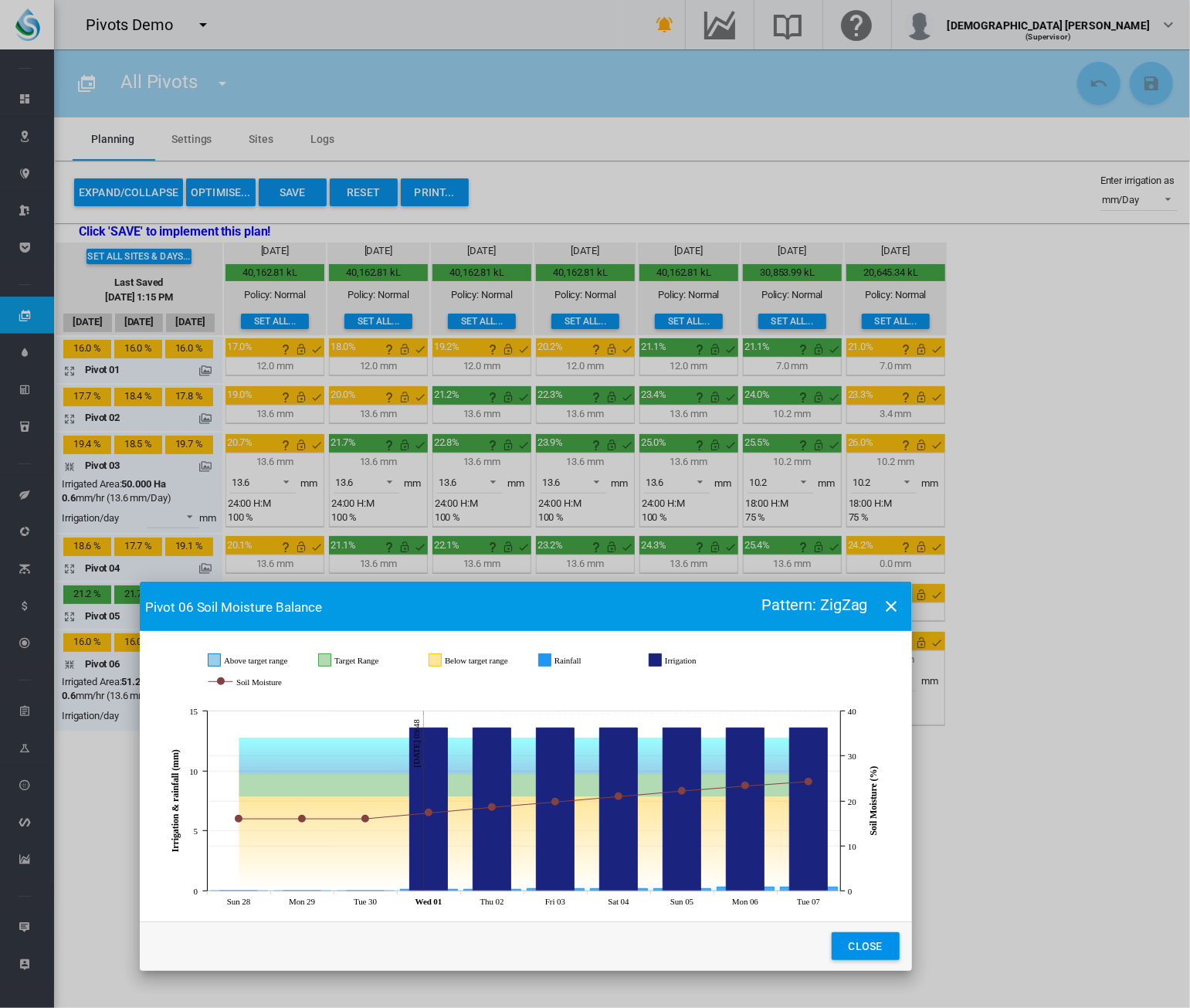
click at [851, 943] on button "Close" at bounding box center [866, 945] width 68 height 27
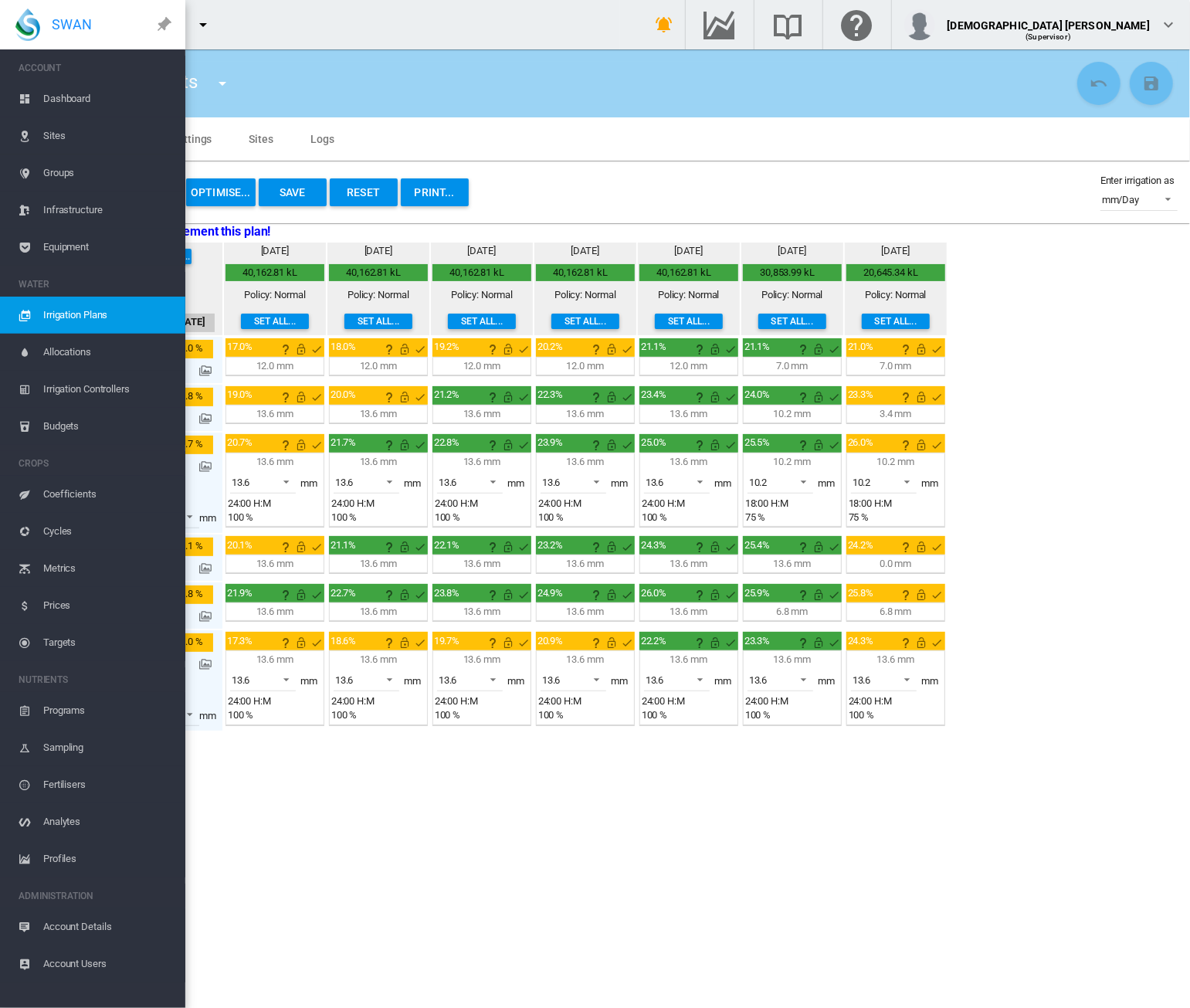
click at [158, 26] on md-icon "icon-pin" at bounding box center [163, 24] width 26 height 26
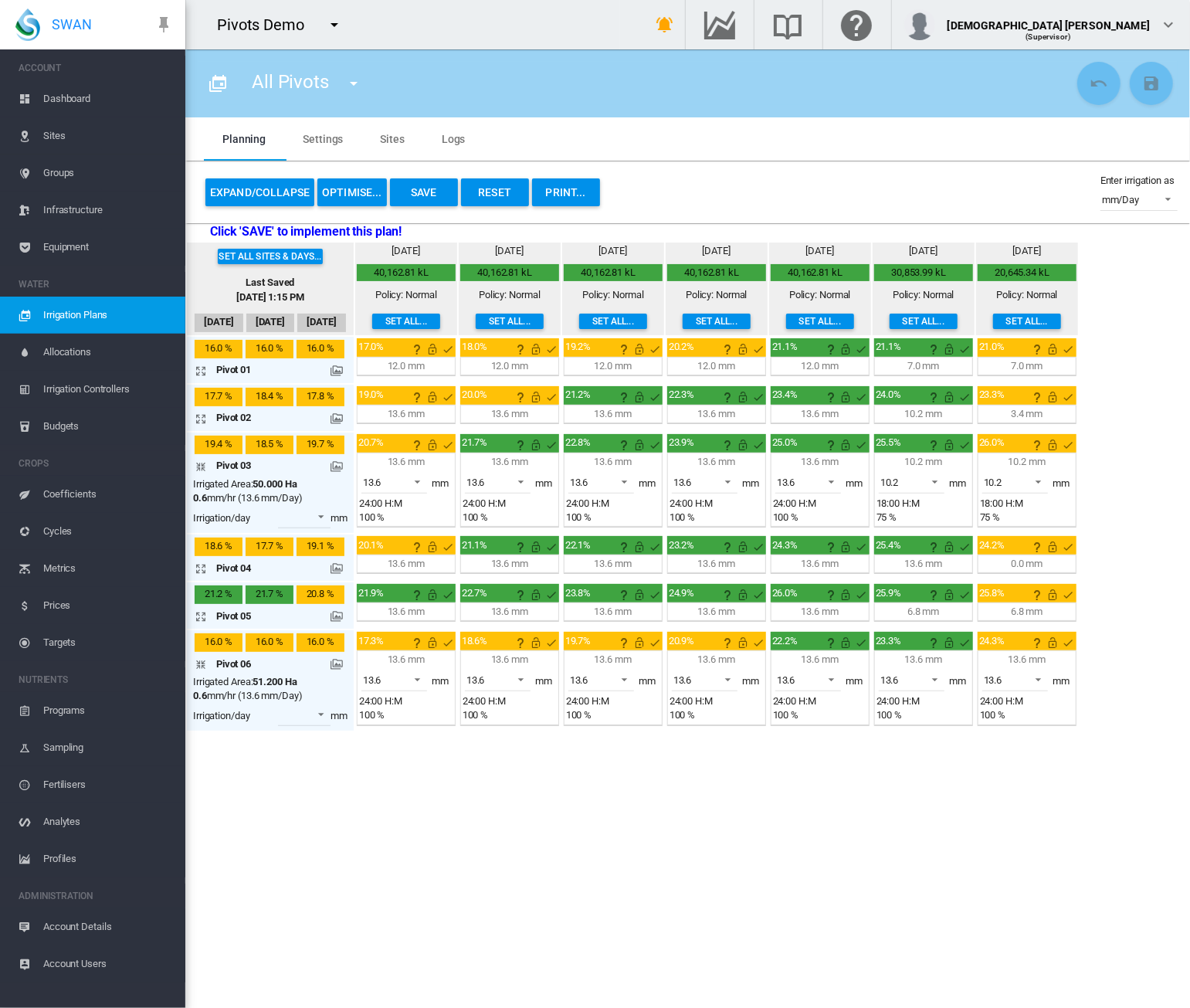
click at [334, 469] on md-icon at bounding box center [337, 467] width 13 height 13
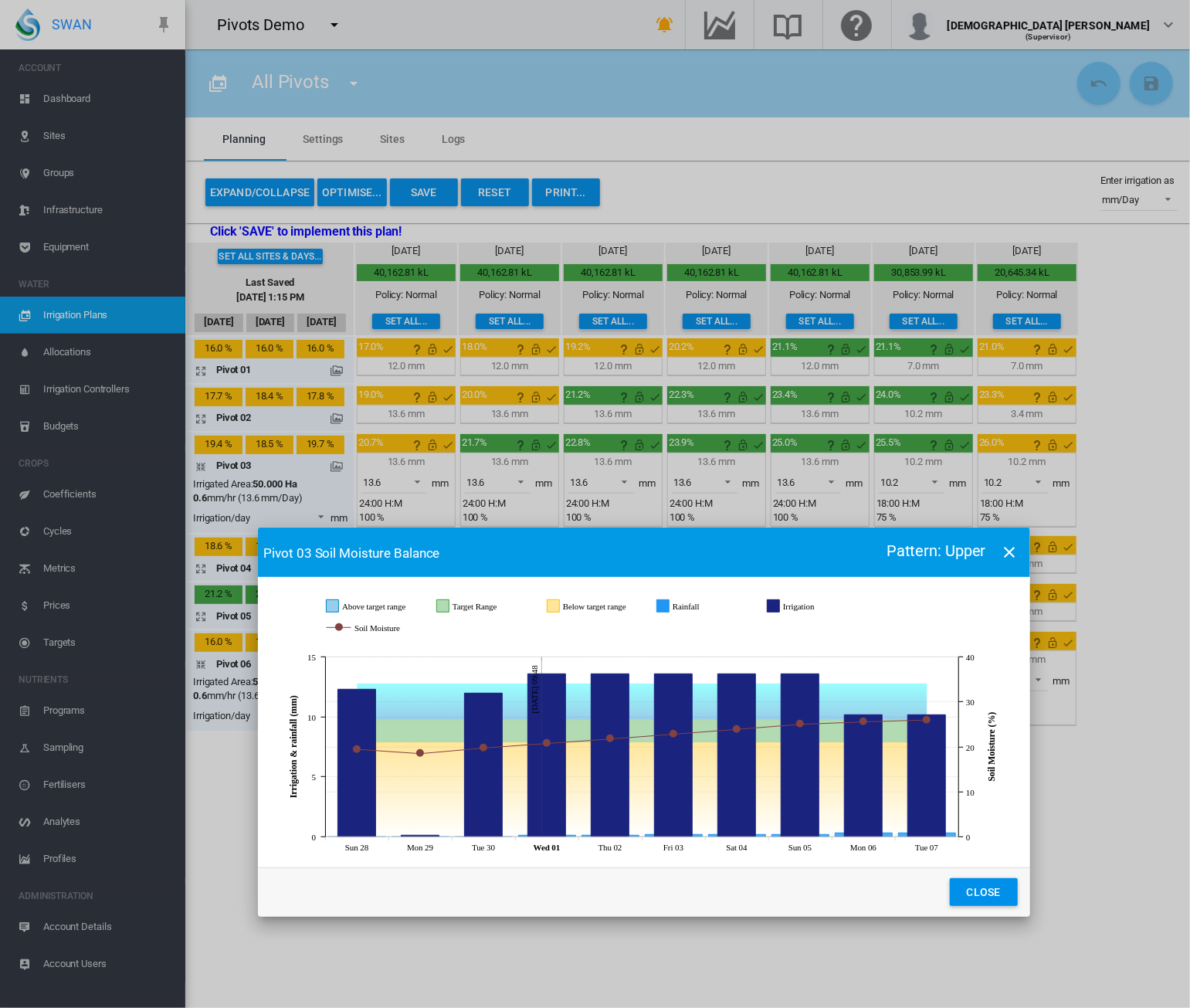
drag, startPoint x: 499, startPoint y: 340, endPoint x: 547, endPoint y: 559, distance: 224.2
click at [547, 559] on md-toolbar "Pivot 03 Soil Moisture Balance Pattern: Upper" at bounding box center [643, 552] width 772 height 49
click at [1016, 554] on md-icon "icon-close" at bounding box center [1010, 552] width 19 height 19
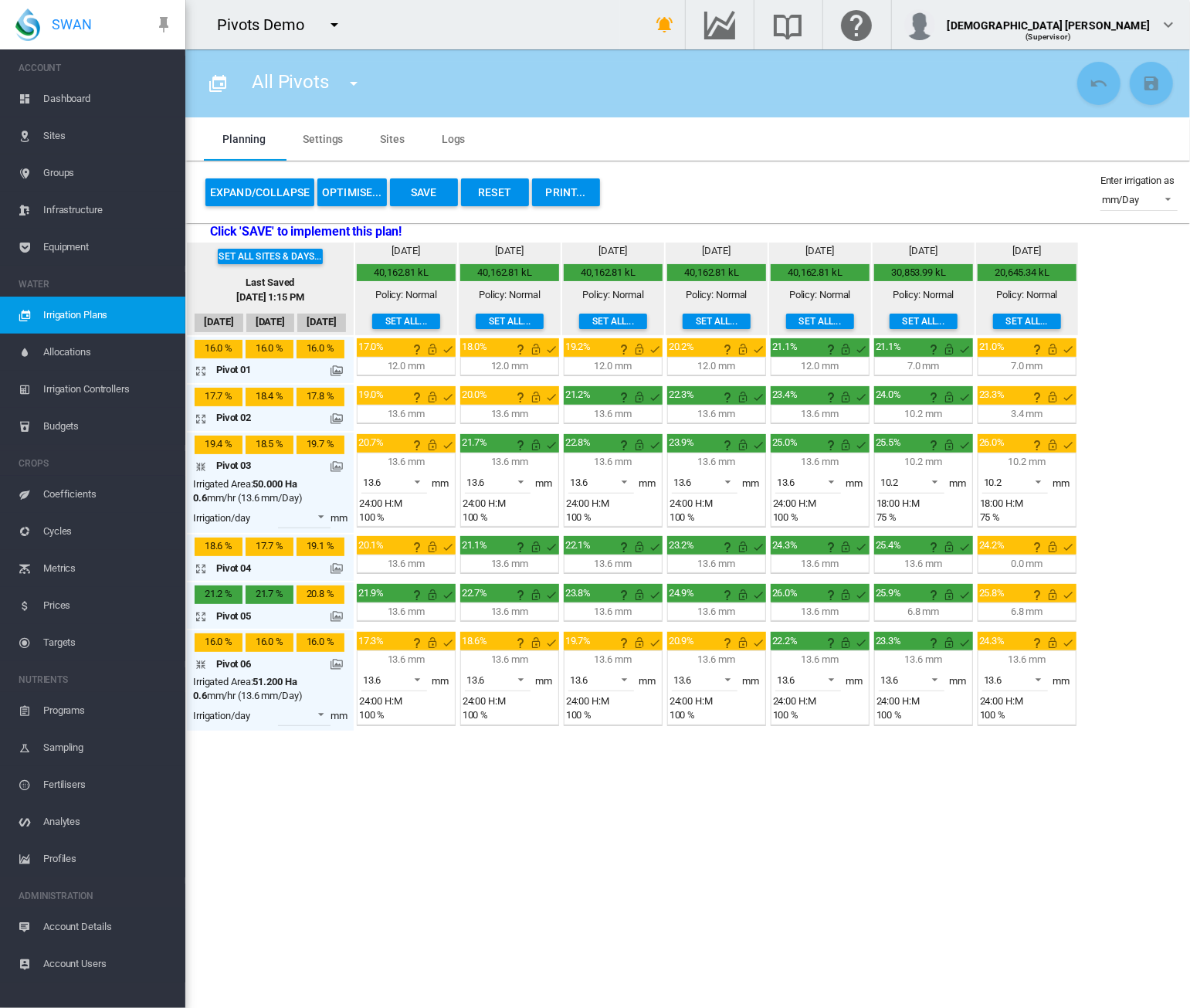
click at [334, 466] on md-icon at bounding box center [337, 467] width 13 height 13
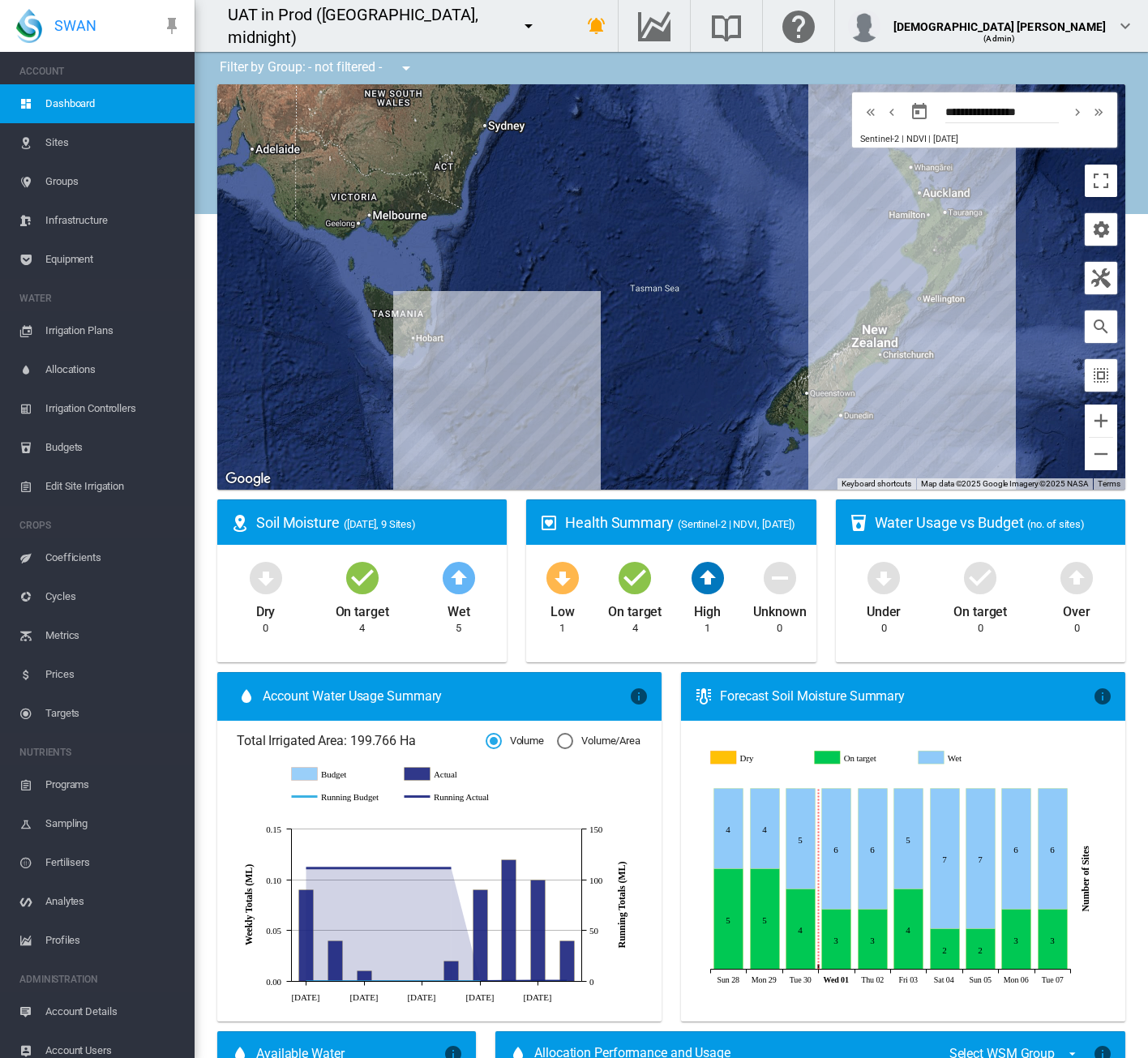
click at [519, 25] on md-icon "icon-menu-down" at bounding box center [529, 26] width 20 height 20
type input "****"
click at [442, 85] on md-icon "icon-cog" at bounding box center [448, 88] width 20 height 20
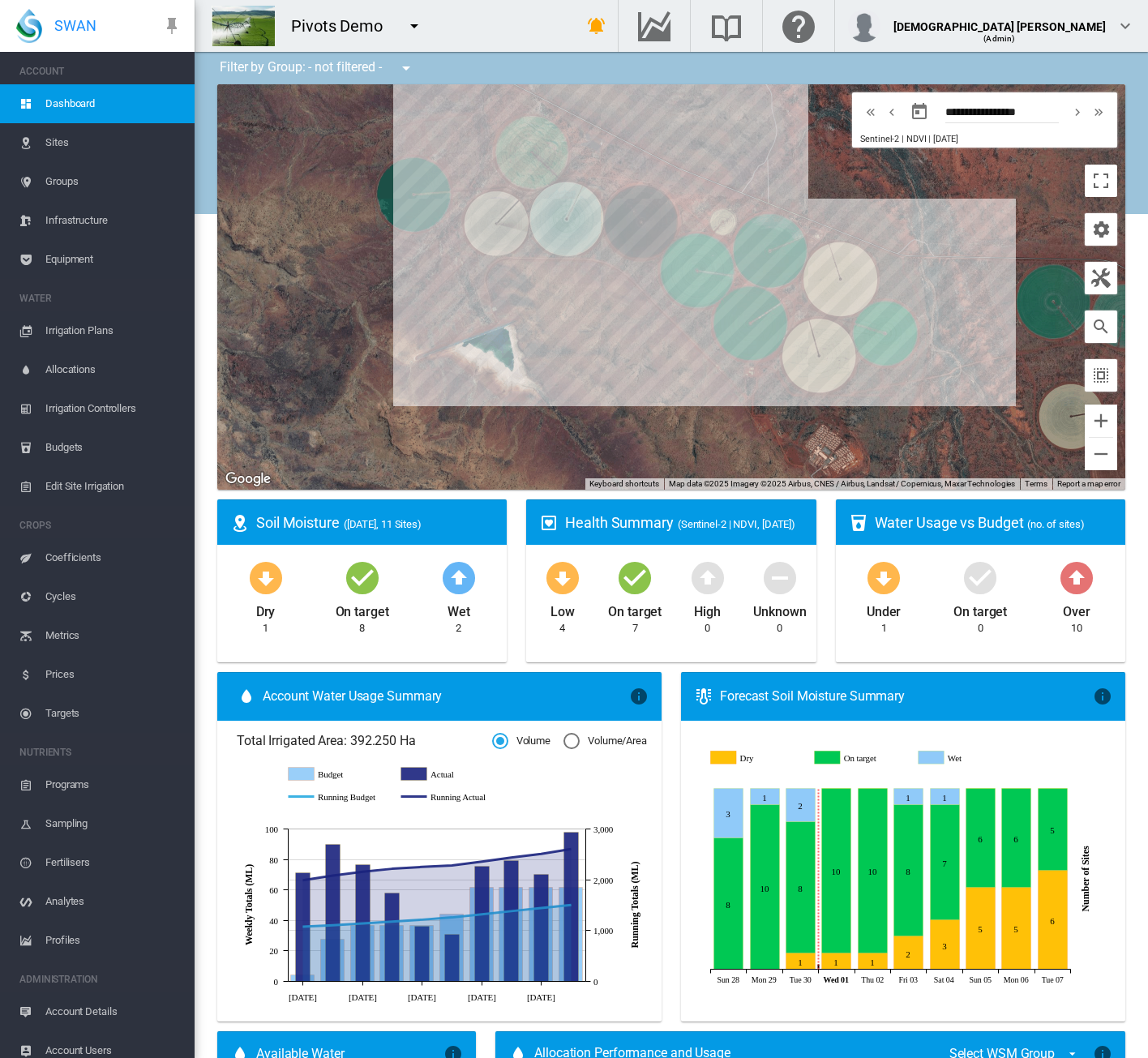
click at [79, 325] on span "Irrigation Plans" at bounding box center [113, 330] width 136 height 39
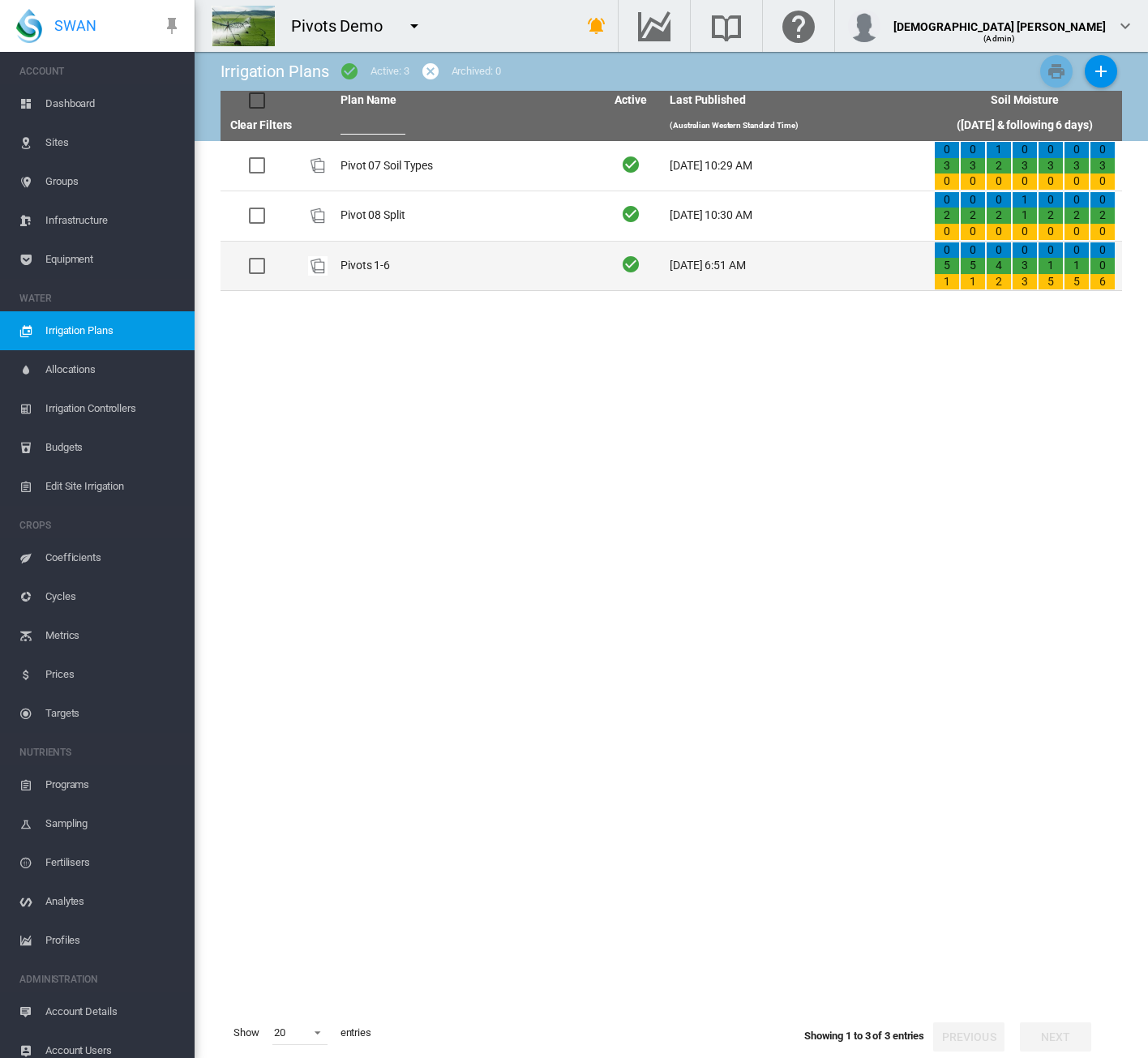
click at [493, 275] on td "Pivots 1-6" at bounding box center [466, 266] width 264 height 49
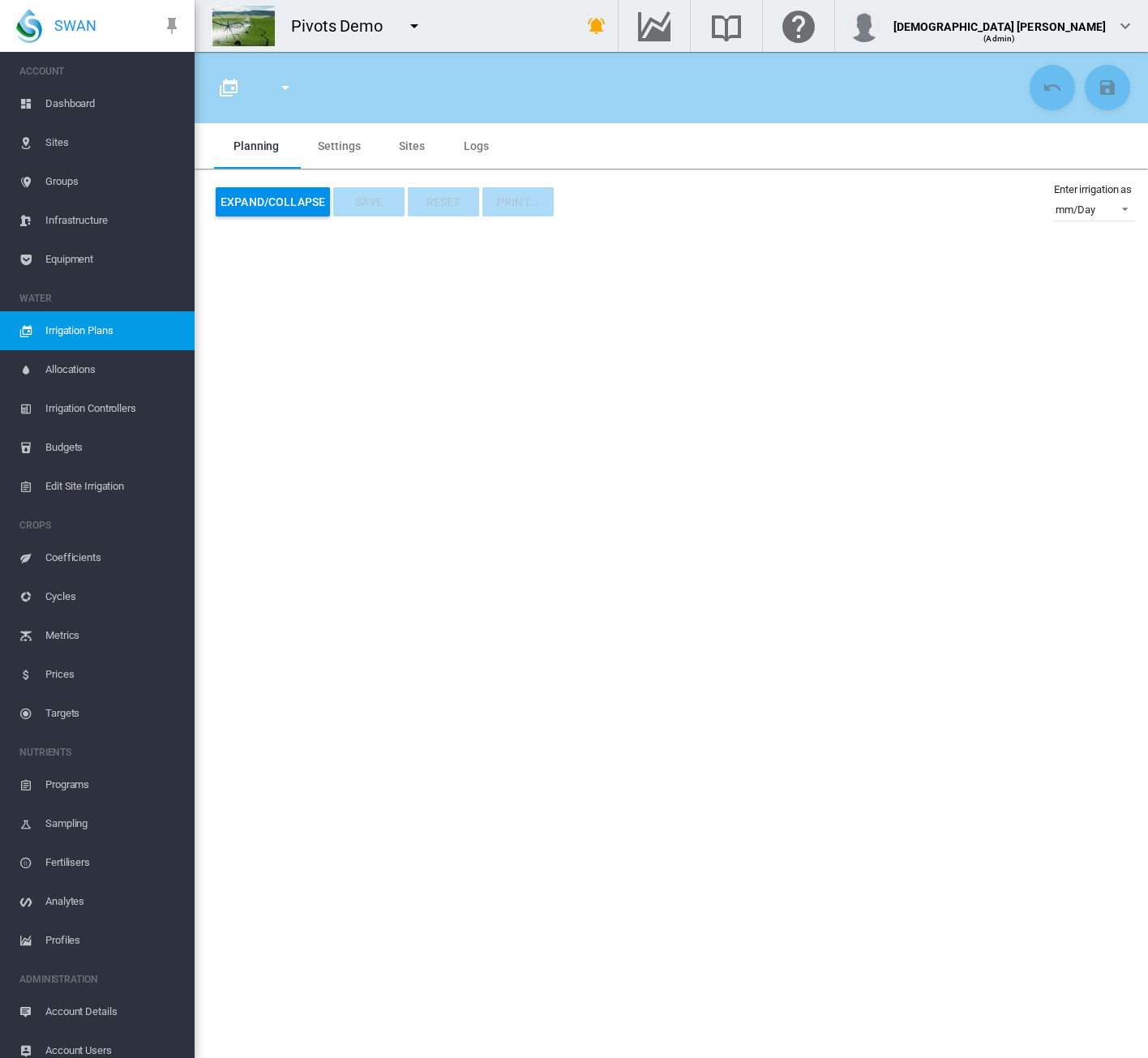
click at [143, 328] on span "Irrigation Plans" at bounding box center [113, 330] width 136 height 39
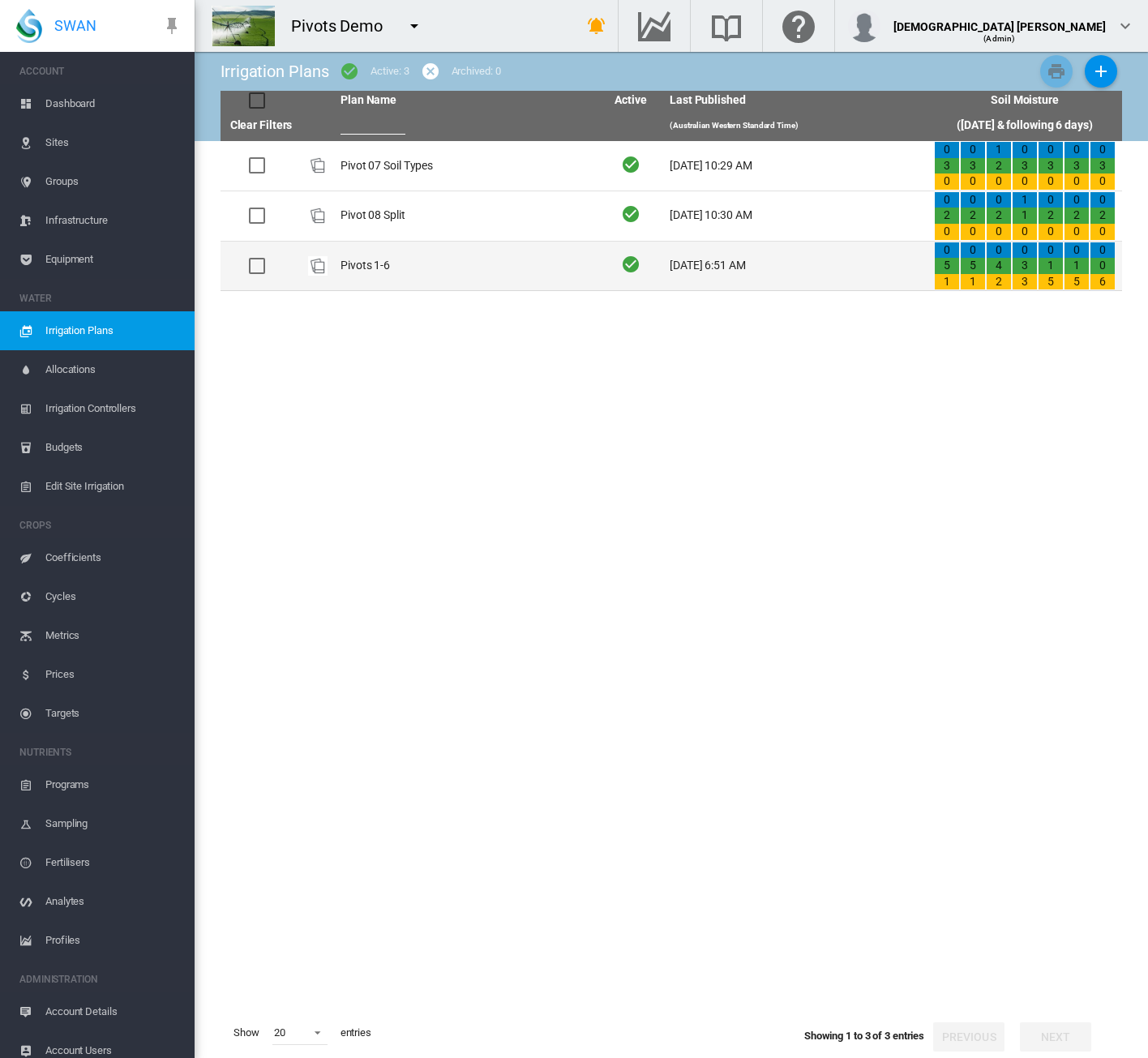
click at [405, 262] on td "Pivots 1-6" at bounding box center [466, 266] width 264 height 49
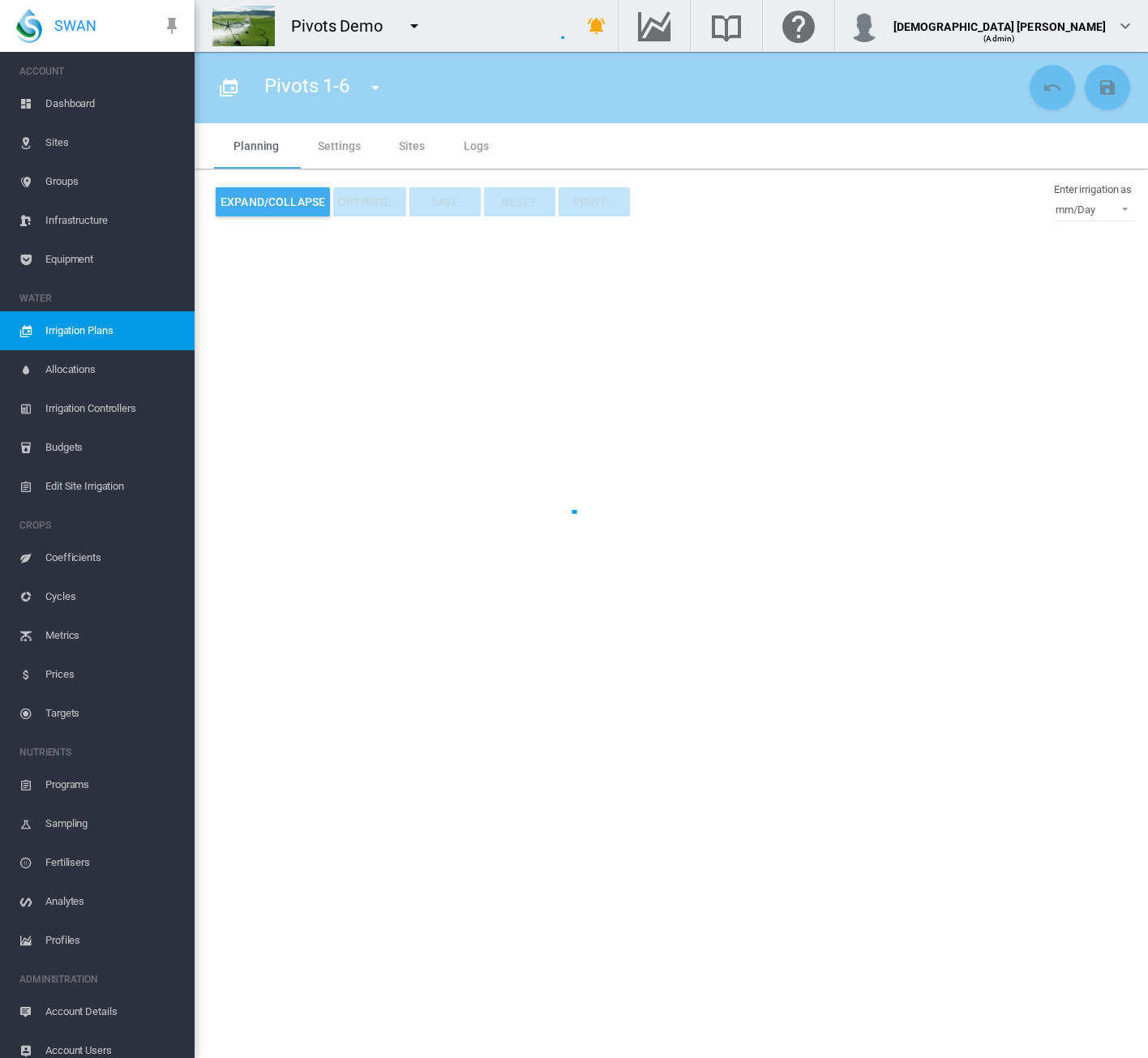
type input "**********"
type input "*"
type input "*****"
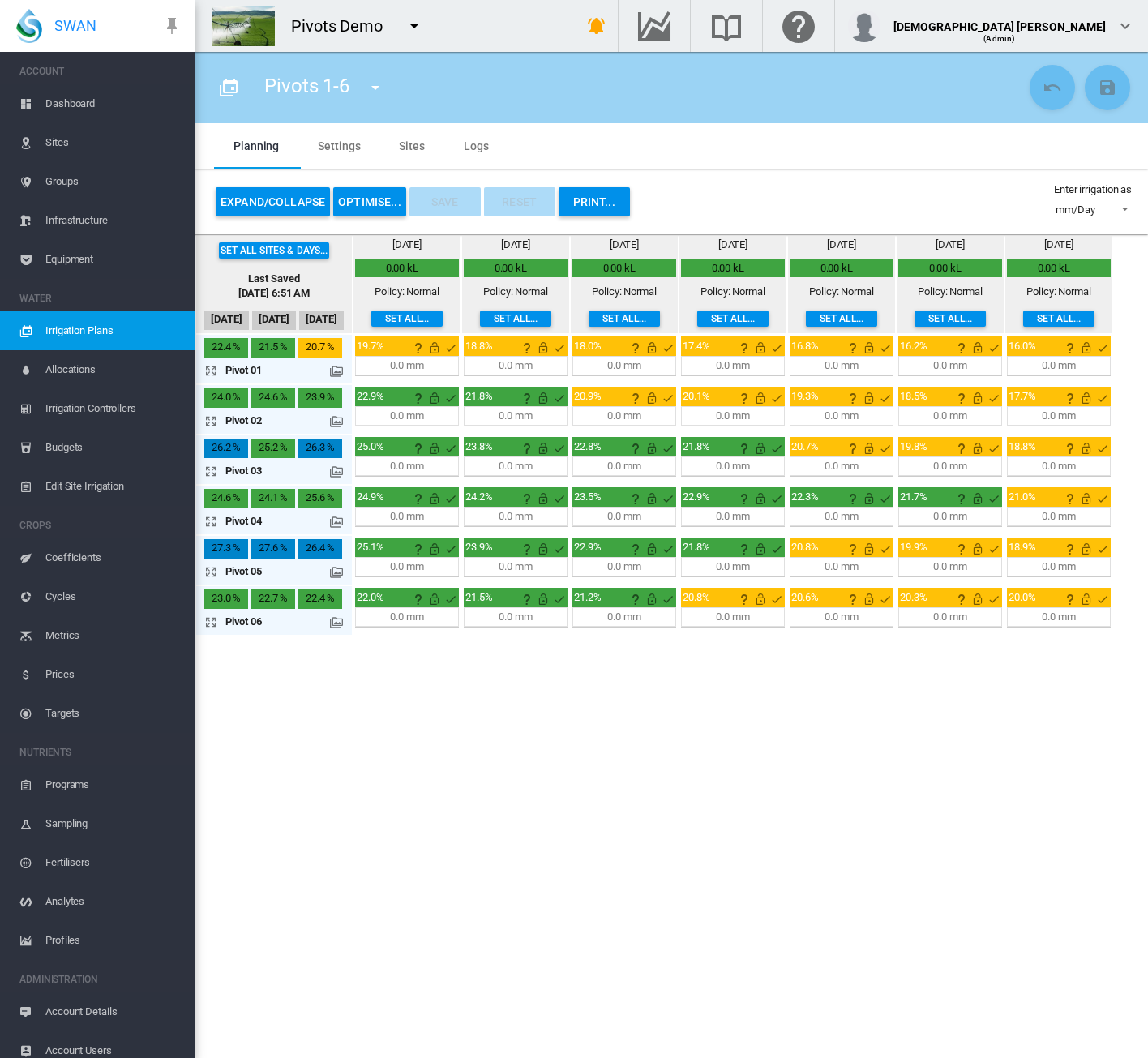
click at [337, 473] on md-icon at bounding box center [336, 472] width 13 height 13
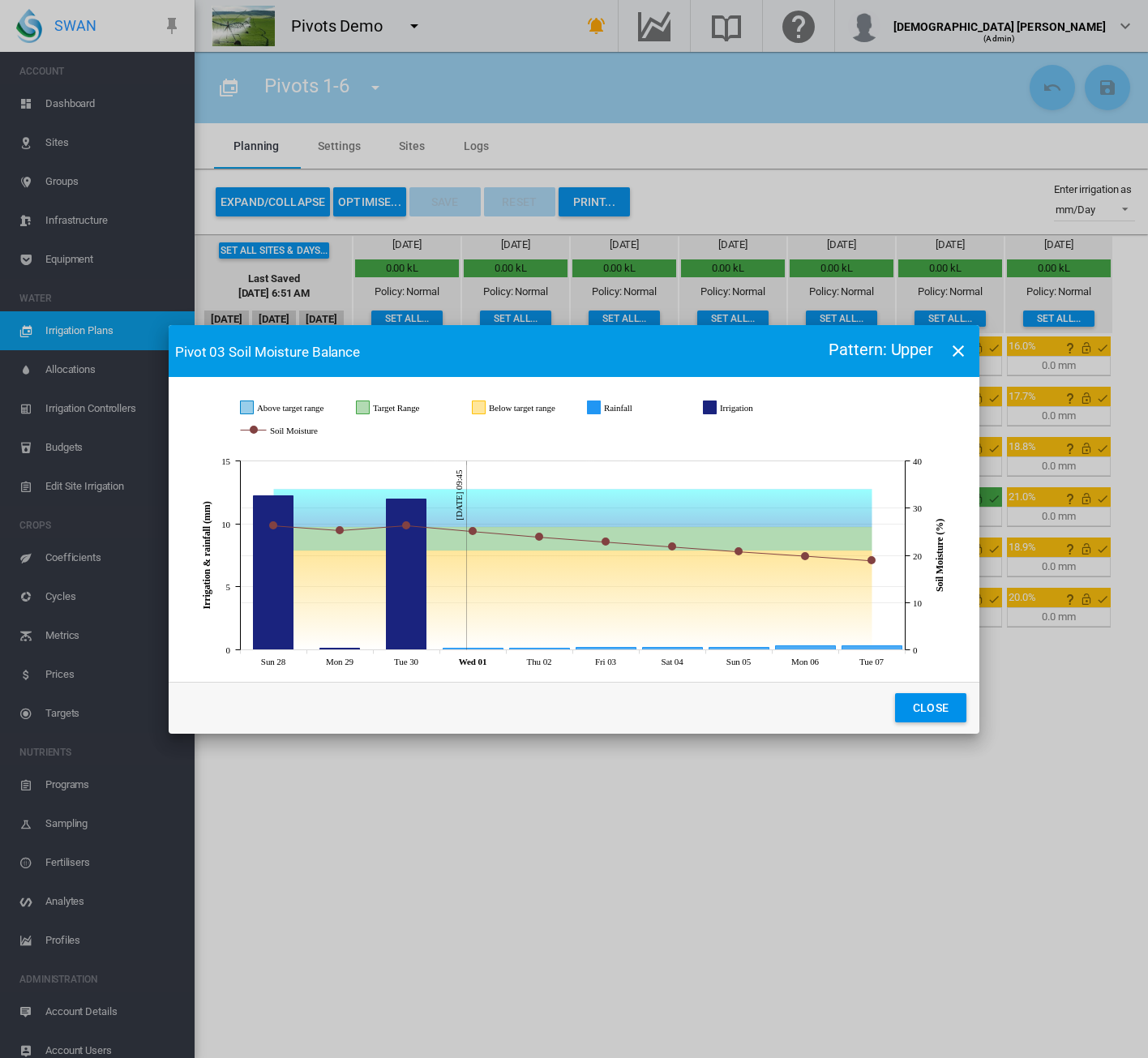
click at [963, 351] on md-icon "icon-close" at bounding box center [958, 351] width 20 height 20
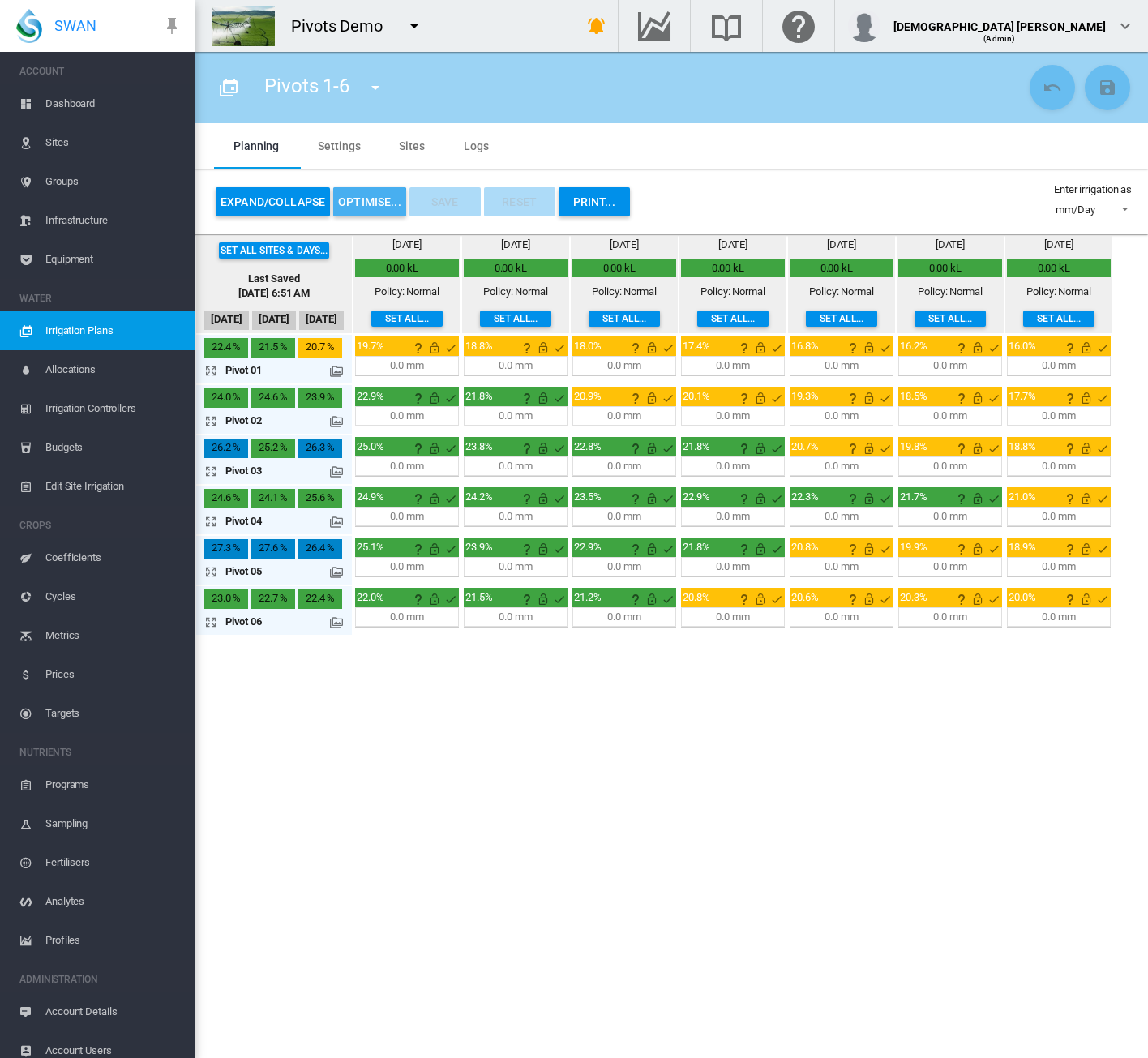
click at [356, 205] on button "OPTIMISE..." at bounding box center [369, 201] width 73 height 29
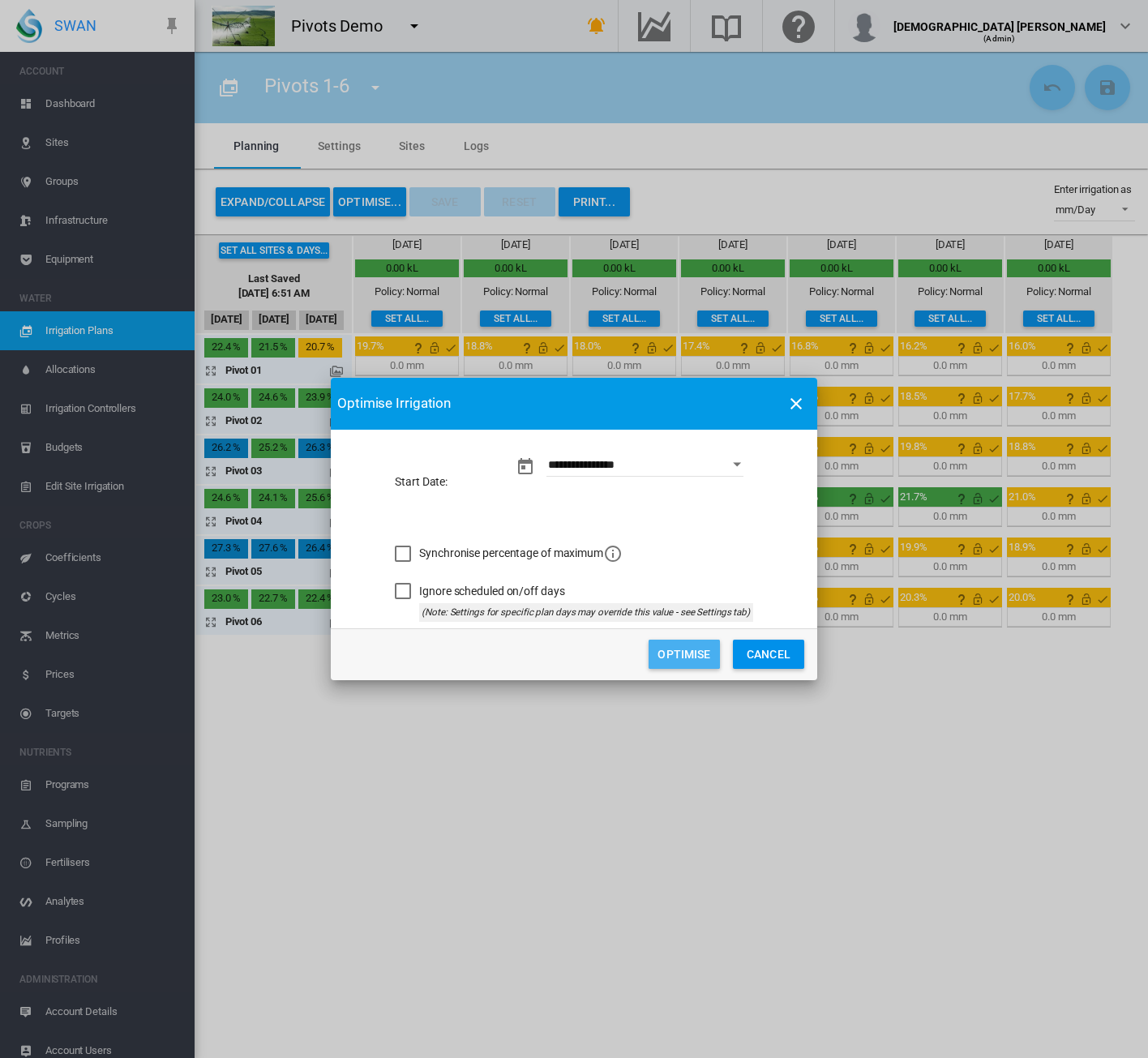
drag, startPoint x: 671, startPoint y: 651, endPoint x: 645, endPoint y: 741, distance: 93.7
click at [671, 652] on button "Optimise" at bounding box center [684, 653] width 71 height 29
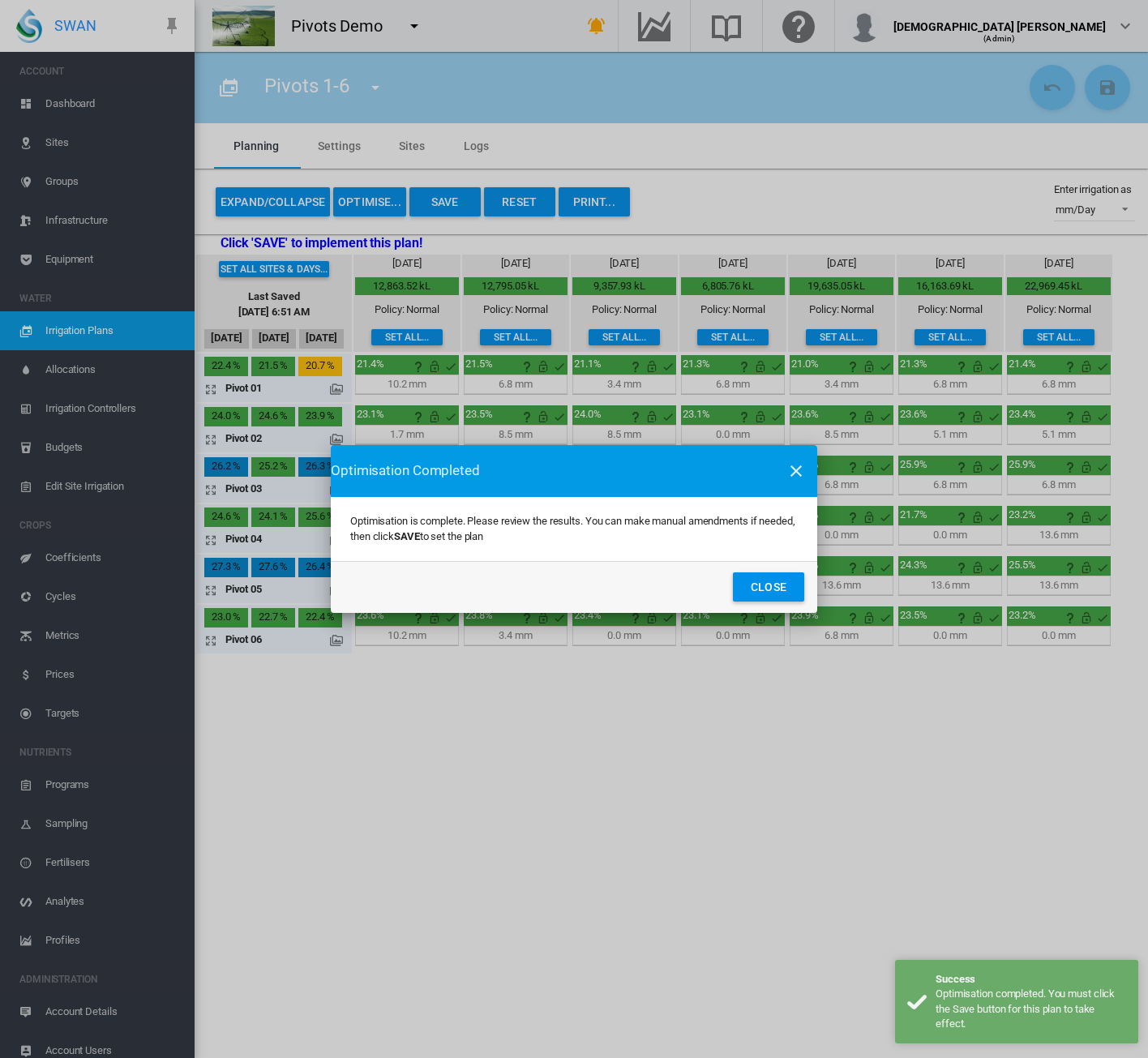
click at [750, 580] on button "Close" at bounding box center [769, 586] width 71 height 29
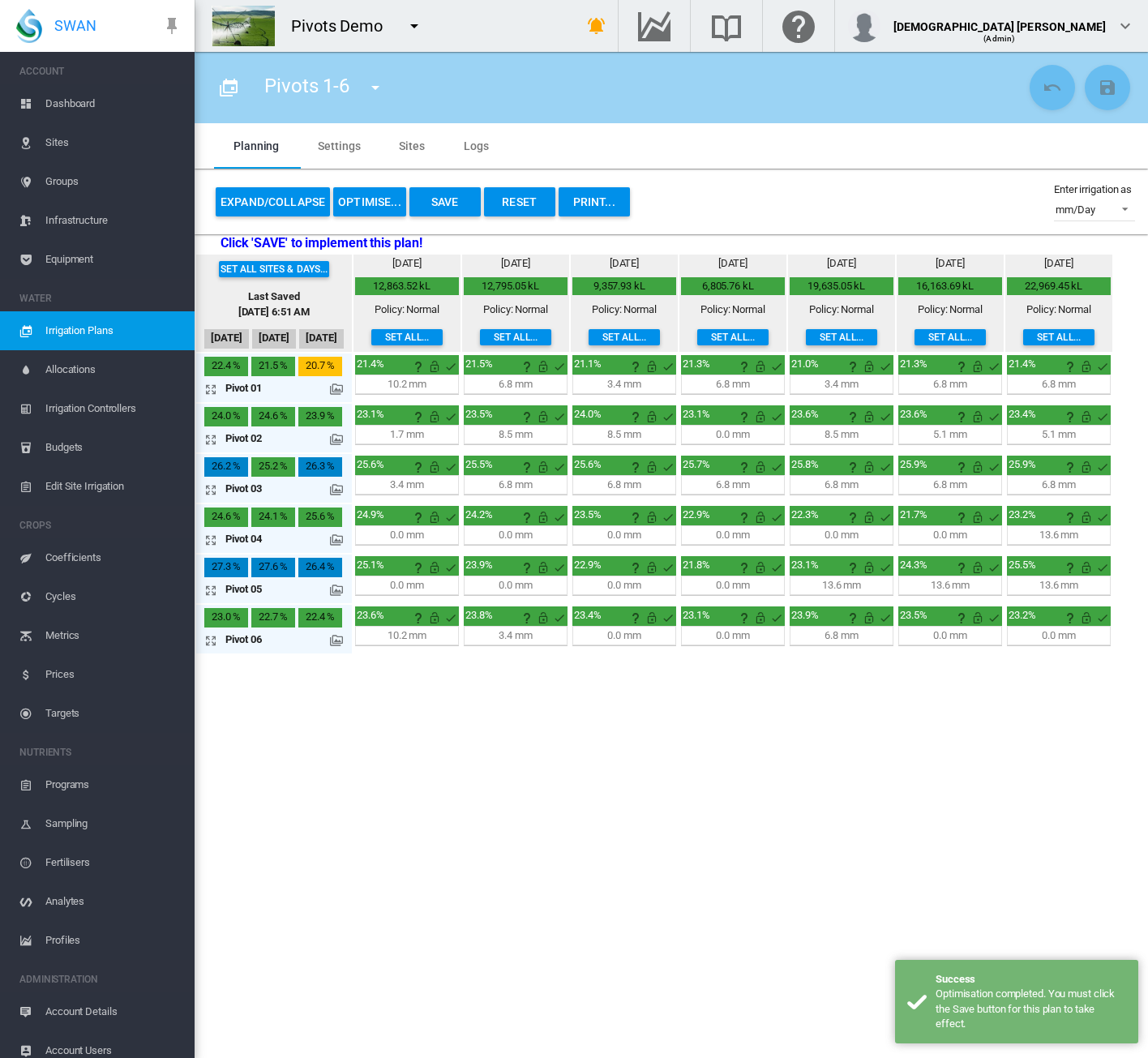
click at [336, 489] on md-icon at bounding box center [336, 490] width 13 height 13
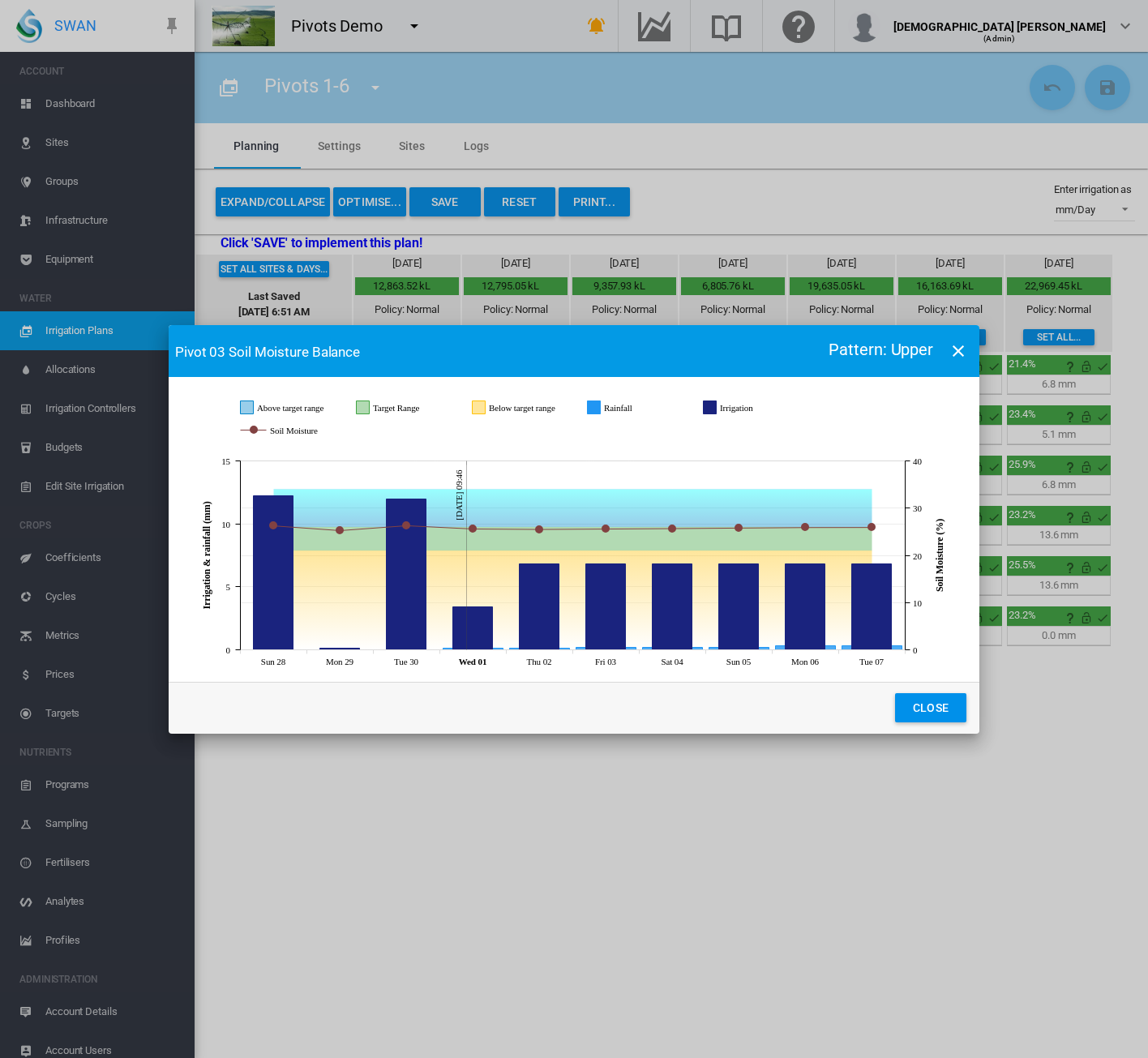
click at [954, 345] on md-icon "icon-close" at bounding box center [958, 351] width 20 height 20
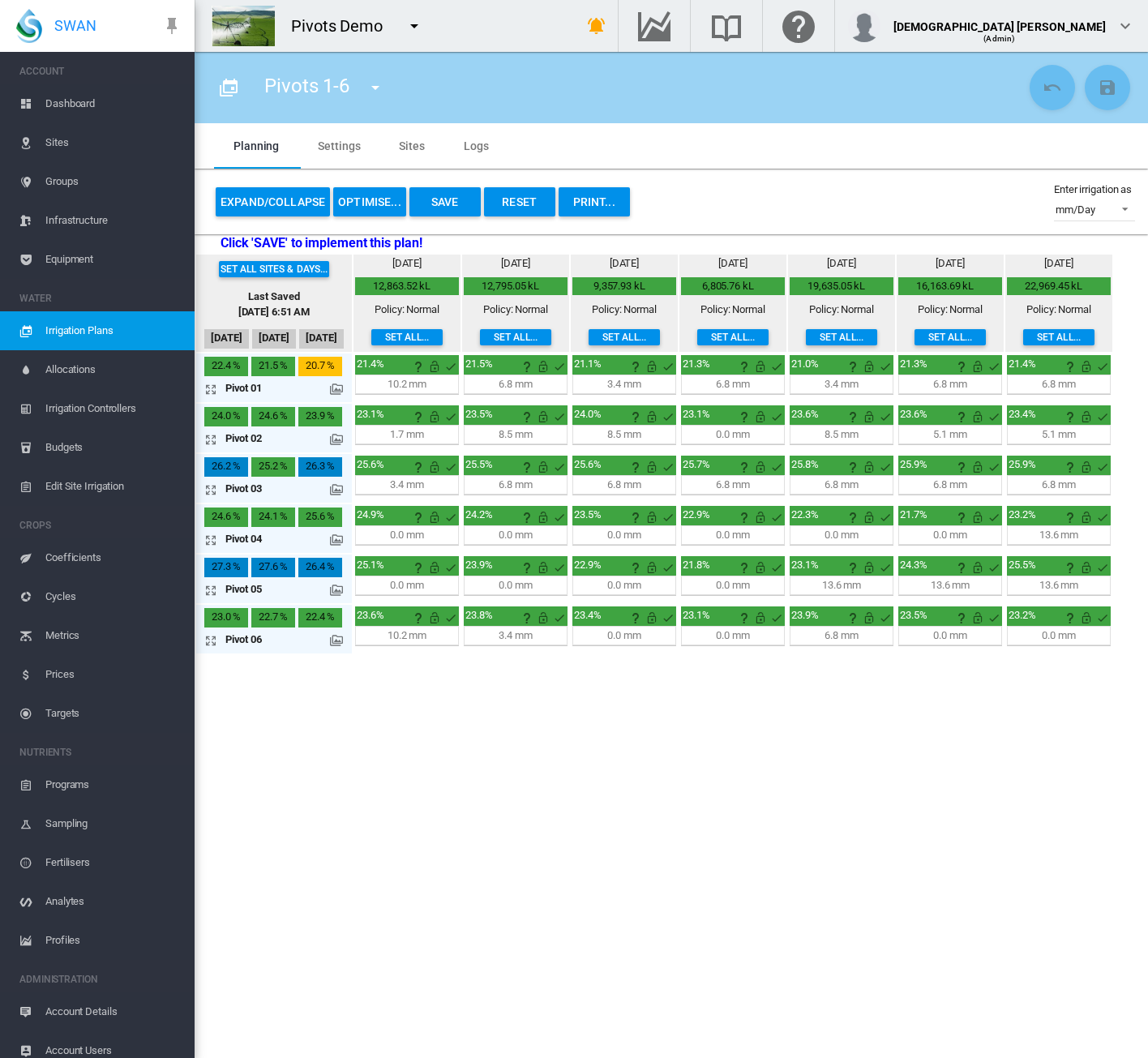
click at [332, 590] on md-icon at bounding box center [336, 590] width 13 height 13
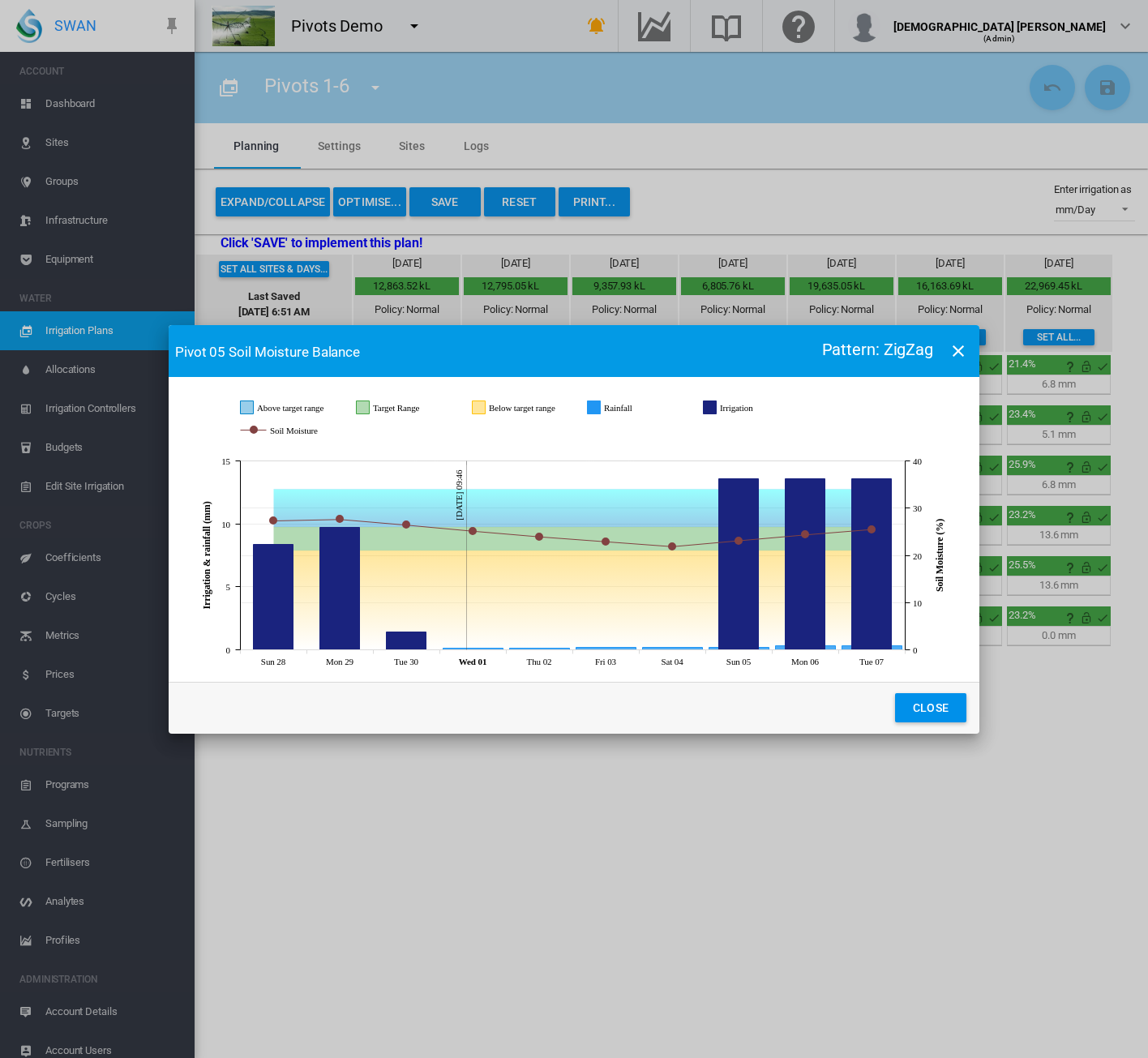
click at [966, 345] on md-icon "icon-close" at bounding box center [958, 351] width 20 height 20
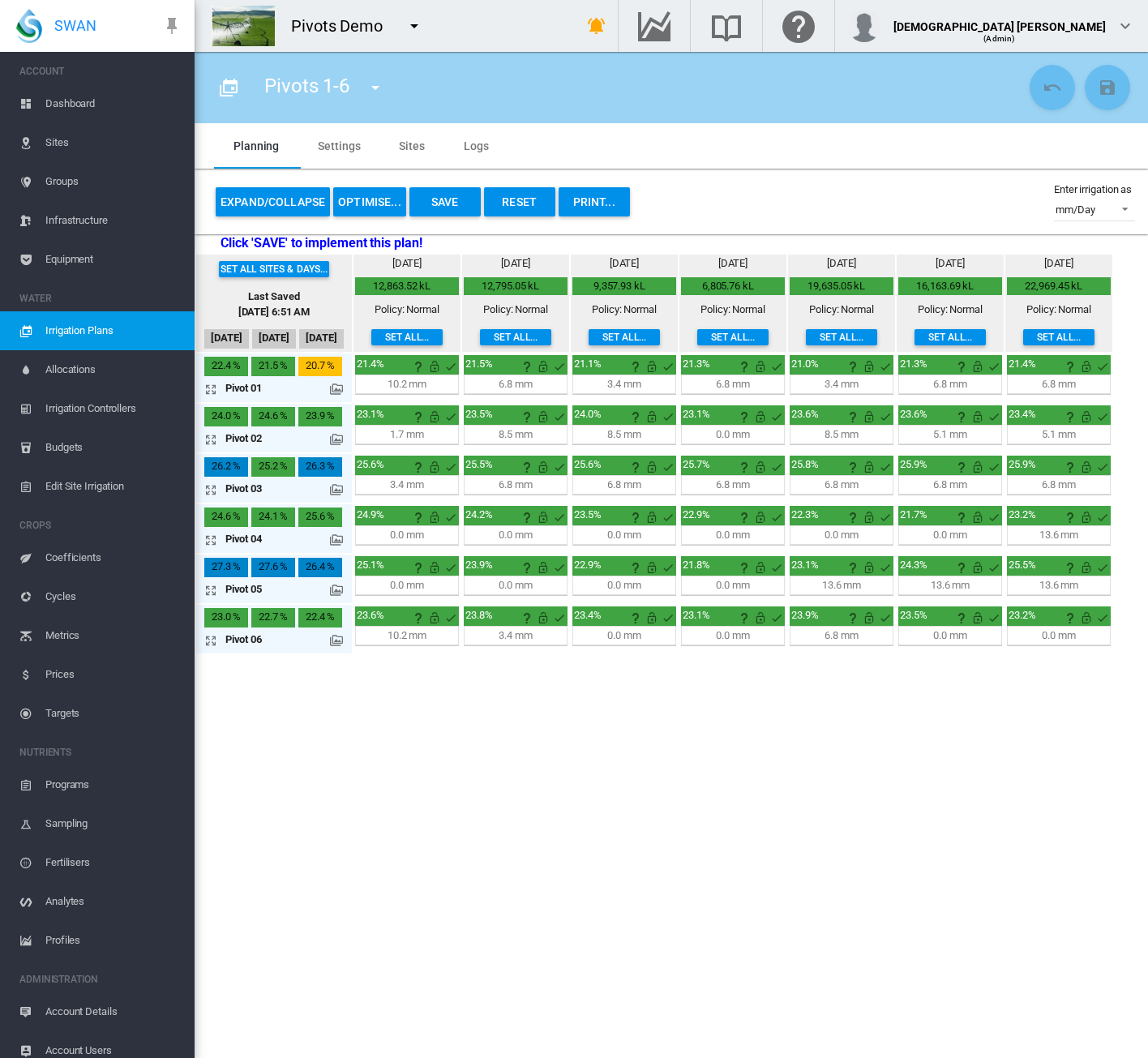
click at [53, 331] on span "Irrigation Plans" at bounding box center [113, 330] width 136 height 39
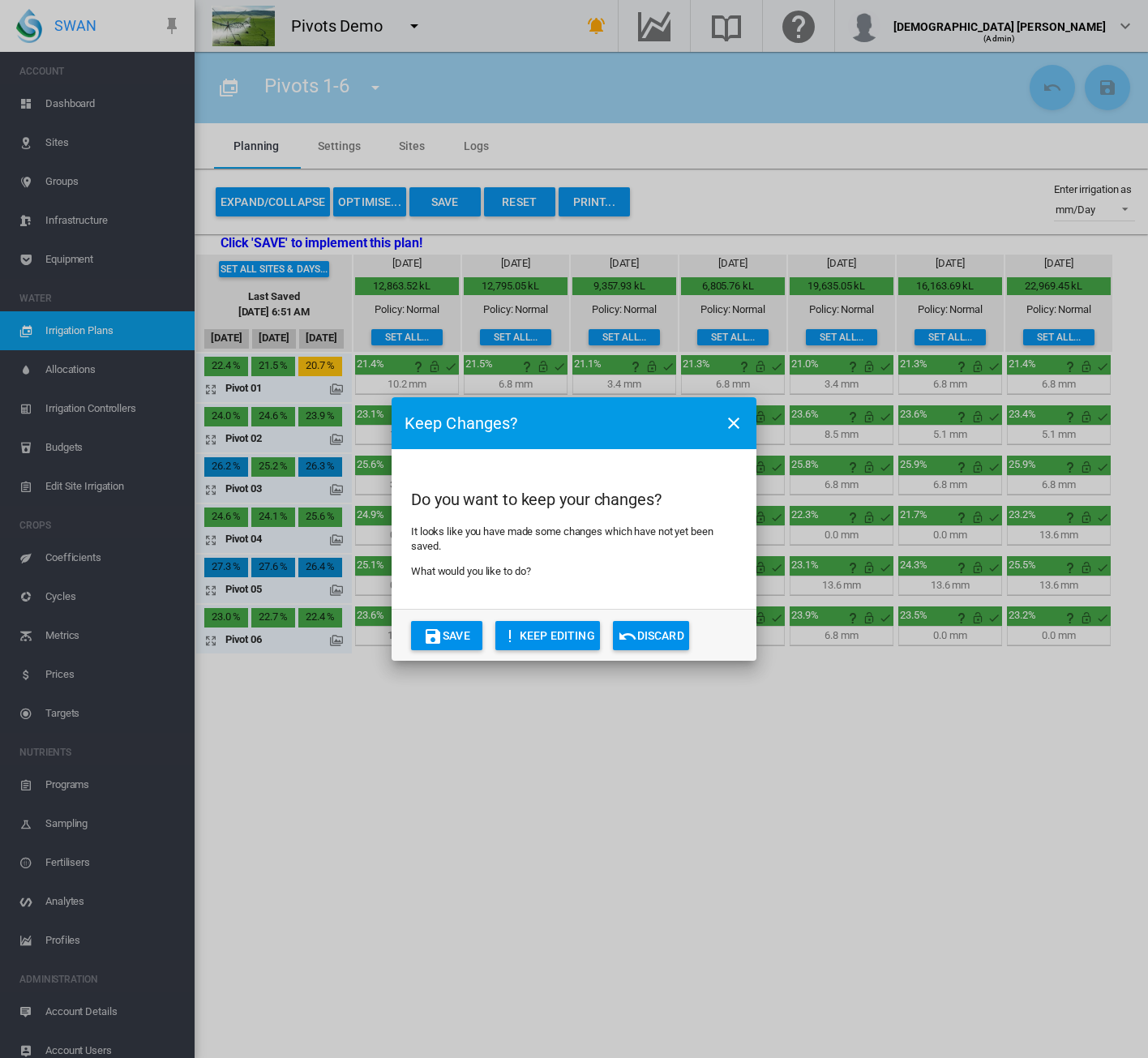
click at [652, 642] on button "Discard" at bounding box center [651, 635] width 76 height 29
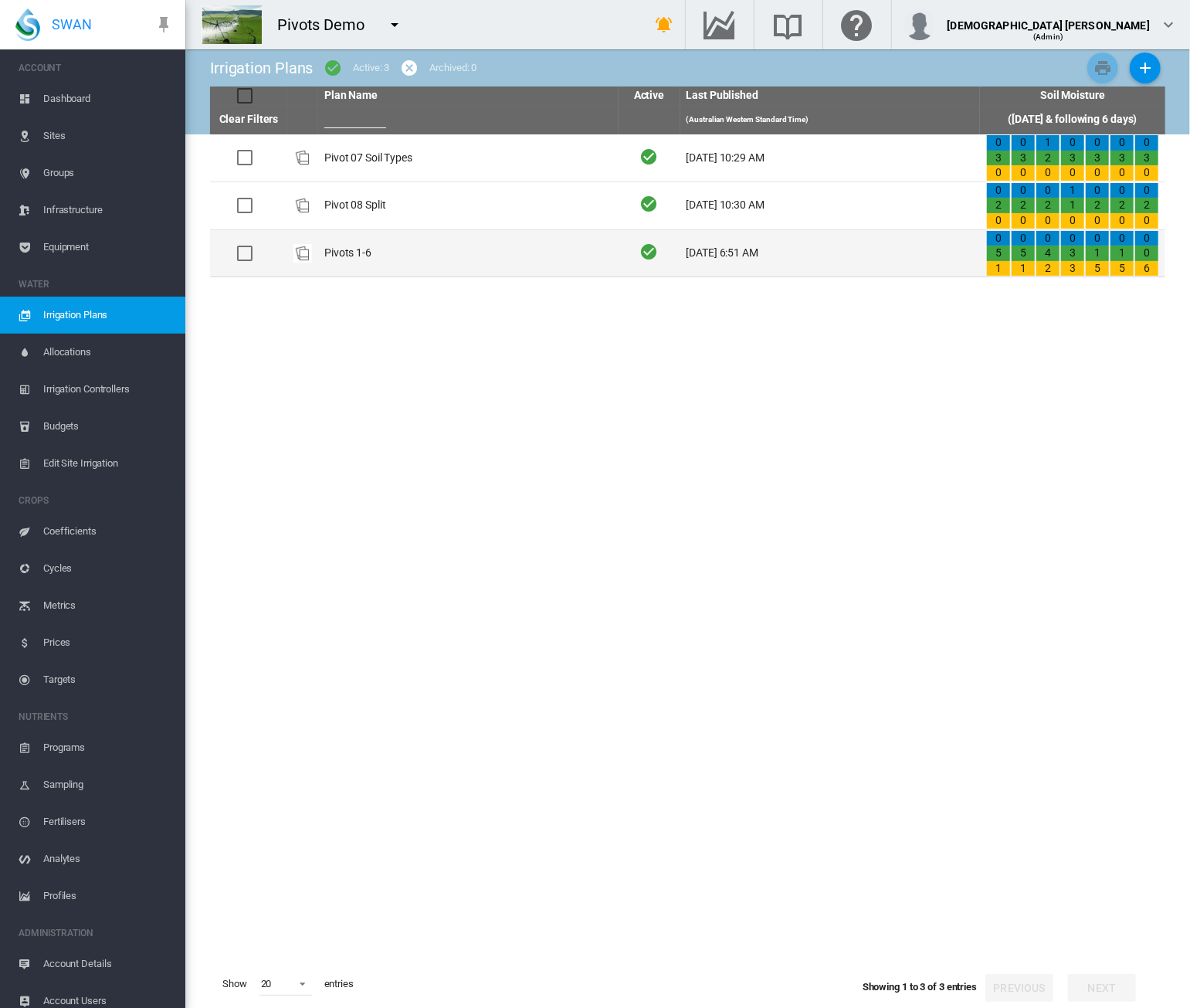
click at [515, 266] on td "Pivots 1-6" at bounding box center [468, 254] width 300 height 47
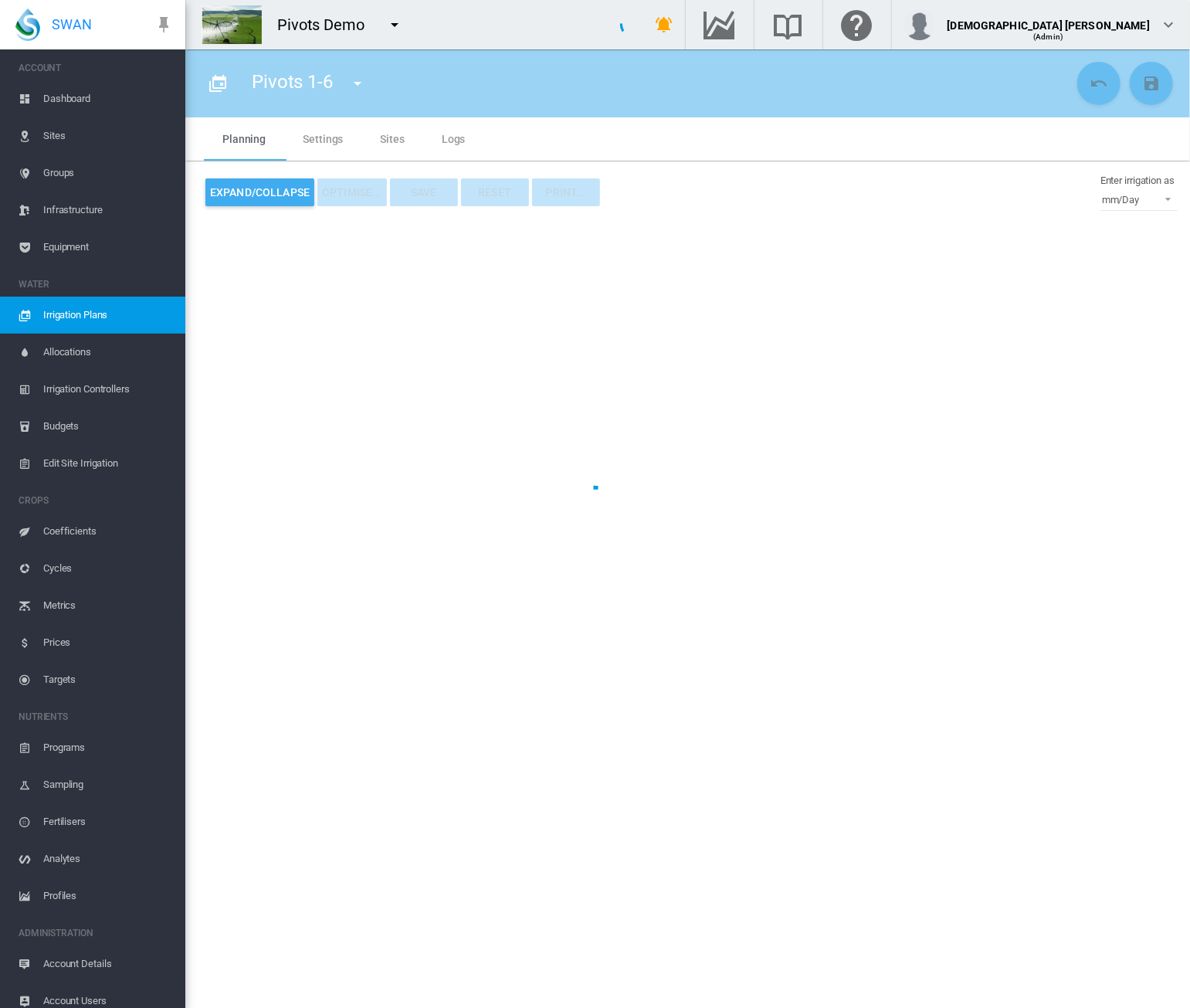
type input "**********"
type input "*"
type input "*****"
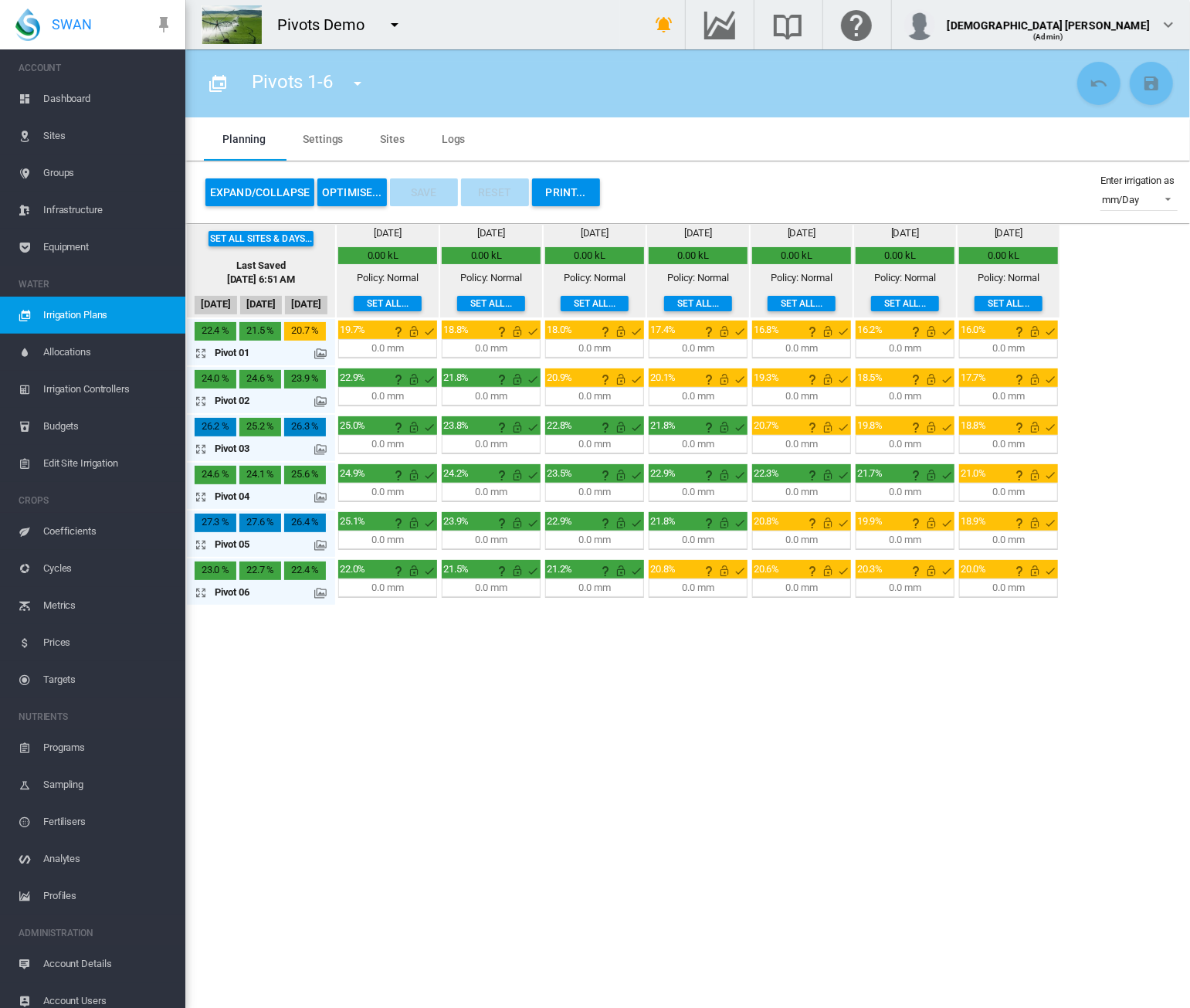
click at [353, 194] on button "OPTIMISE..." at bounding box center [352, 192] width 69 height 27
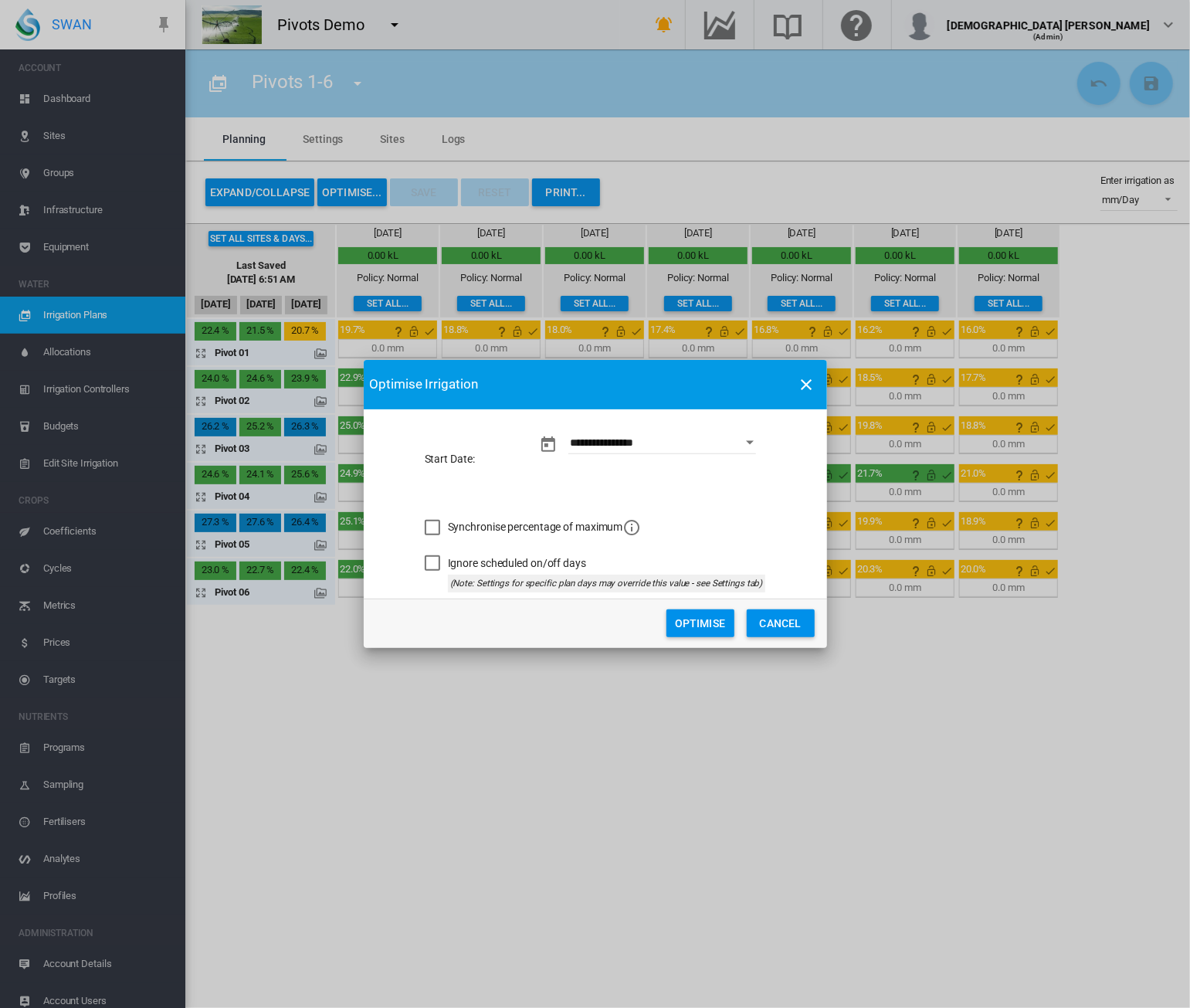
click at [677, 621] on button "Optimise" at bounding box center [700, 622] width 68 height 27
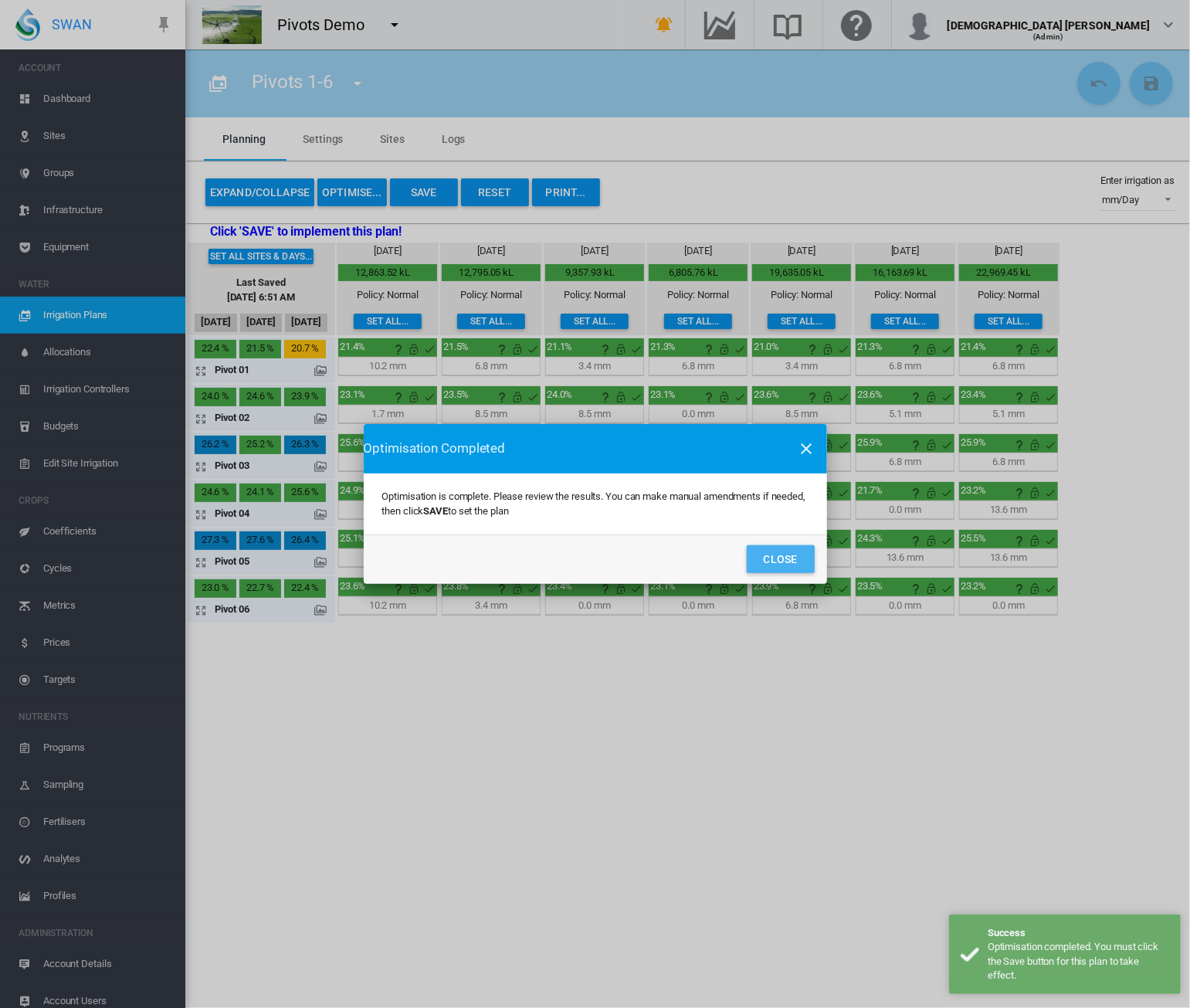
click at [771, 551] on button "Close" at bounding box center [780, 559] width 68 height 27
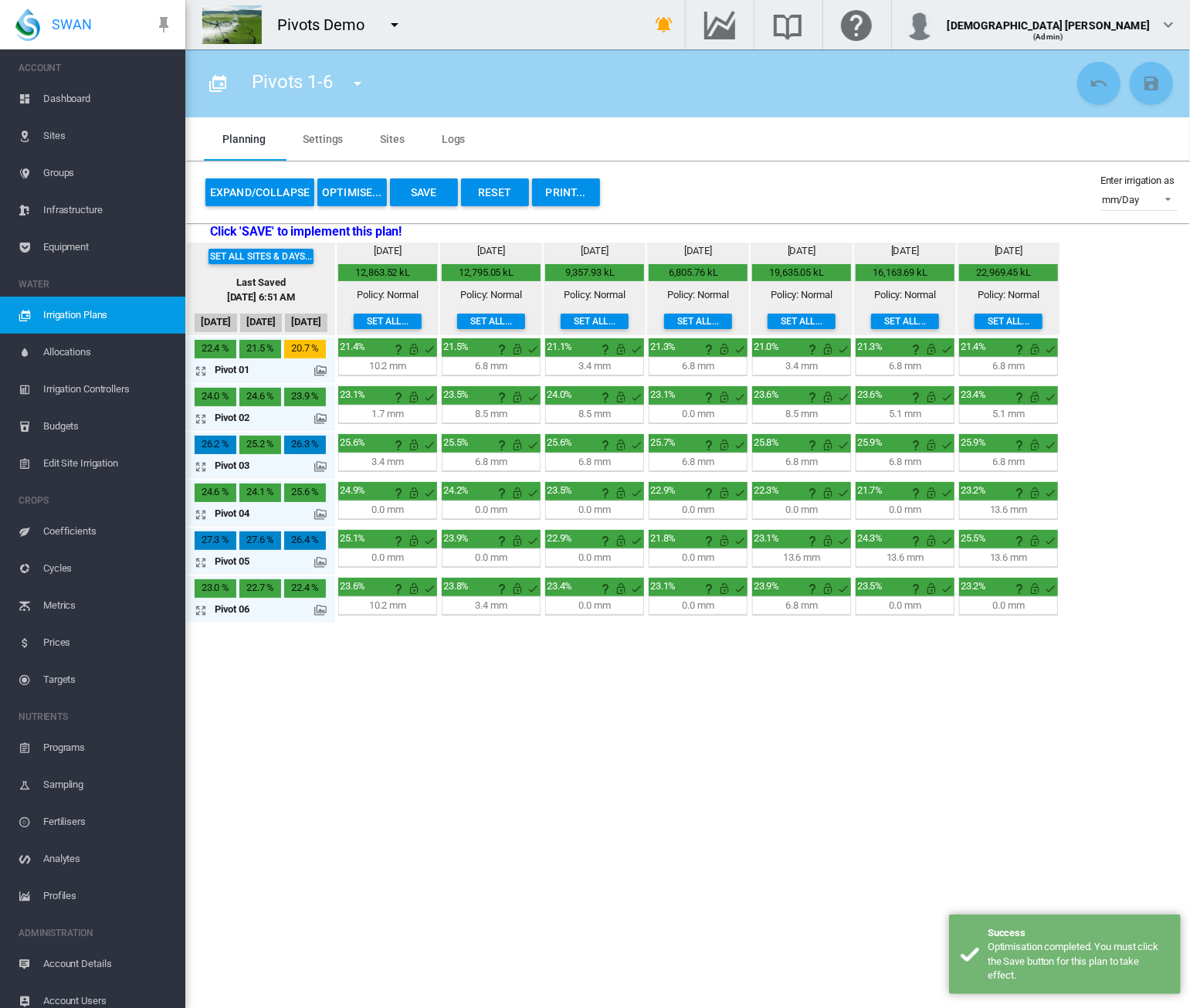
click at [203, 516] on md-icon "icon-arrow-expand" at bounding box center [204, 515] width 19 height 19
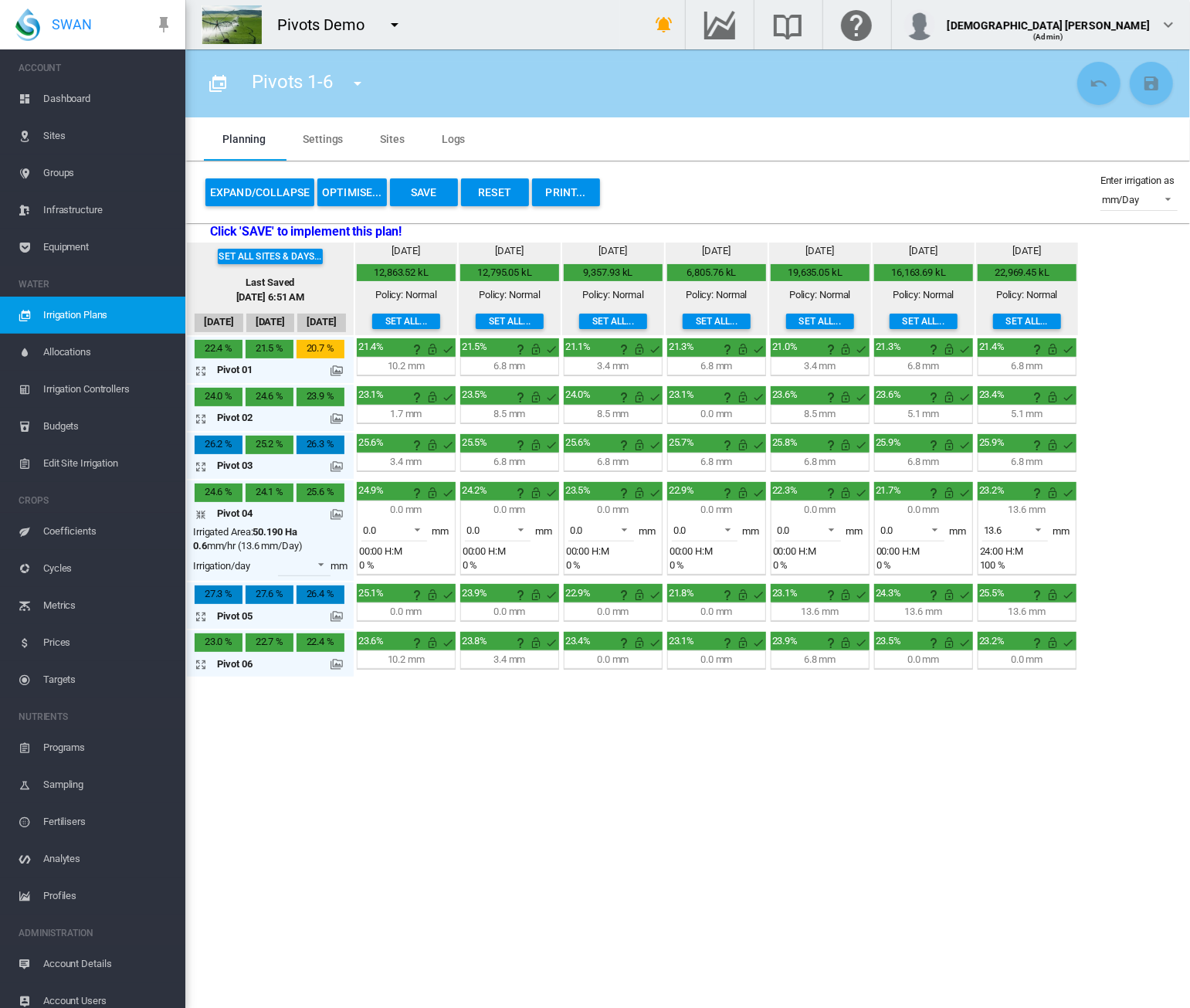
click at [341, 511] on md-icon at bounding box center [337, 515] width 13 height 13
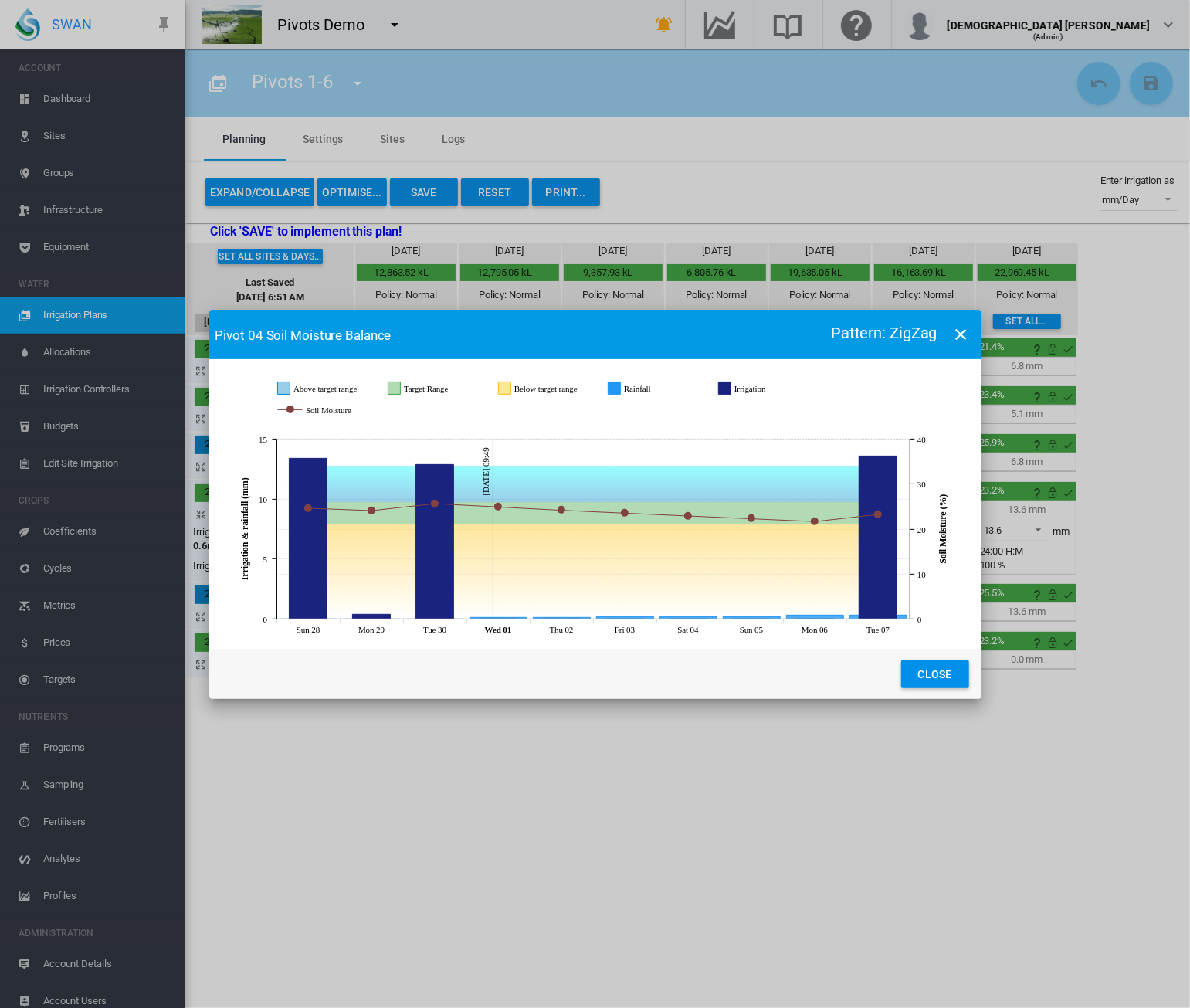
click at [963, 332] on md-icon "icon-close" at bounding box center [961, 335] width 19 height 19
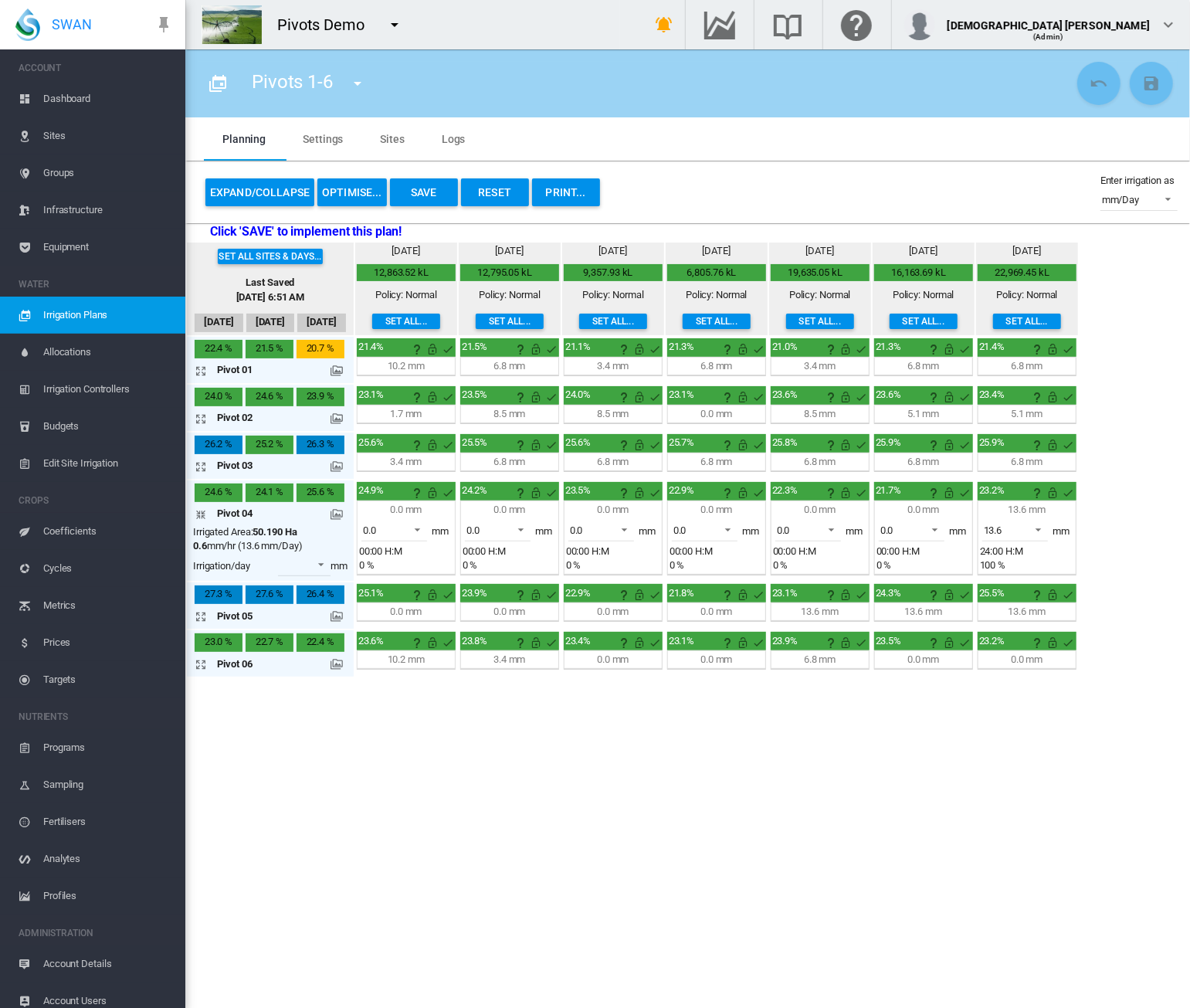
click at [339, 368] on md-icon at bounding box center [337, 371] width 13 height 13
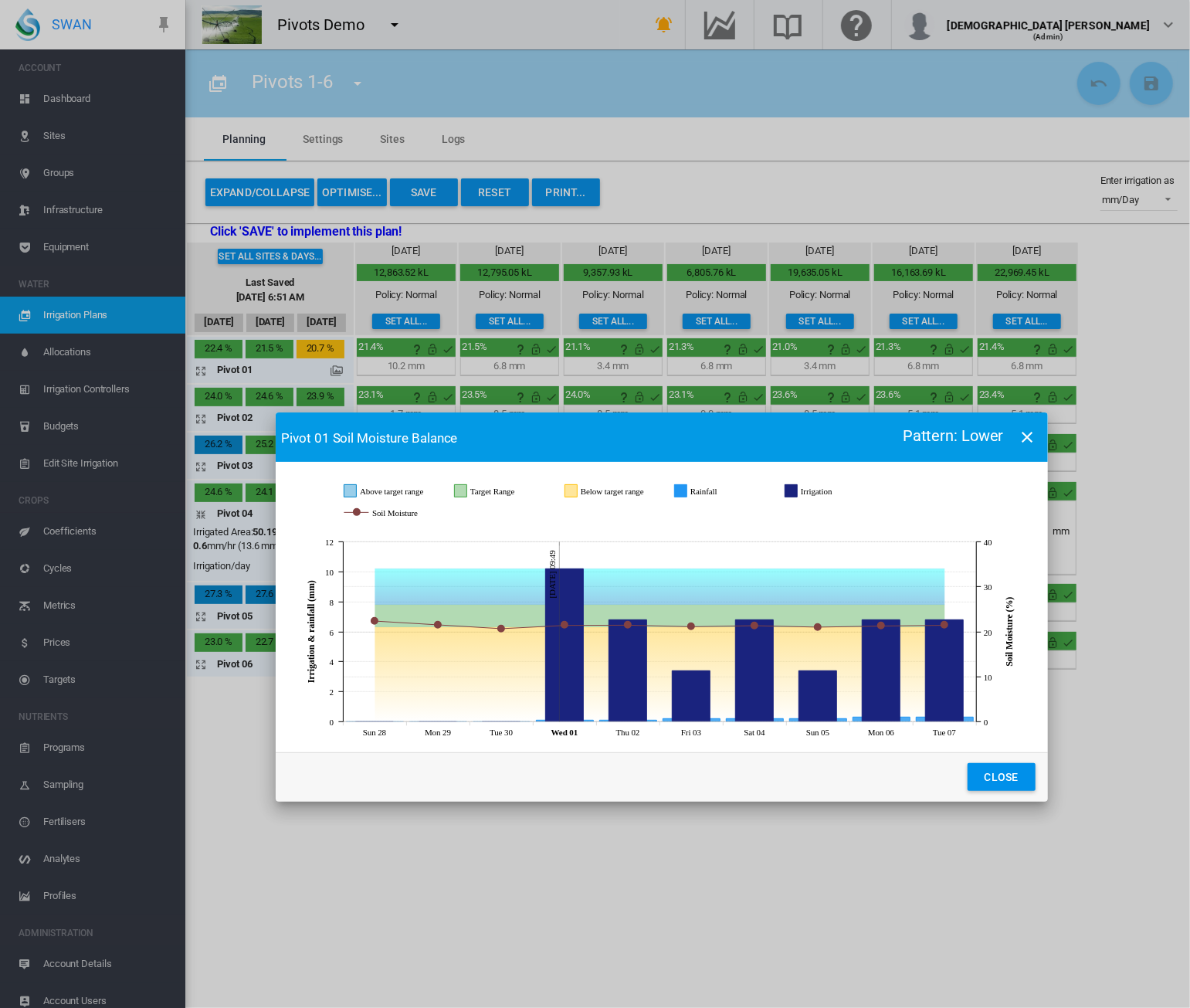
drag, startPoint x: 433, startPoint y: 342, endPoint x: 500, endPoint y: 445, distance: 122.9
click at [500, 445] on md-toolbar "Pivot 01 Soil Moisture Balance Pattern: Lower" at bounding box center [661, 437] width 772 height 49
click at [1027, 438] on md-icon "icon-close" at bounding box center [1027, 438] width 19 height 19
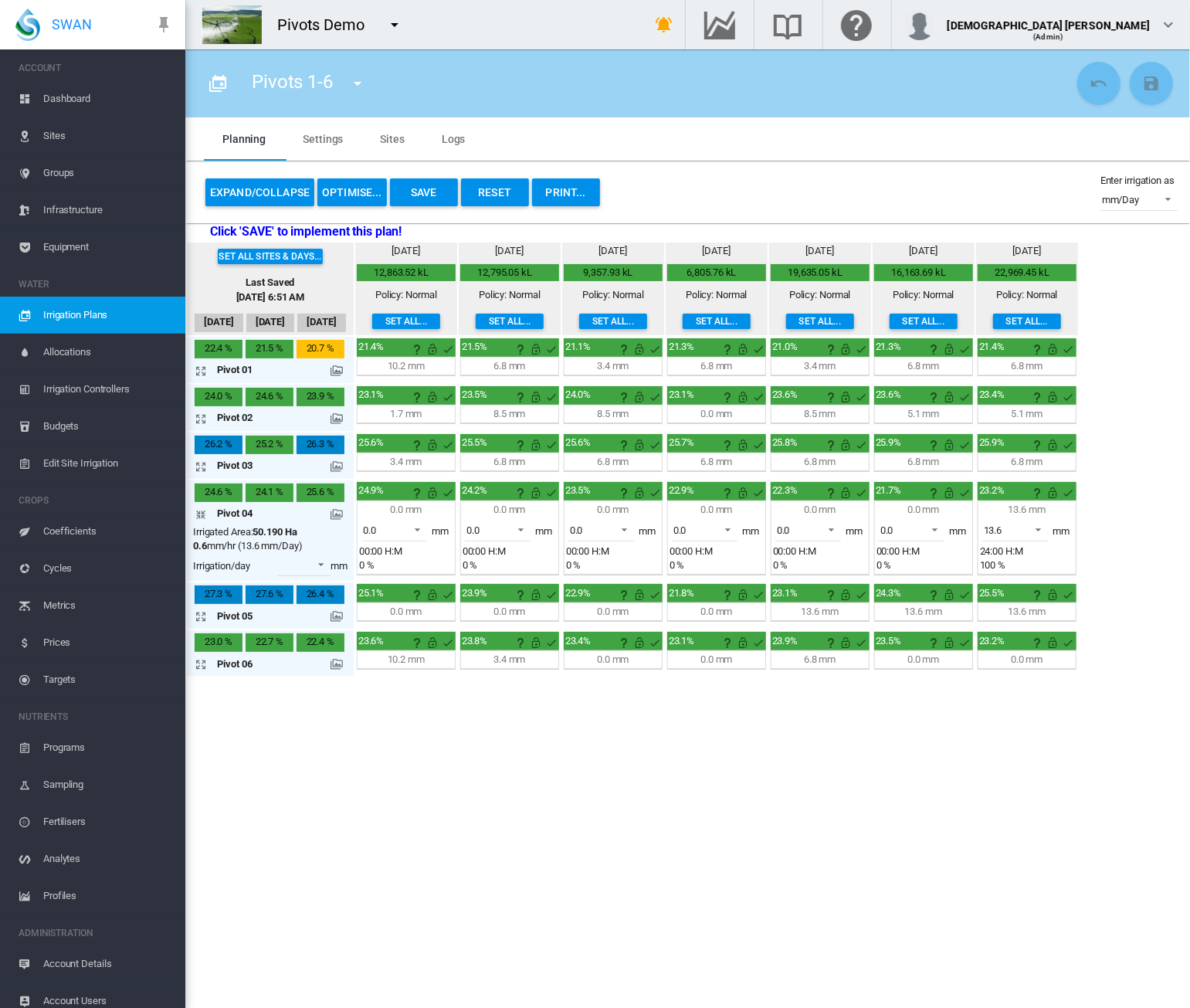
click at [111, 312] on span "Irrigation Plans" at bounding box center [108, 314] width 130 height 37
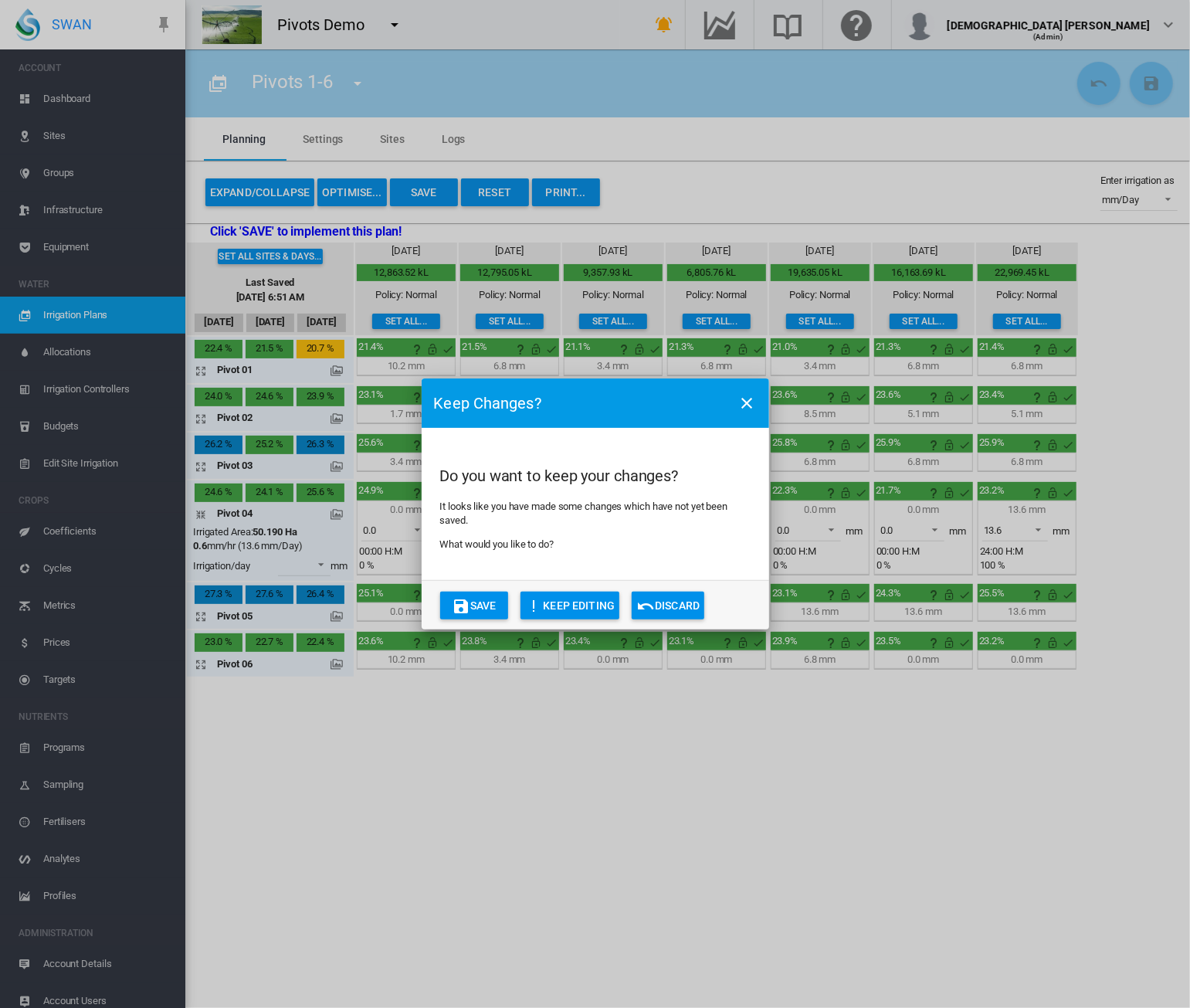
drag, startPoint x: 682, startPoint y: 603, endPoint x: 659, endPoint y: 608, distance: 23.5
click at [681, 603] on button "Discard" at bounding box center [668, 605] width 72 height 27
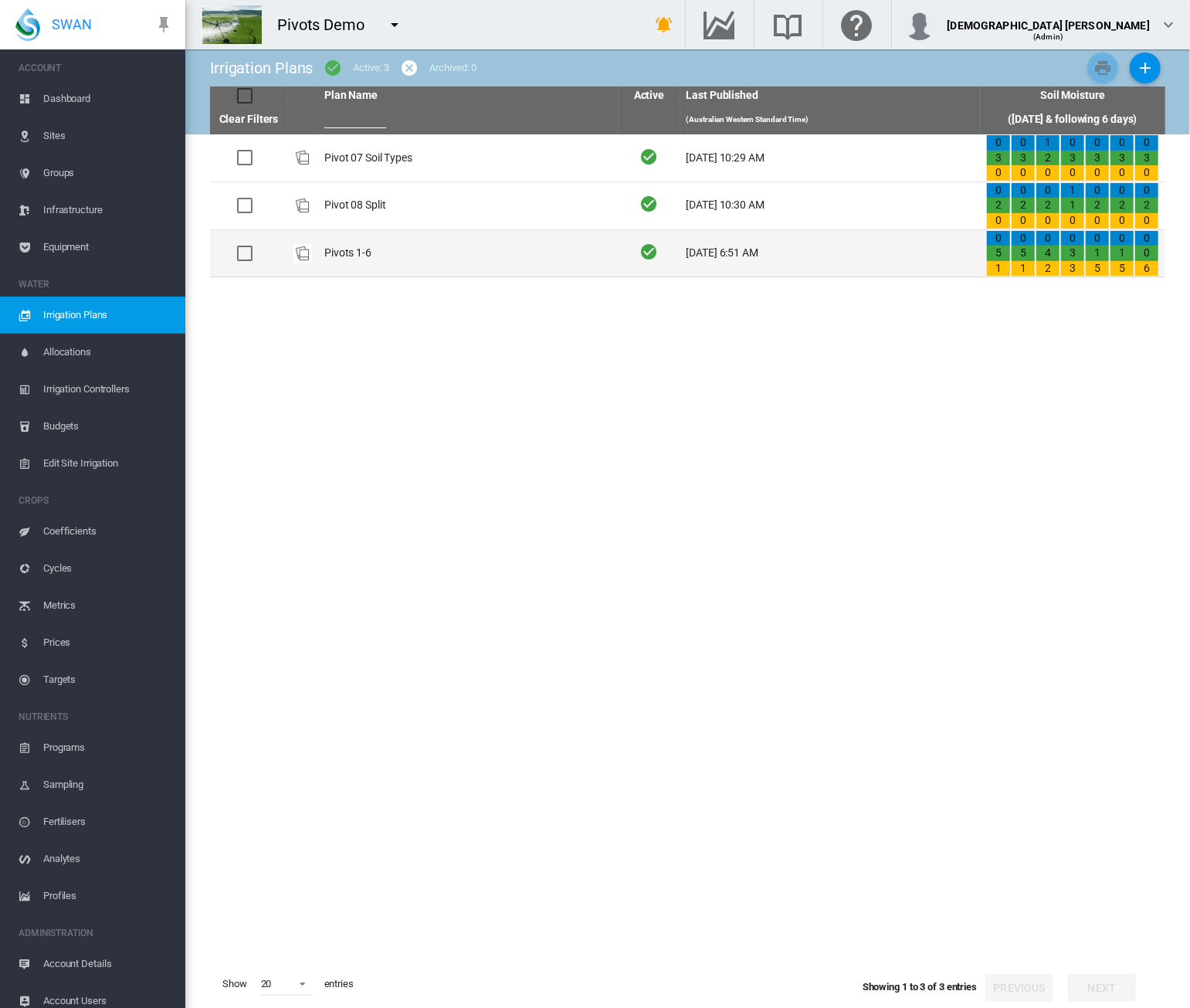
click at [407, 252] on td "Pivots 1-6" at bounding box center [468, 254] width 300 height 47
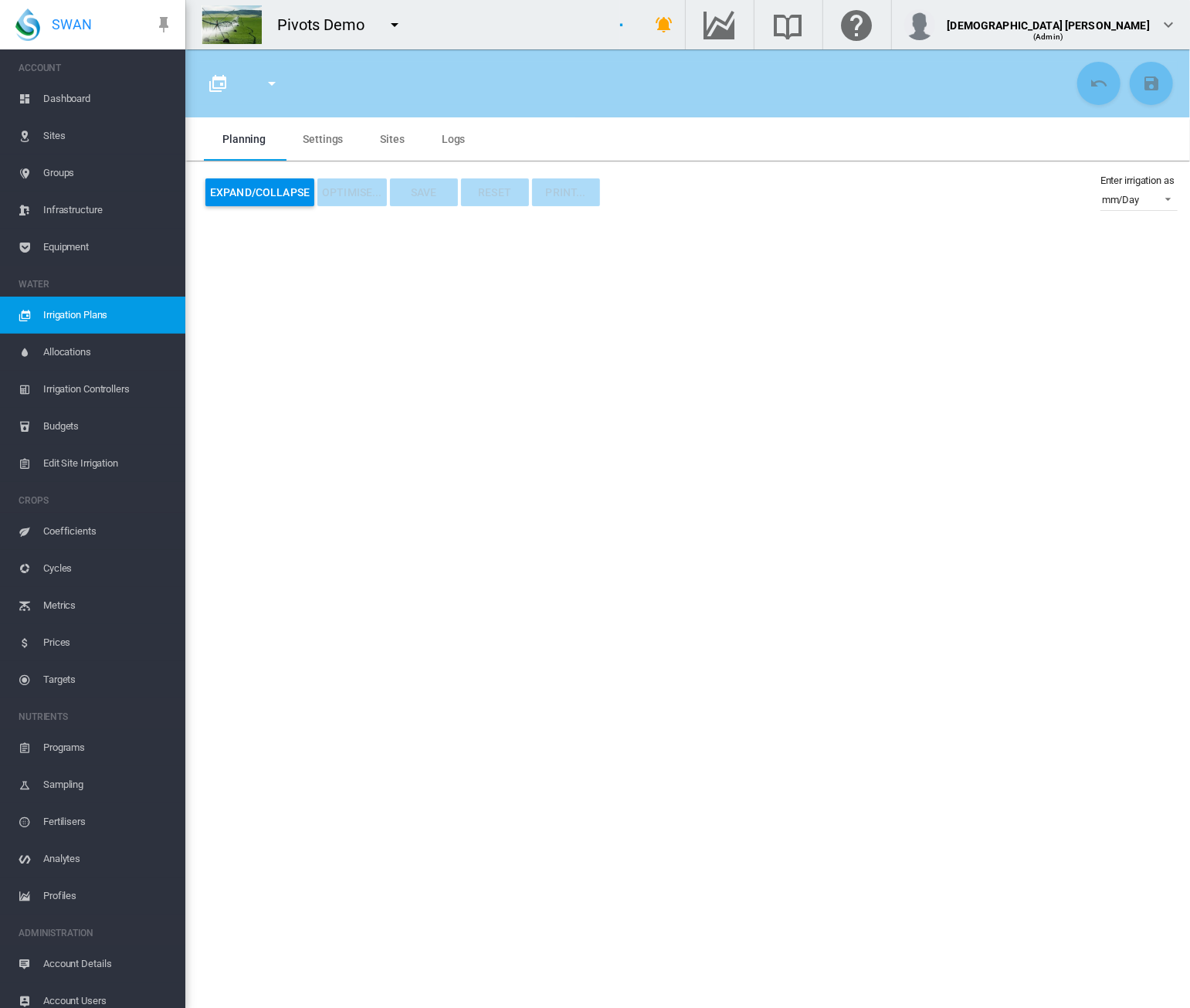
type input "**********"
type input "*"
type input "*****"
click at [82, 317] on span "Irrigation Plans" at bounding box center [108, 314] width 130 height 37
